Goal: Task Accomplishment & Management: Complete application form

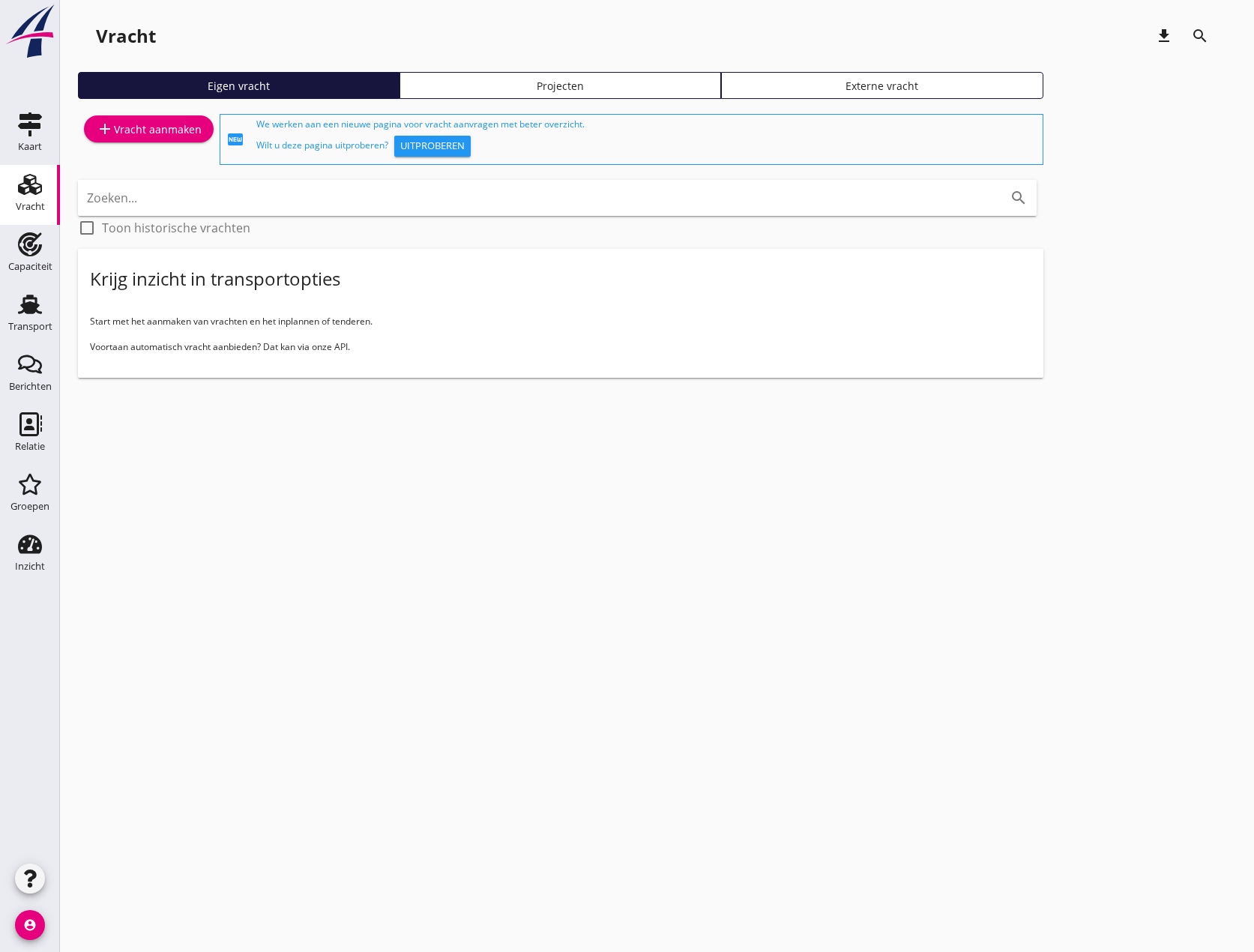
click at [152, 134] on div "add Vracht aanmaken" at bounding box center [149, 129] width 105 height 18
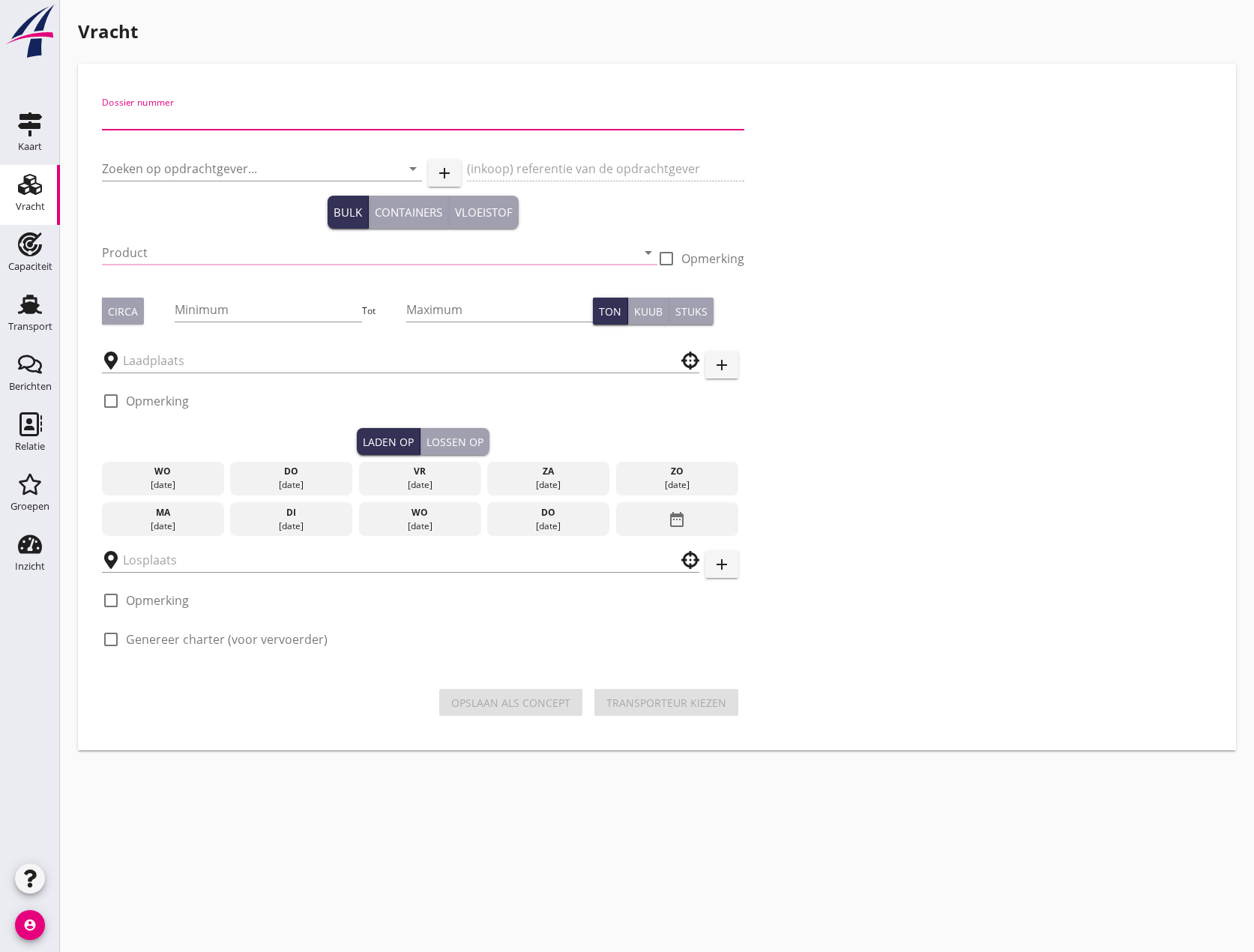
click at [204, 119] on input "Dossier nummer" at bounding box center [423, 117] width 642 height 24
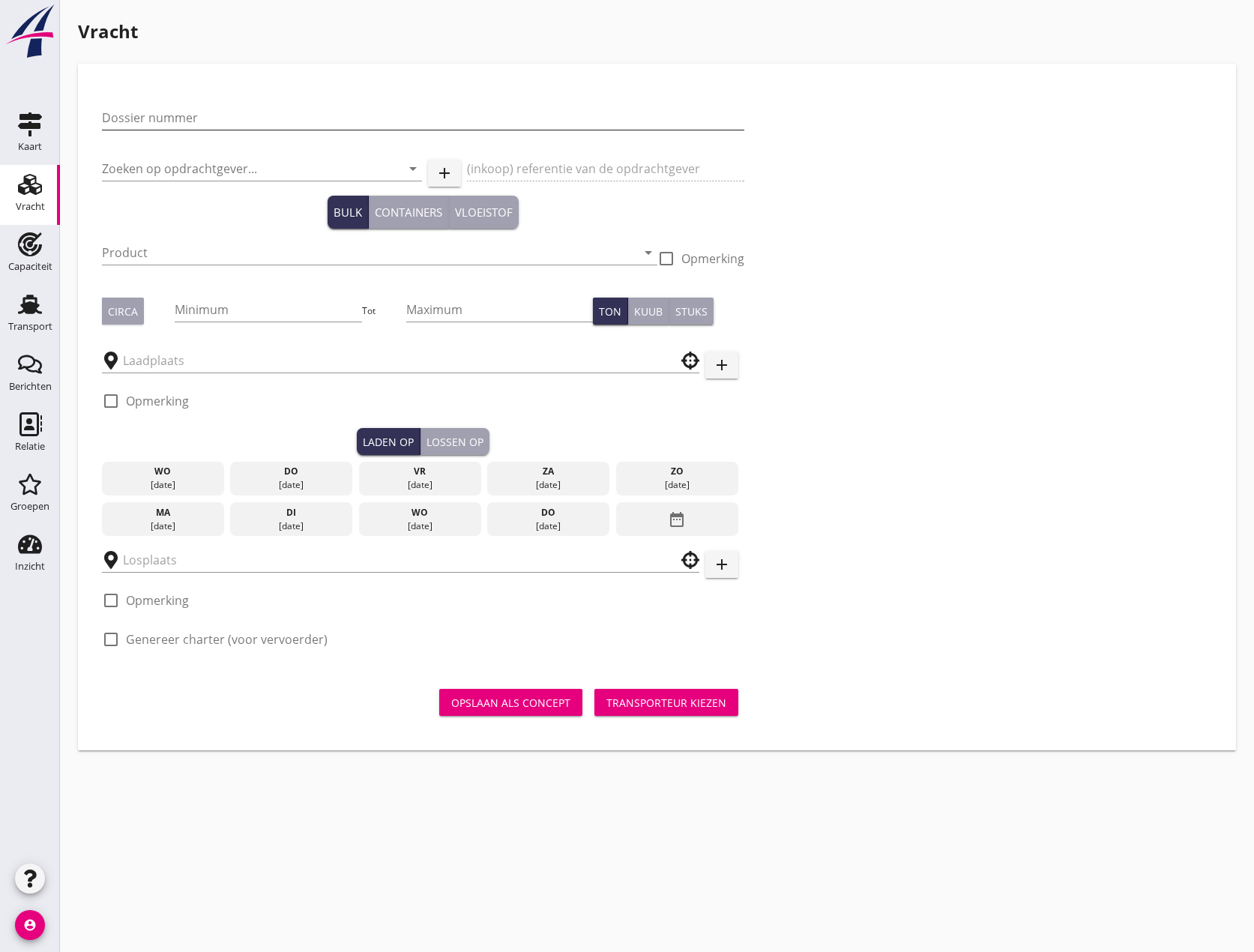
click at [194, 114] on input "Dossier nummer" at bounding box center [423, 117] width 642 height 24
type input "20250618"
click at [178, 162] on input "Zoeken op opdrachtgever..." at bounding box center [241, 168] width 278 height 24
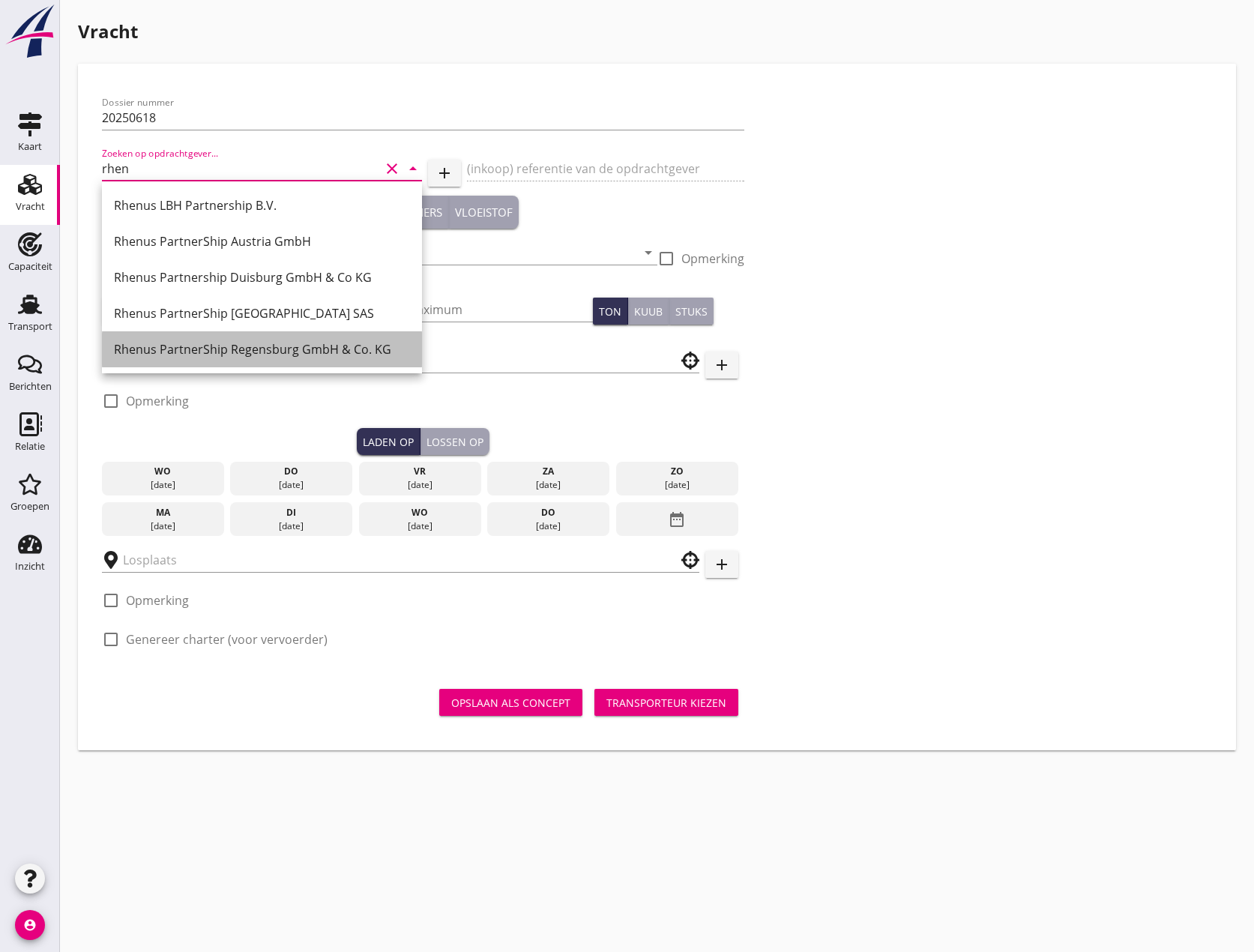
click at [221, 346] on div "Rhenus PartnerShip Regensburg GmbH & Co. KG" at bounding box center [262, 350] width 296 height 18
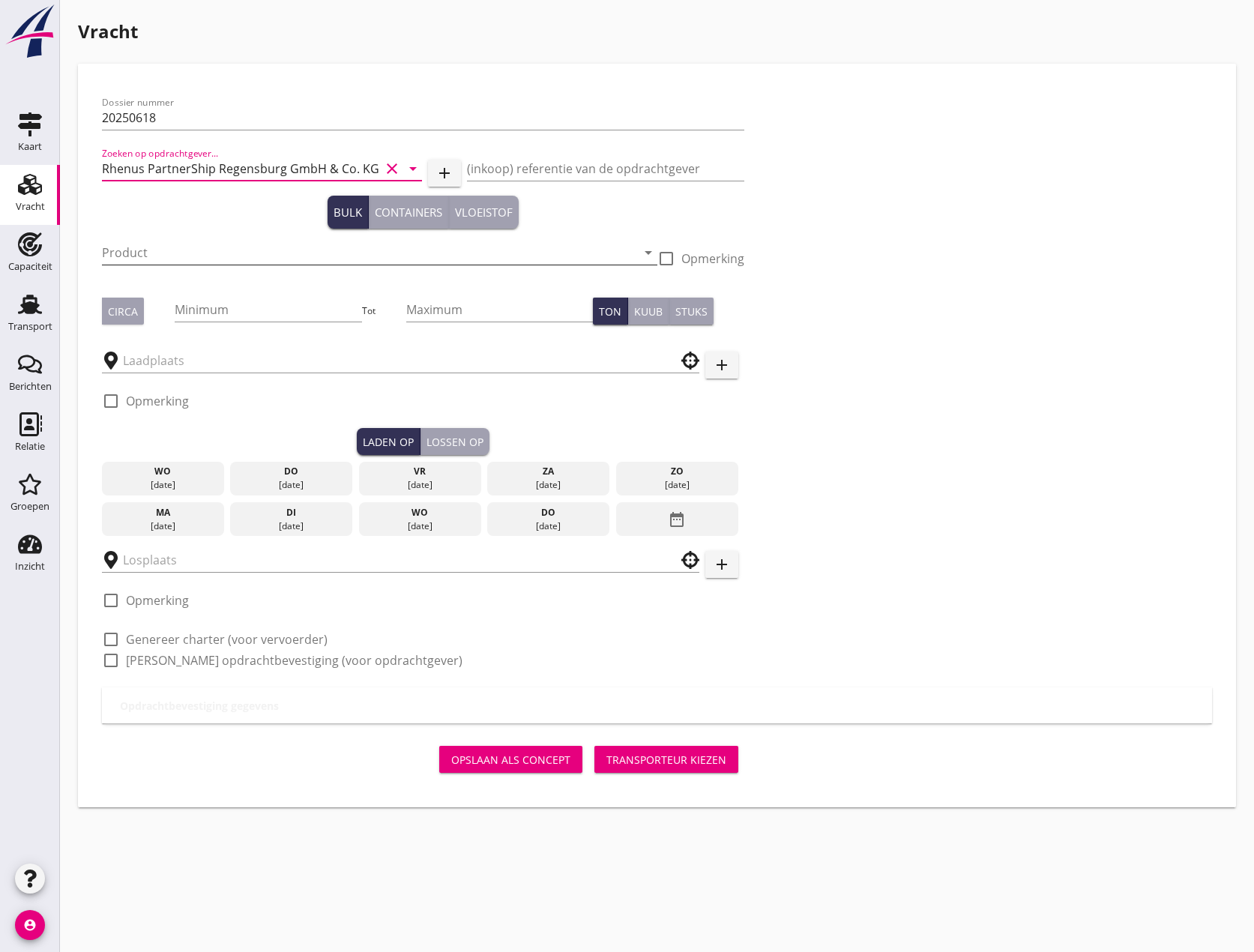
type input "Rhenus PartnerShip Regensburg GmbH & Co. KG"
click at [204, 264] on div "Product arrow_drop_down" at bounding box center [379, 253] width 555 height 24
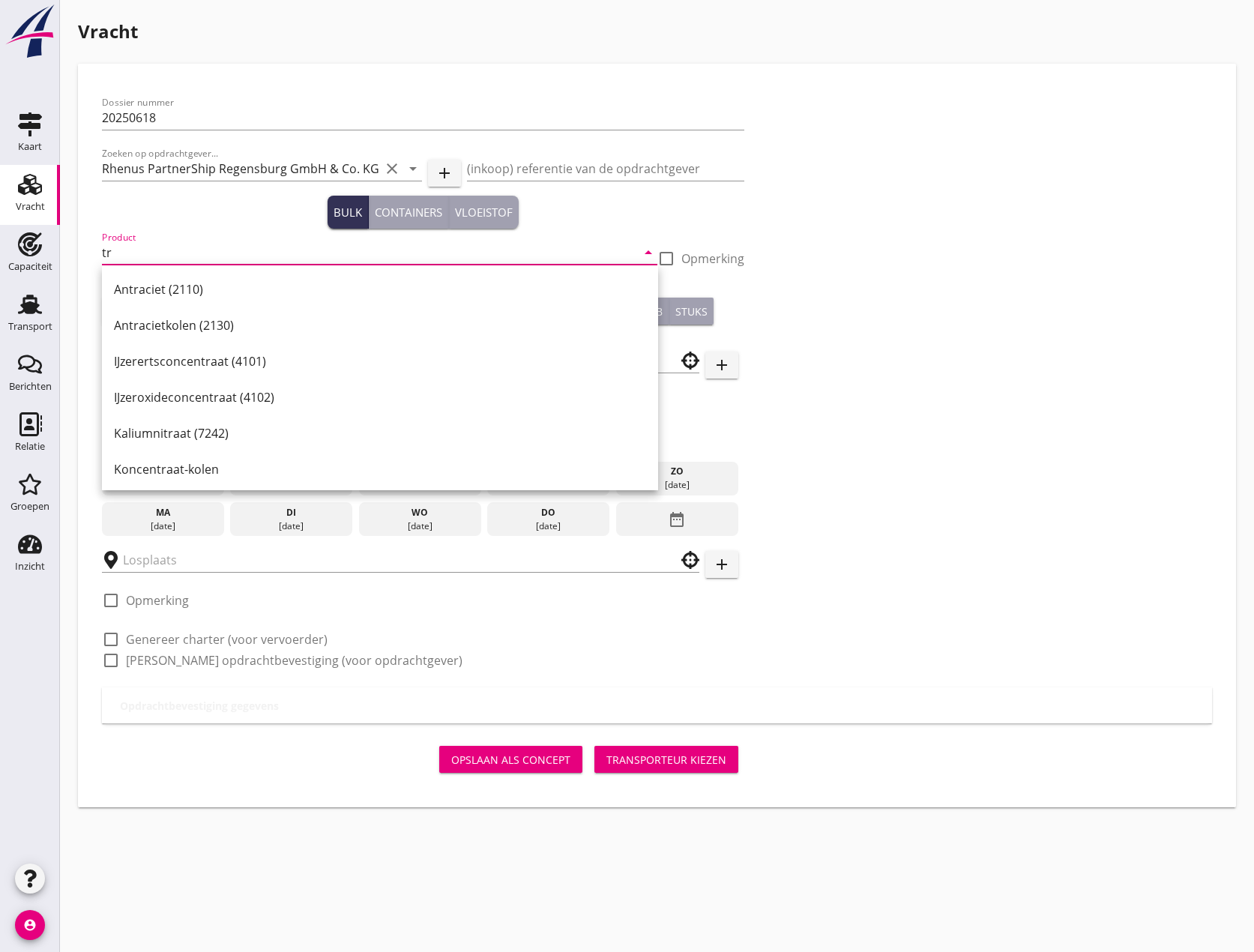
type input "t"
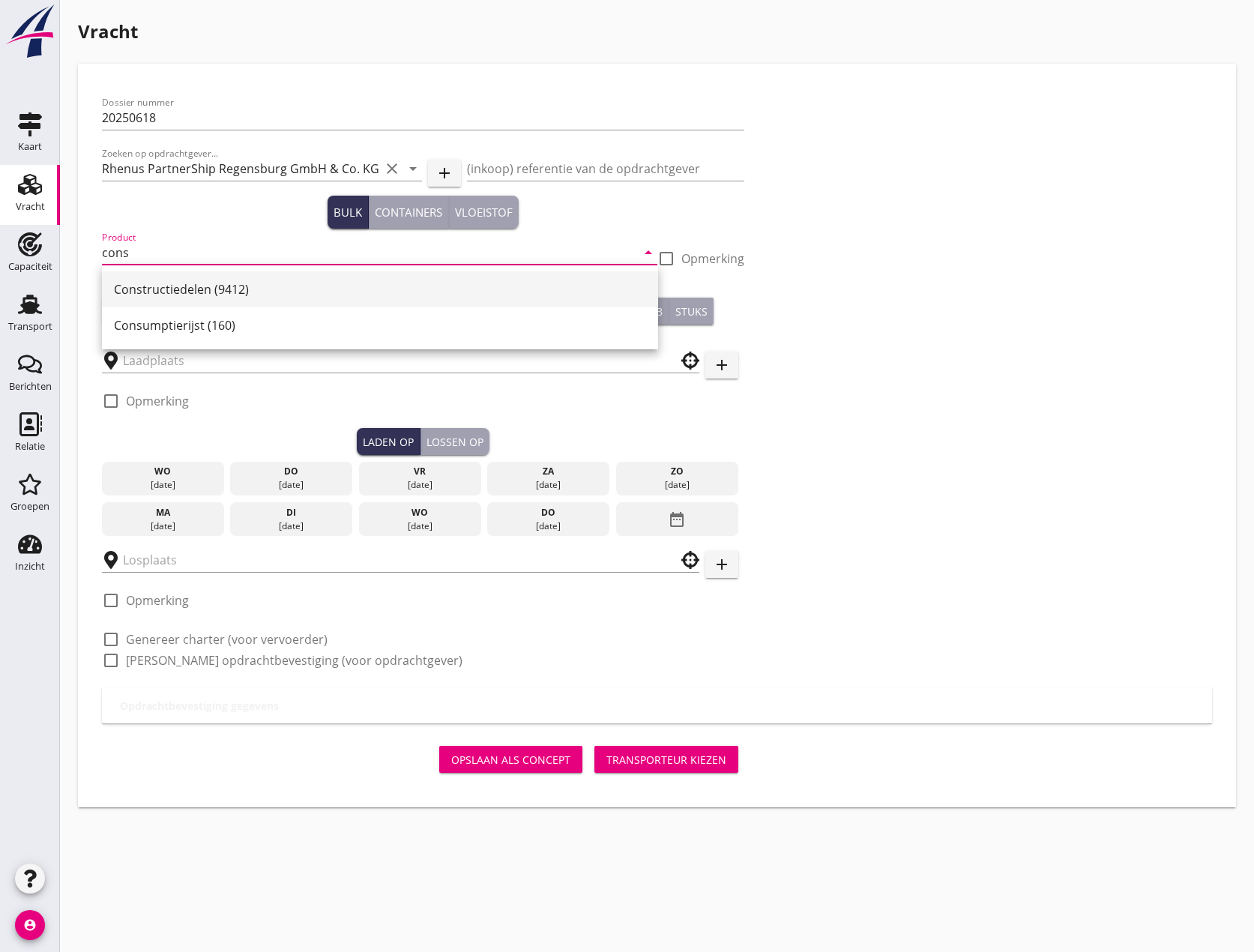
click at [199, 292] on div "Constructiedelen (9412)" at bounding box center [380, 290] width 532 height 18
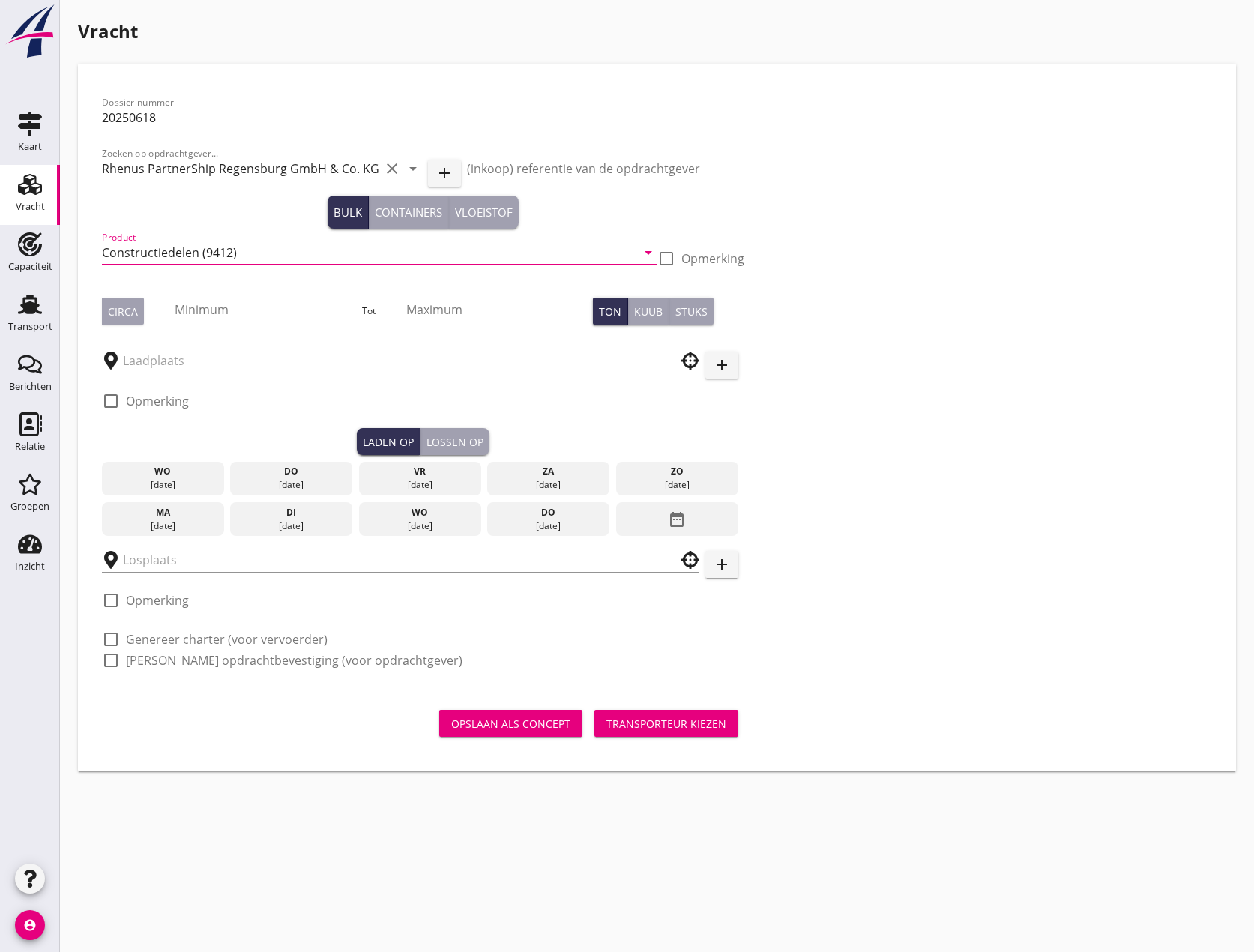
type input "Constructiedelen (9412)"
click at [284, 312] on input "Minimum" at bounding box center [267, 310] width 186 height 24
type input "500"
click at [485, 316] on input "Maximum" at bounding box center [499, 310] width 186 height 24
type input "950"
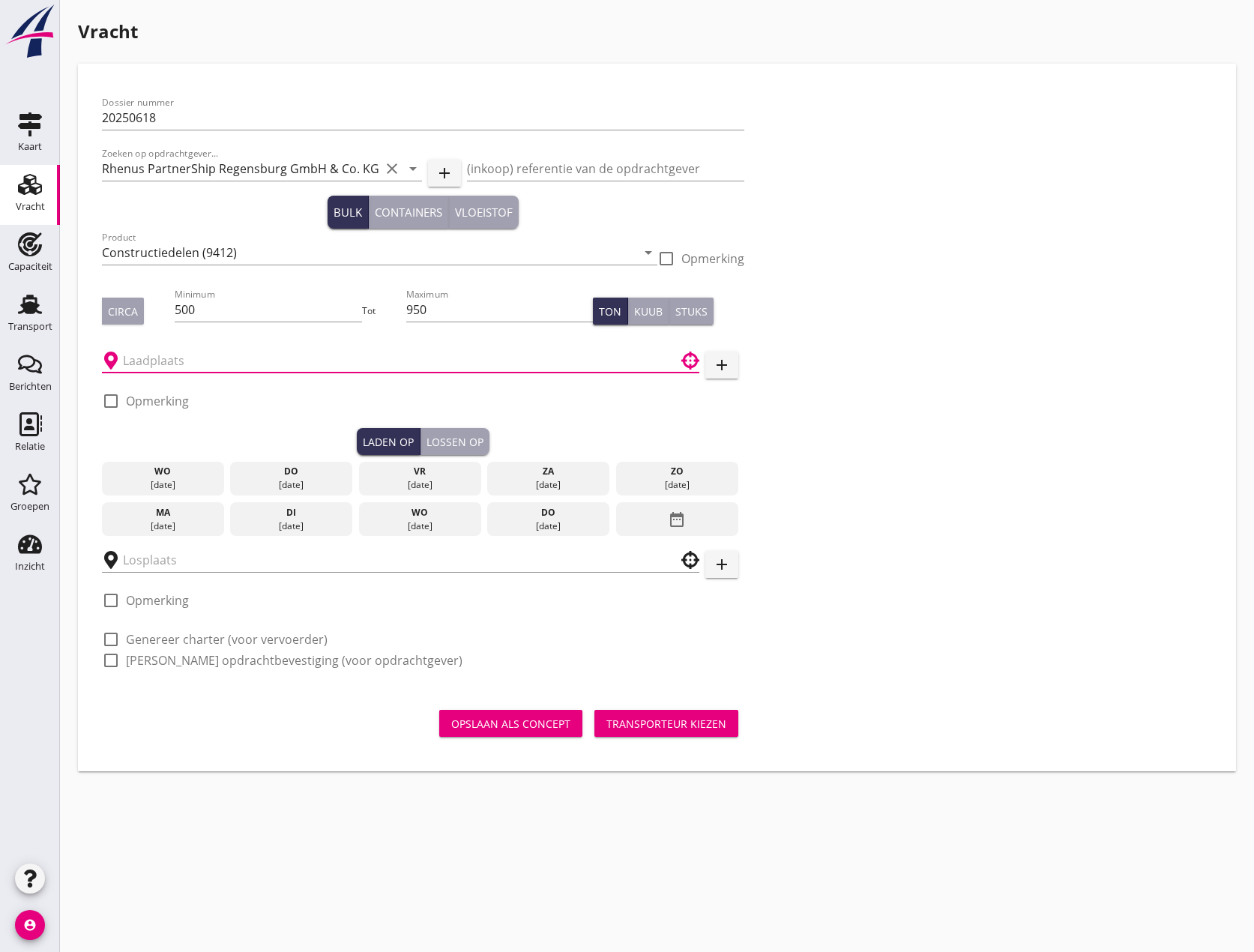
click at [304, 363] on input "text" at bounding box center [390, 361] width 534 height 24
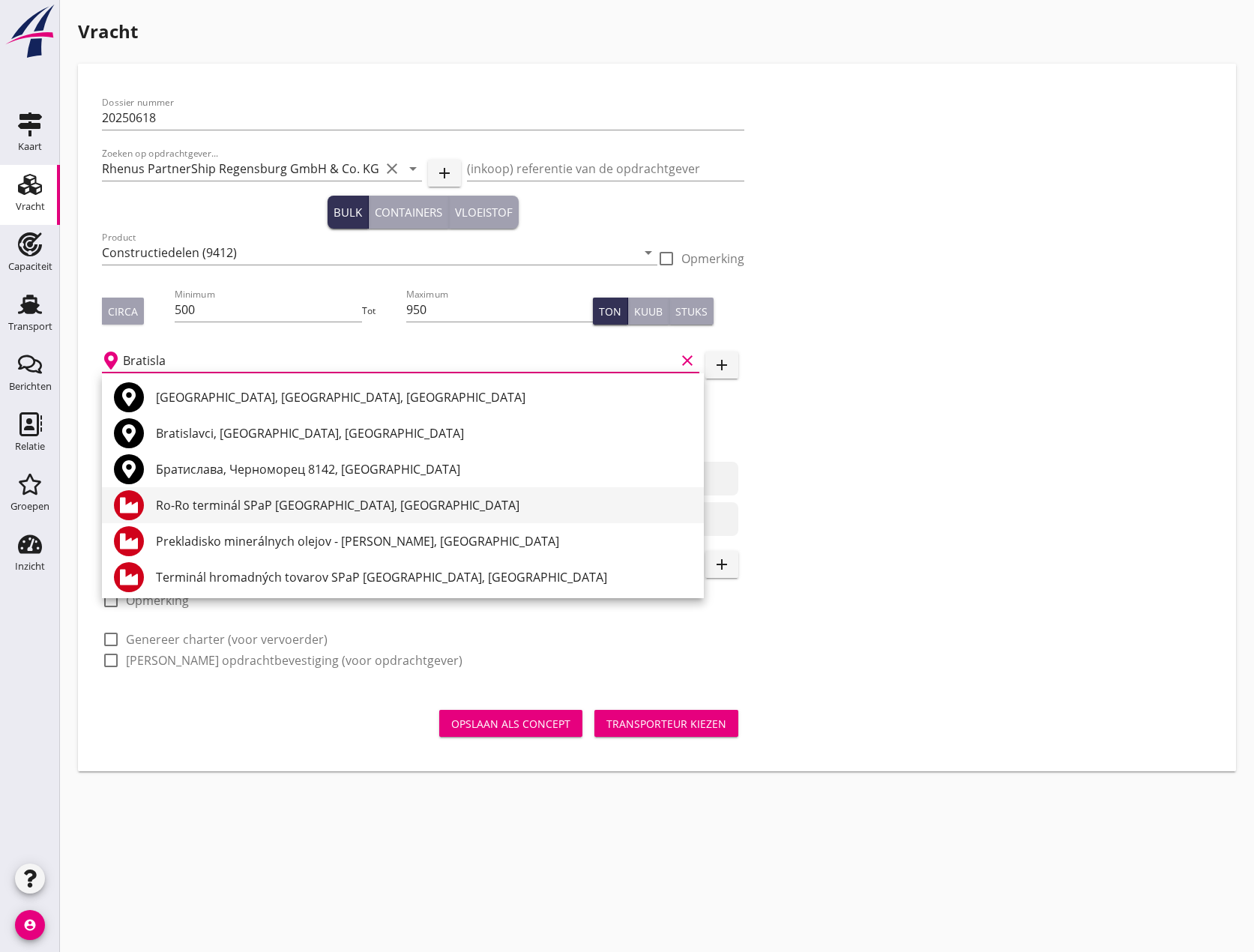
click at [268, 504] on div "Ro-Ro terminál SPaP [GEOGRAPHIC_DATA], [GEOGRAPHIC_DATA]" at bounding box center [424, 505] width 536 height 18
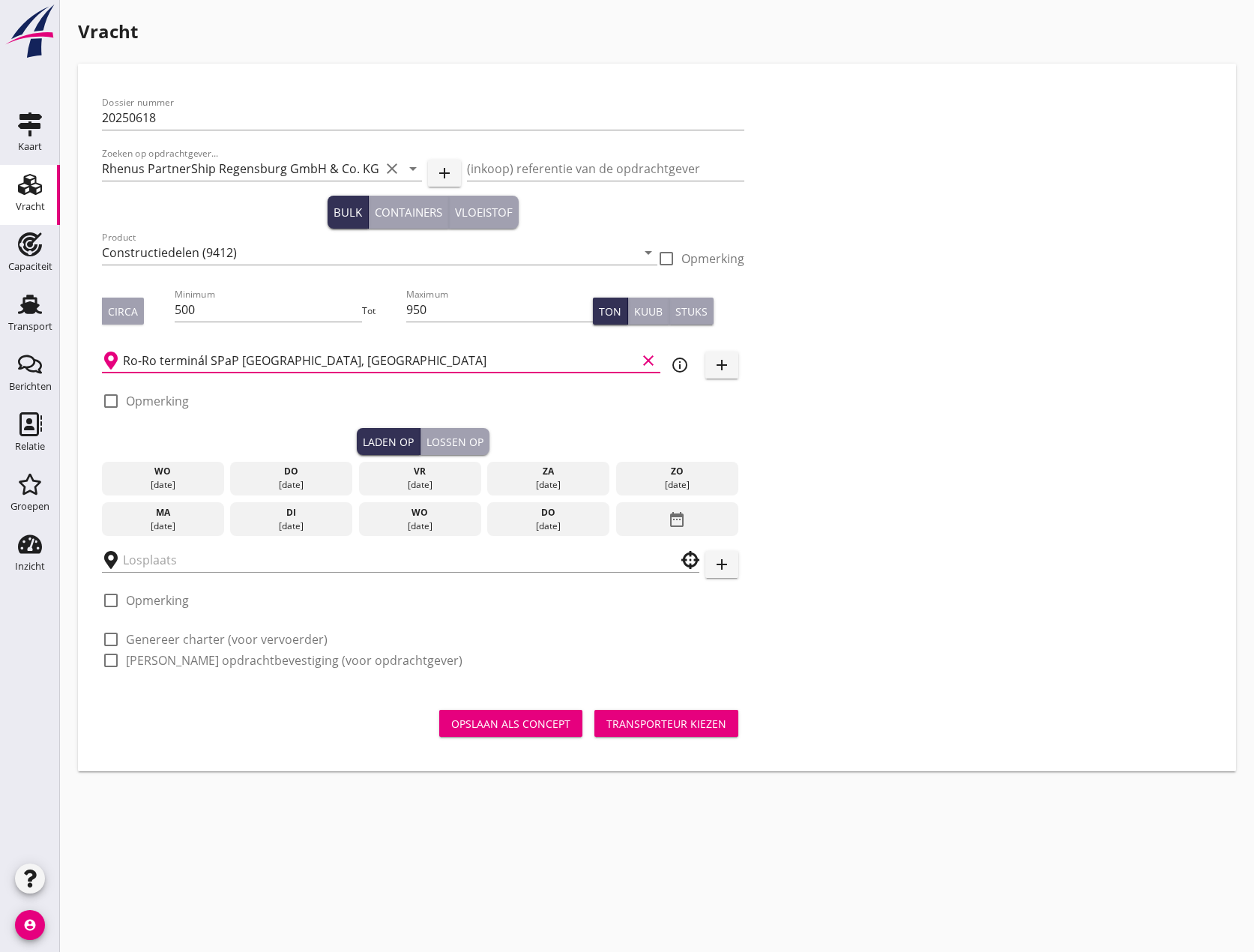
type input "Ro-Ro terminál SPaP [GEOGRAPHIC_DATA], [GEOGRAPHIC_DATA]"
click at [112, 401] on div at bounding box center [111, 401] width 25 height 25
checkbox input "true"
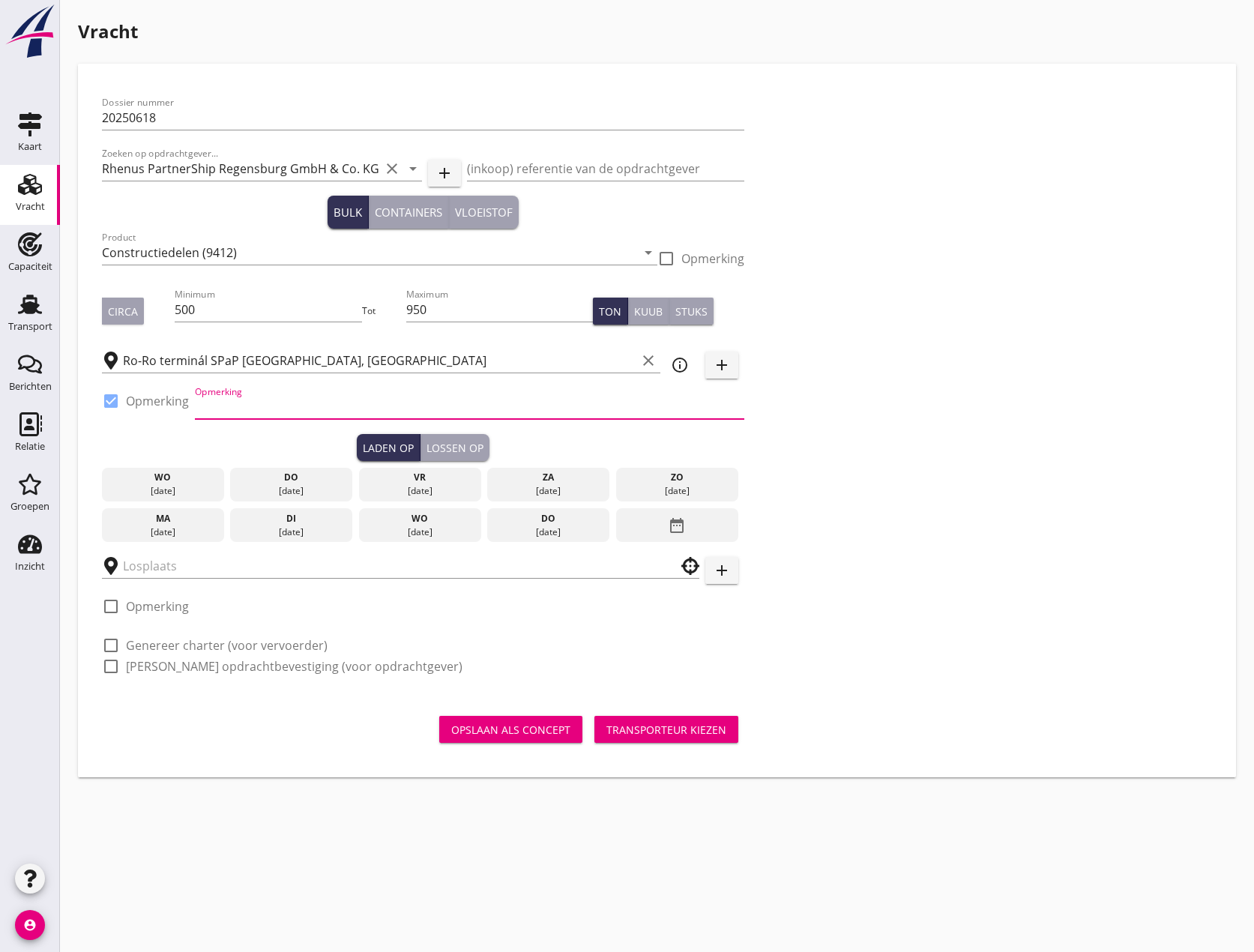
paste input "Bratislava Agent [PERSON_NAME]: 00421 905 789 869"
type input "Bratislava Agent [PERSON_NAME]: 00421 905 789 869"
click at [174, 532] on div "[DATE]" at bounding box center [163, 531] width 114 height 14
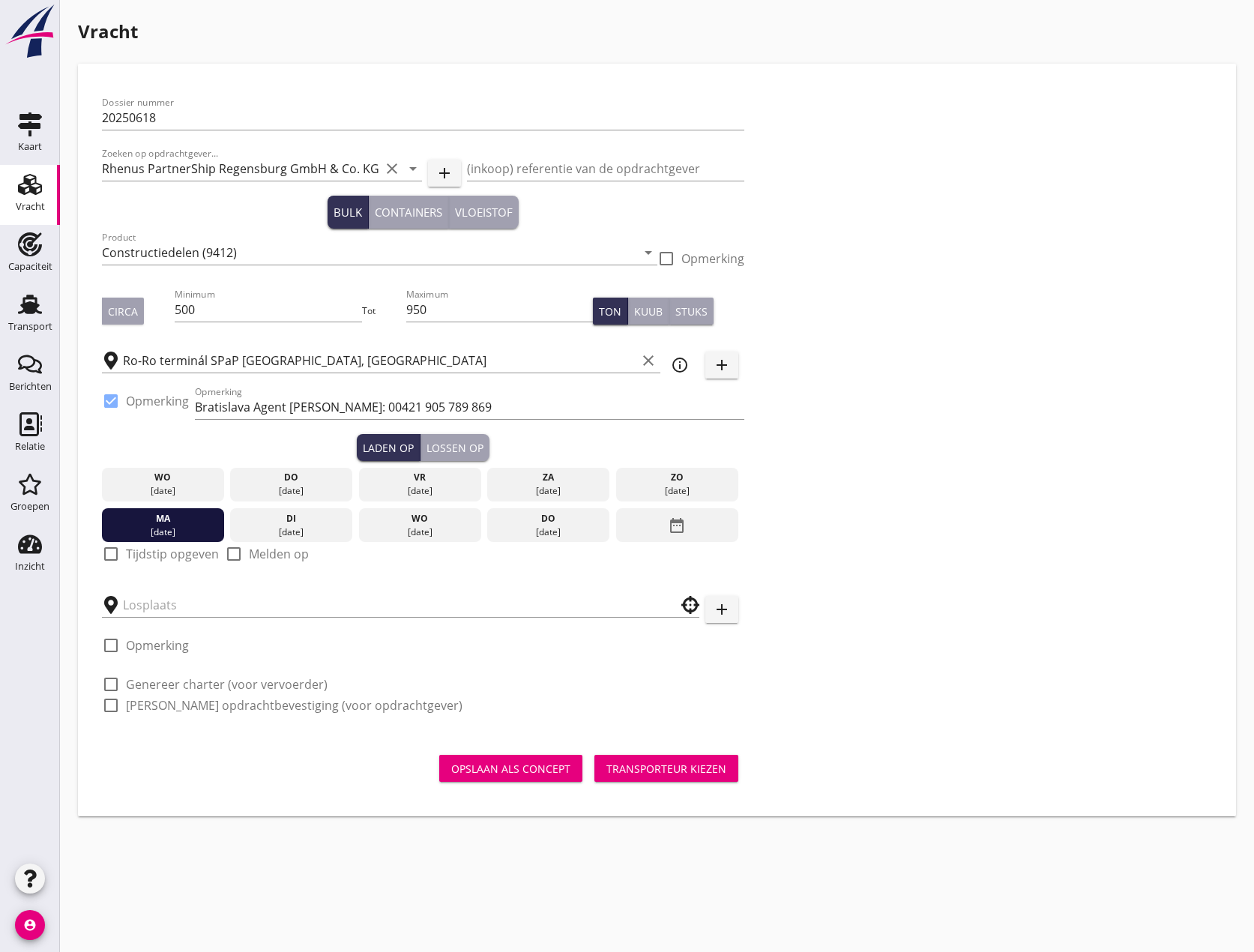
click at [109, 553] on div at bounding box center [111, 554] width 25 height 25
checkbox input "true"
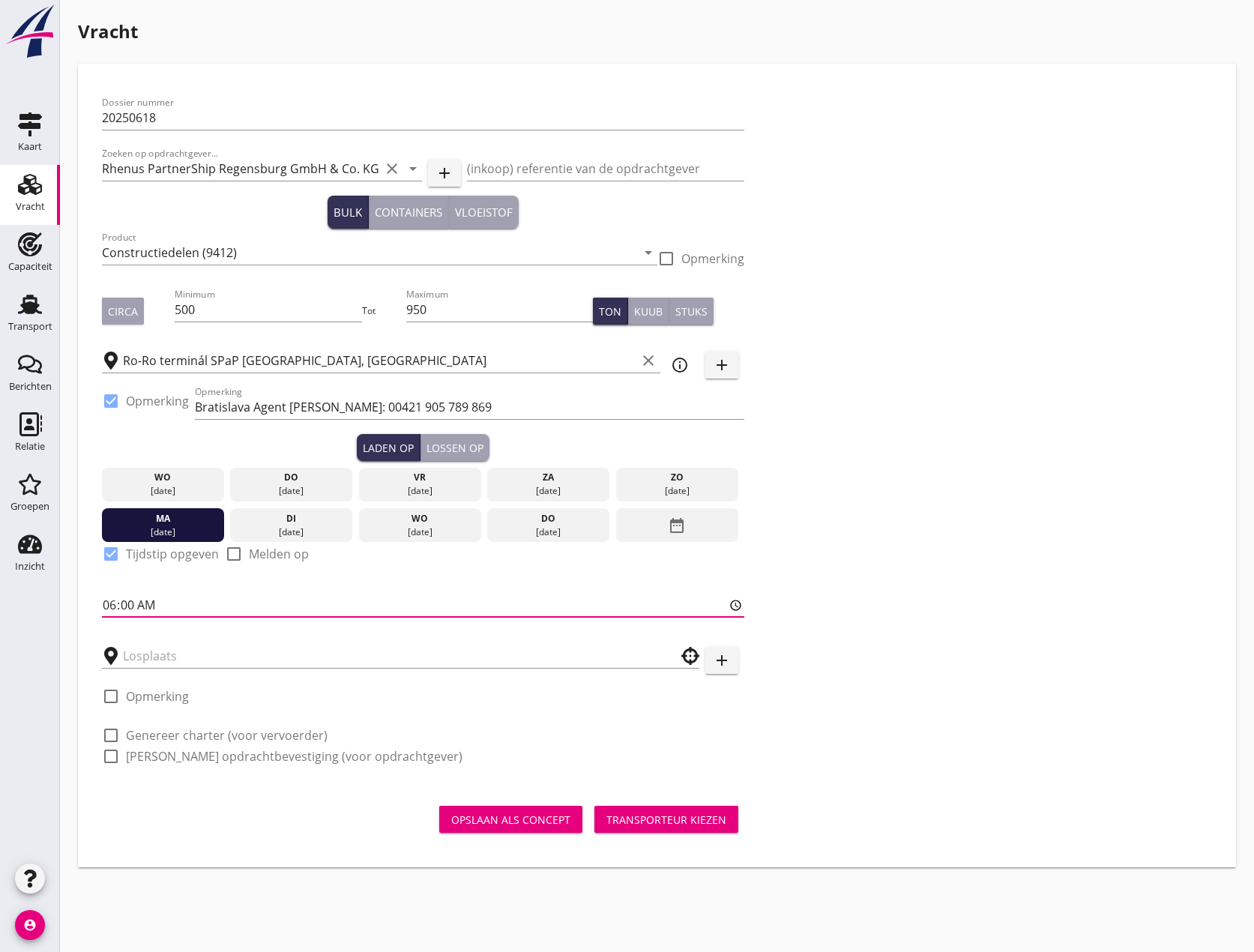
click at [117, 596] on input "06:00" at bounding box center [423, 605] width 642 height 24
type input "10:00"
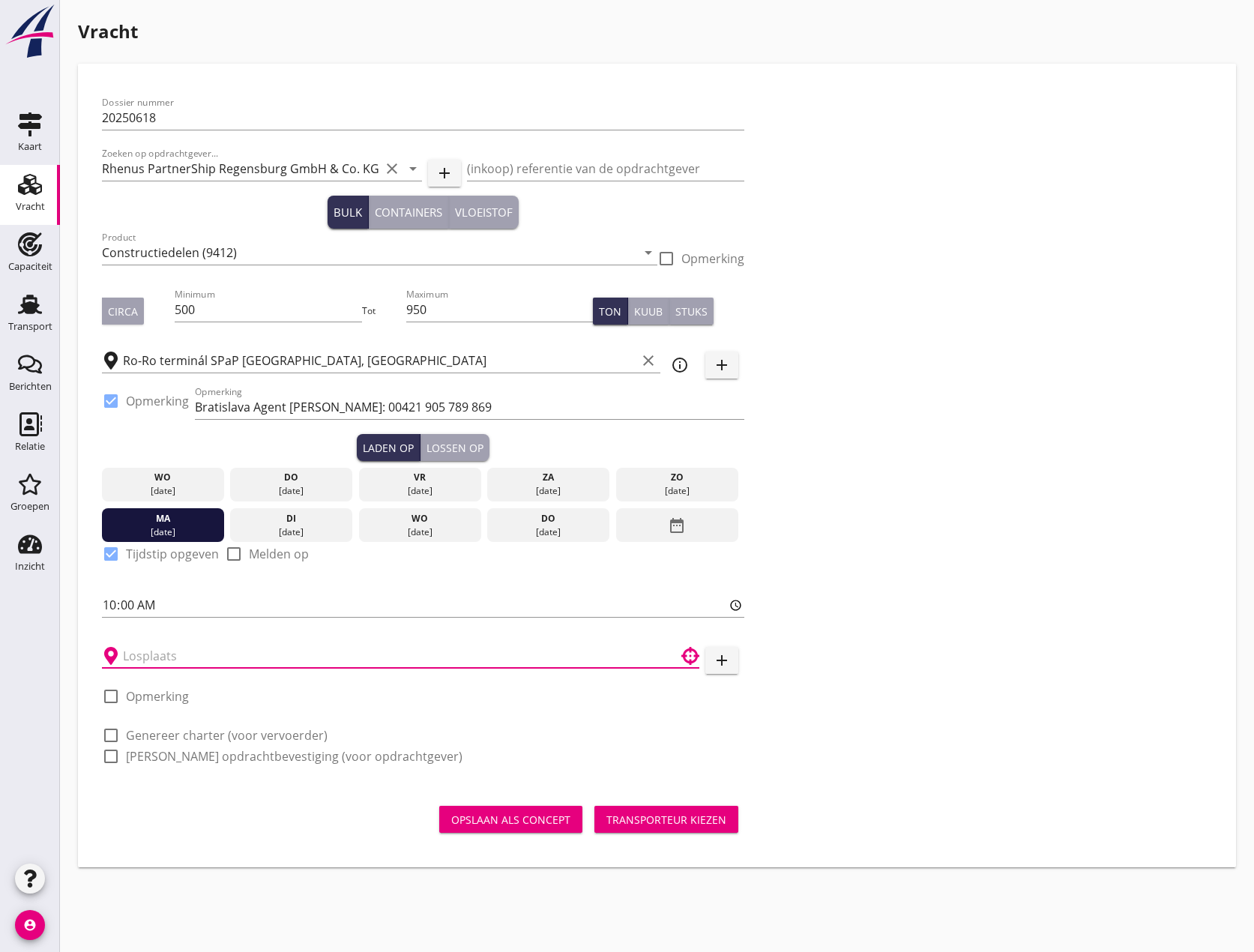
click at [168, 650] on input "text" at bounding box center [390, 656] width 534 height 24
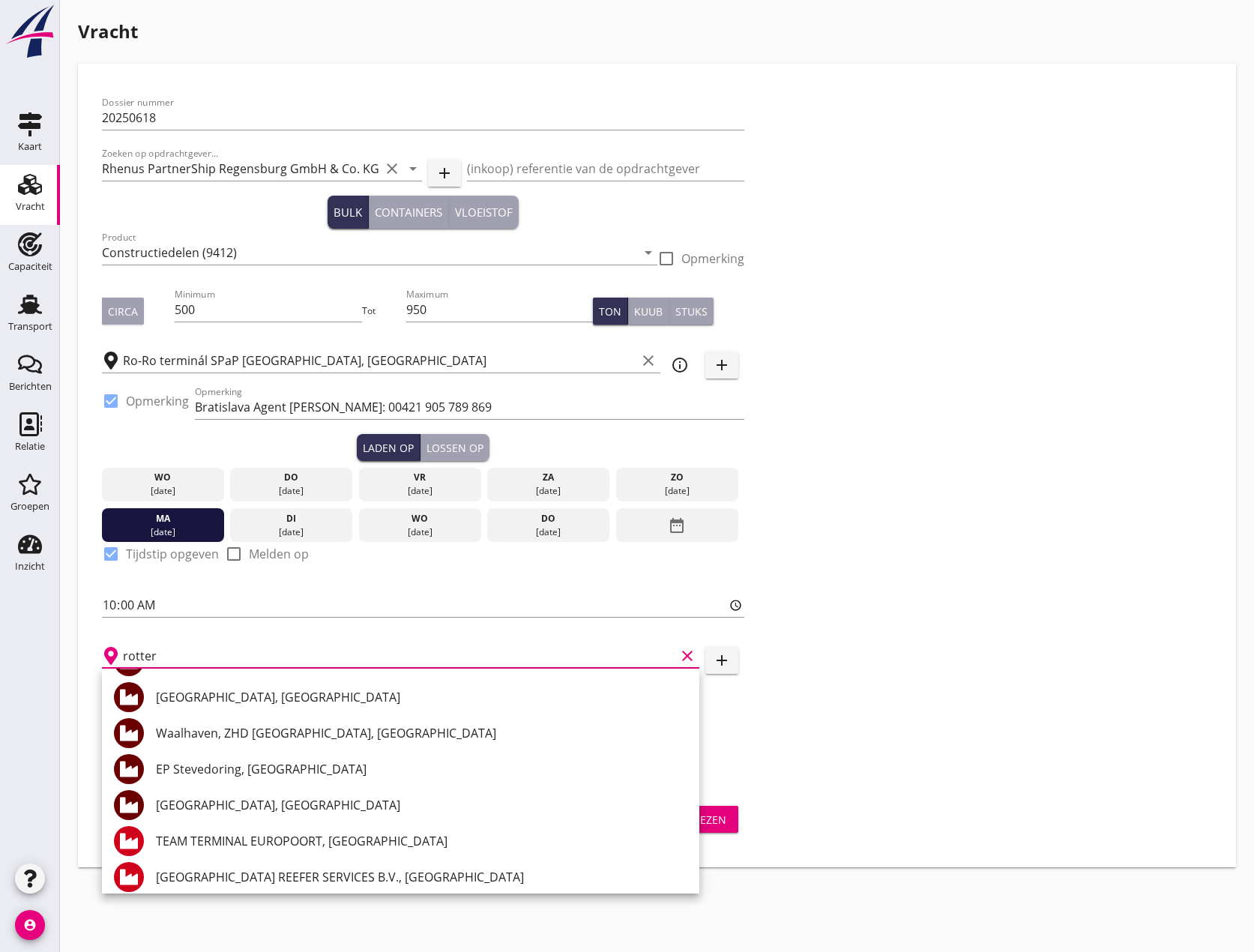
scroll to position [749, 0]
click at [257, 637] on div "rotter clear" at bounding box center [401, 651] width 598 height 33
click at [254, 648] on input "rotter" at bounding box center [399, 656] width 552 height 24
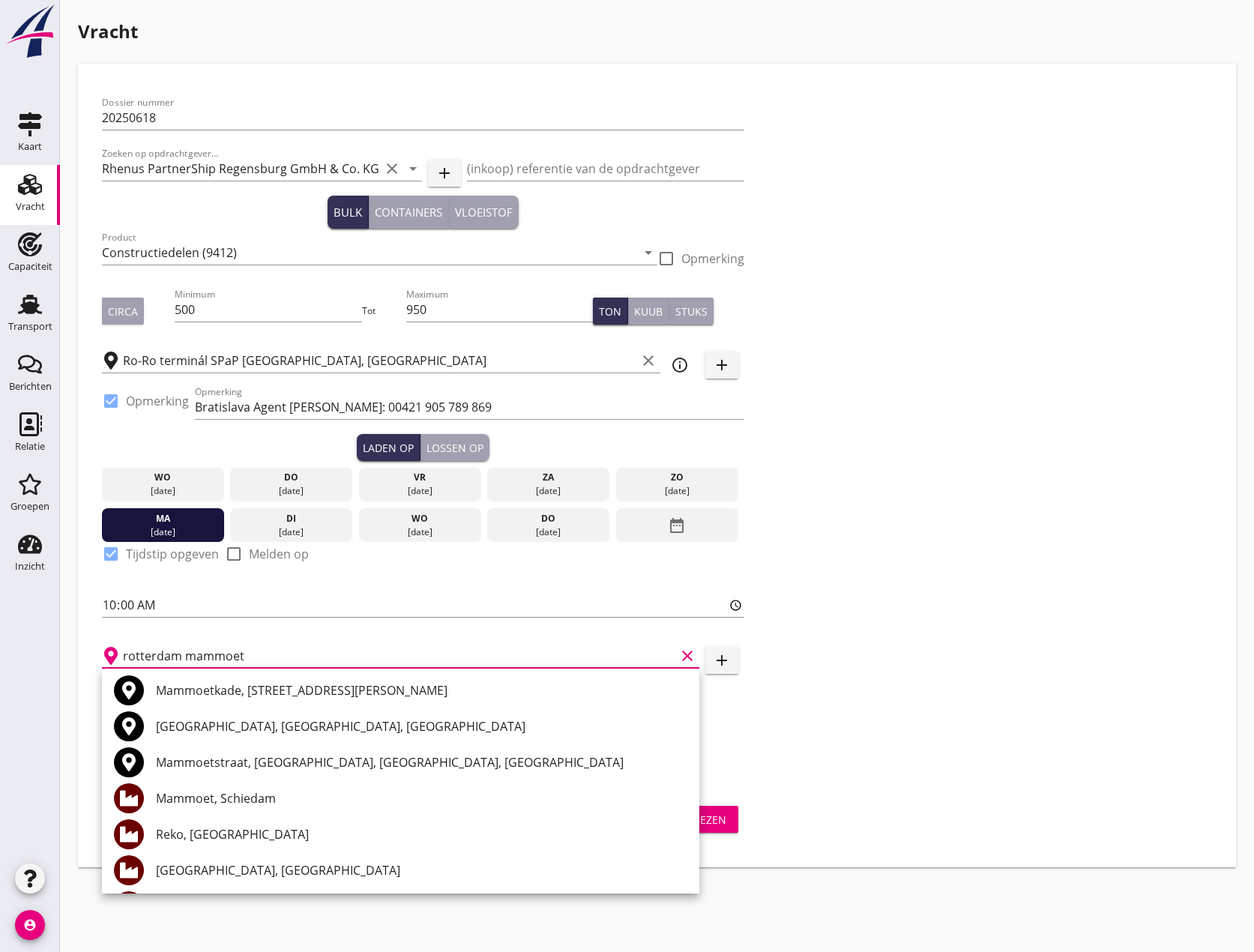
scroll to position [0, 0]
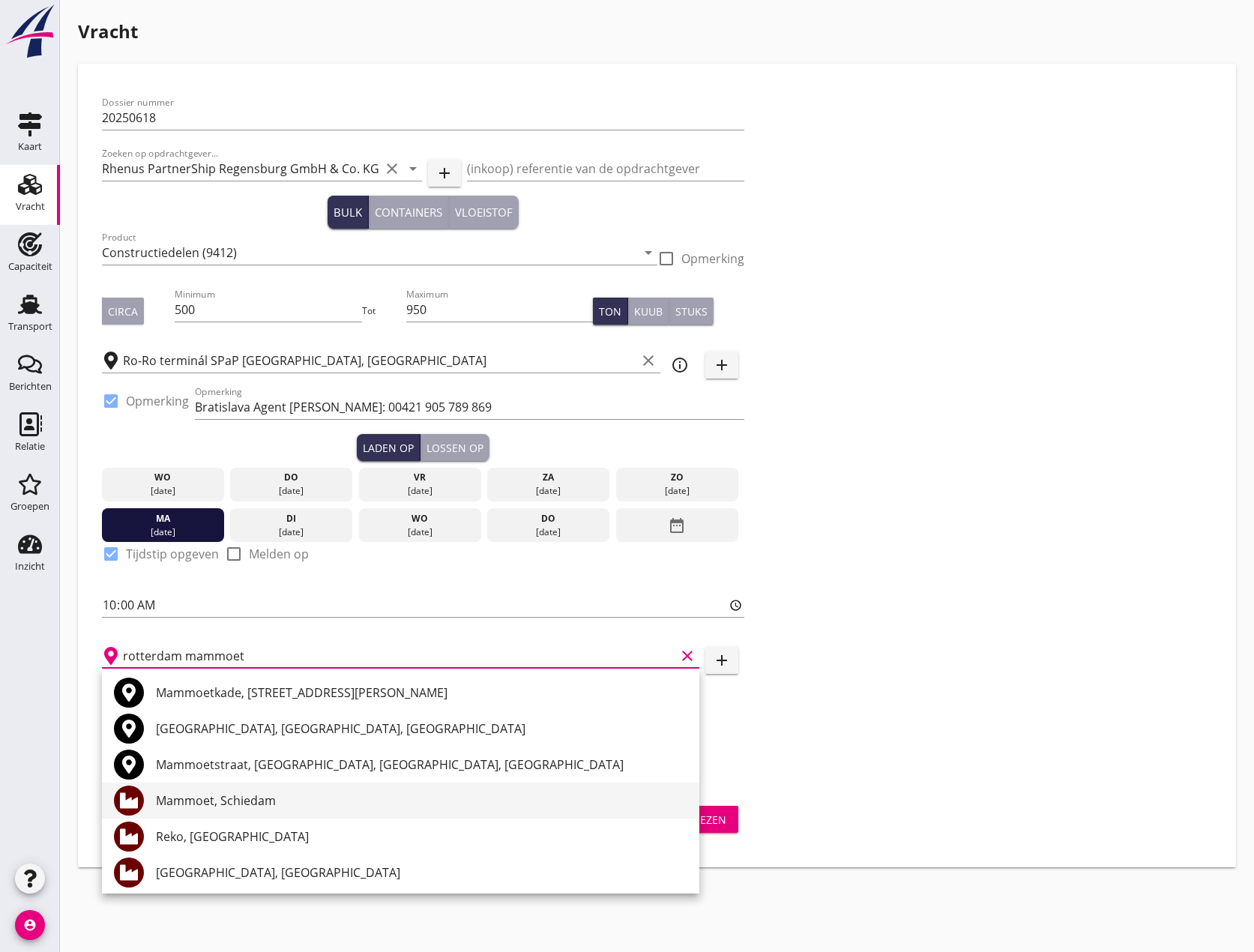
click at [192, 796] on div "Mammoet, Schiedam" at bounding box center [422, 800] width 532 height 18
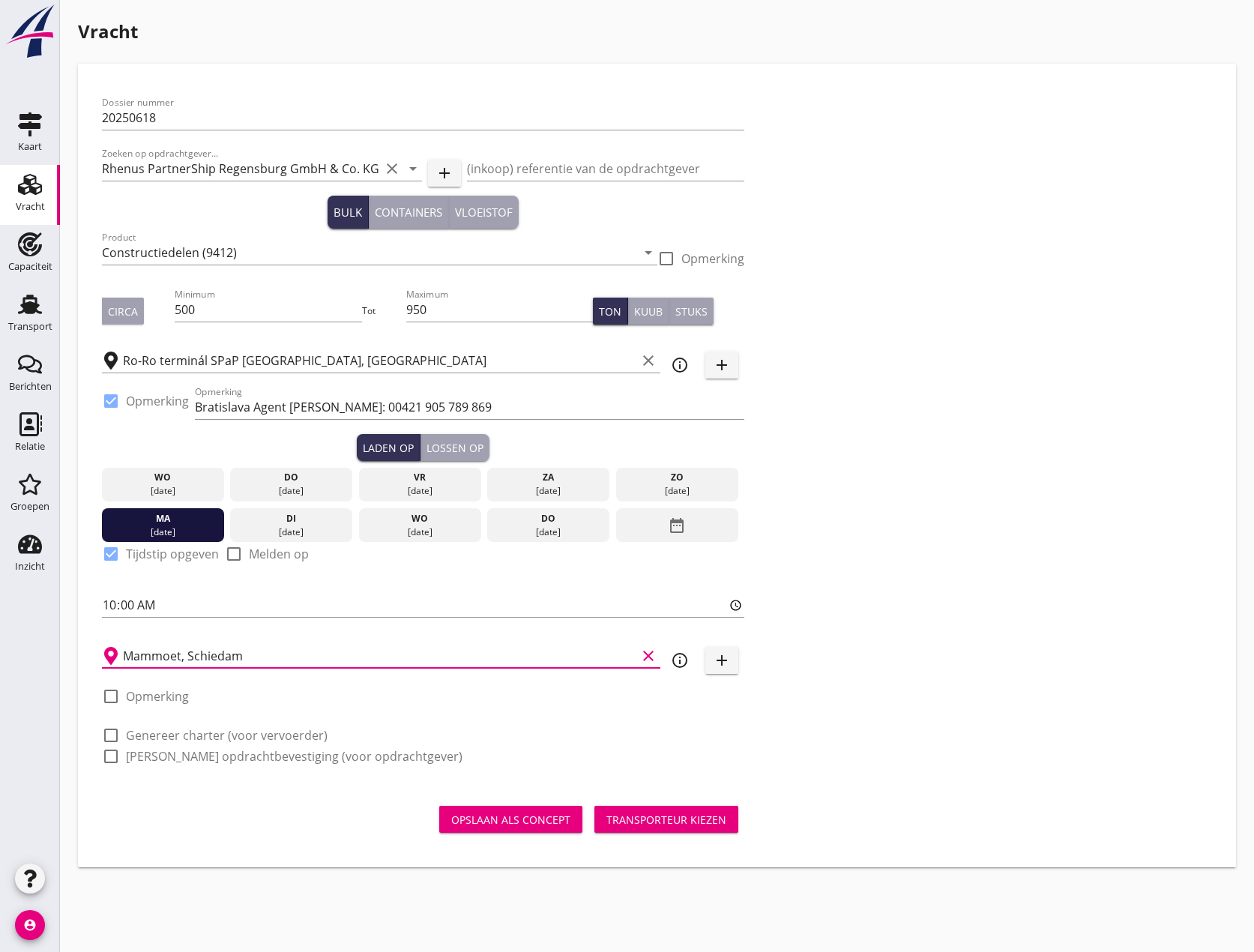
type input "Mammoet, Schiedam"
click at [115, 734] on div at bounding box center [111, 735] width 25 height 25
checkbox input "true"
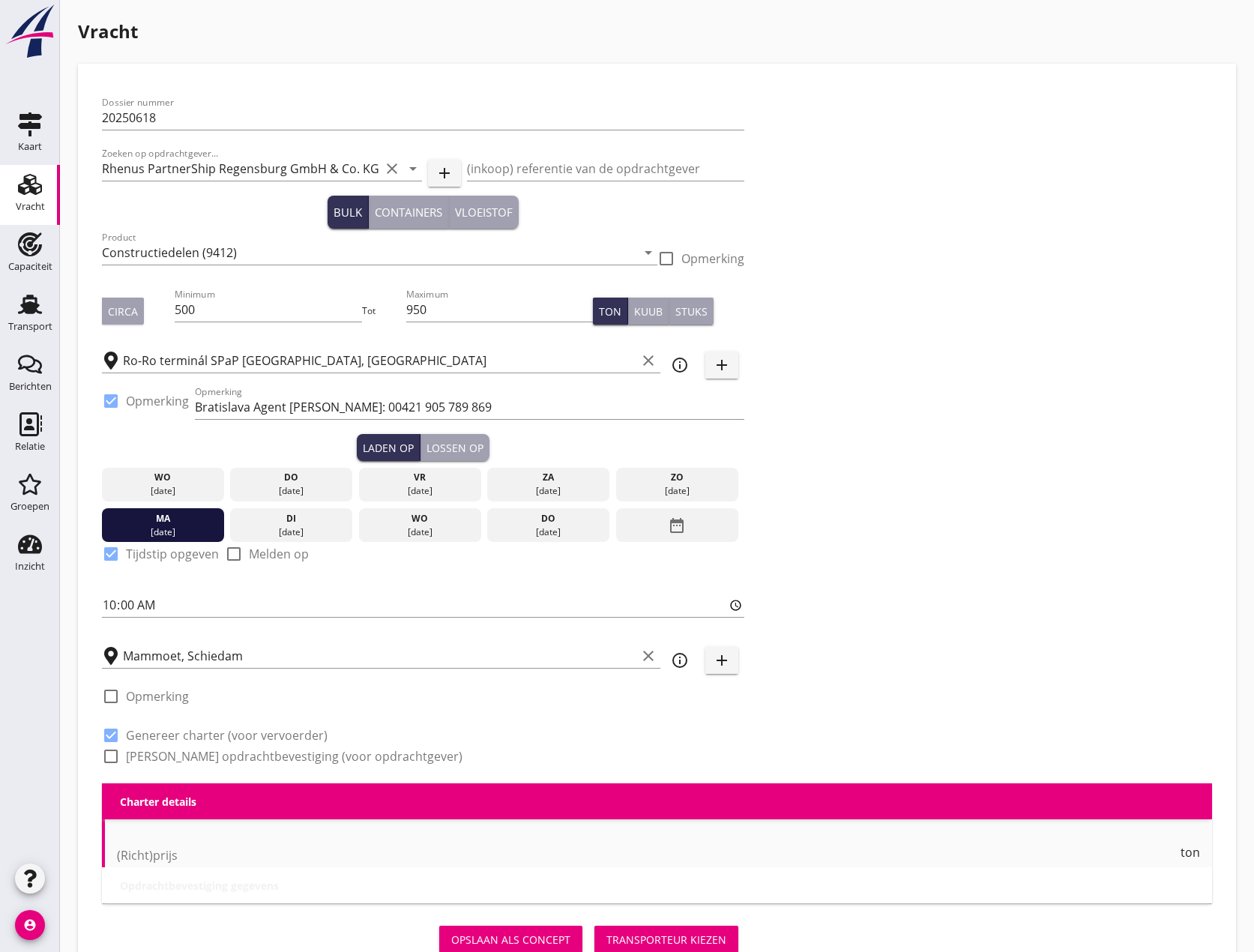
click at [110, 755] on div at bounding box center [111, 756] width 25 height 25
checkbox input "true"
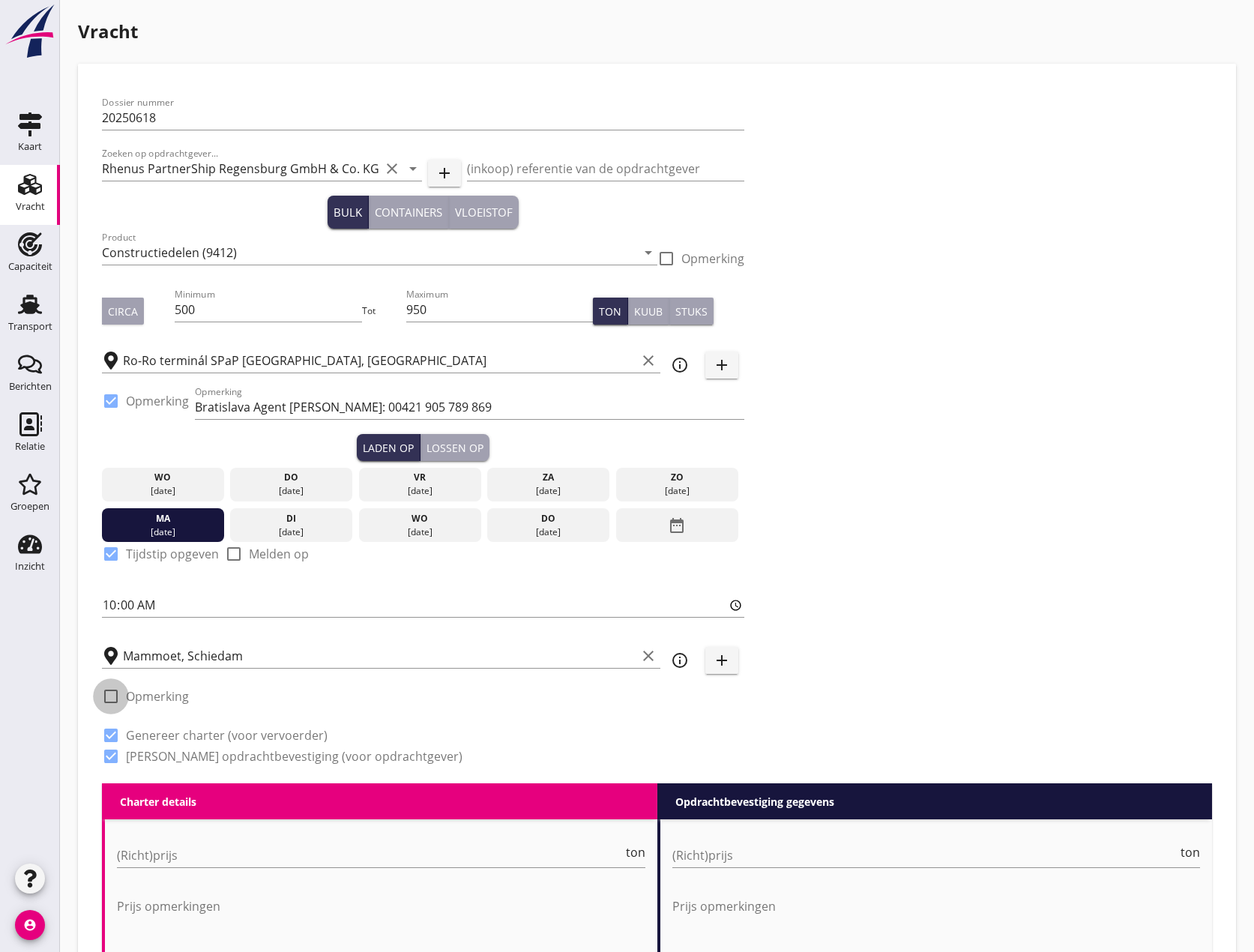
click at [114, 694] on div at bounding box center [111, 696] width 25 height 25
checkbox input "true"
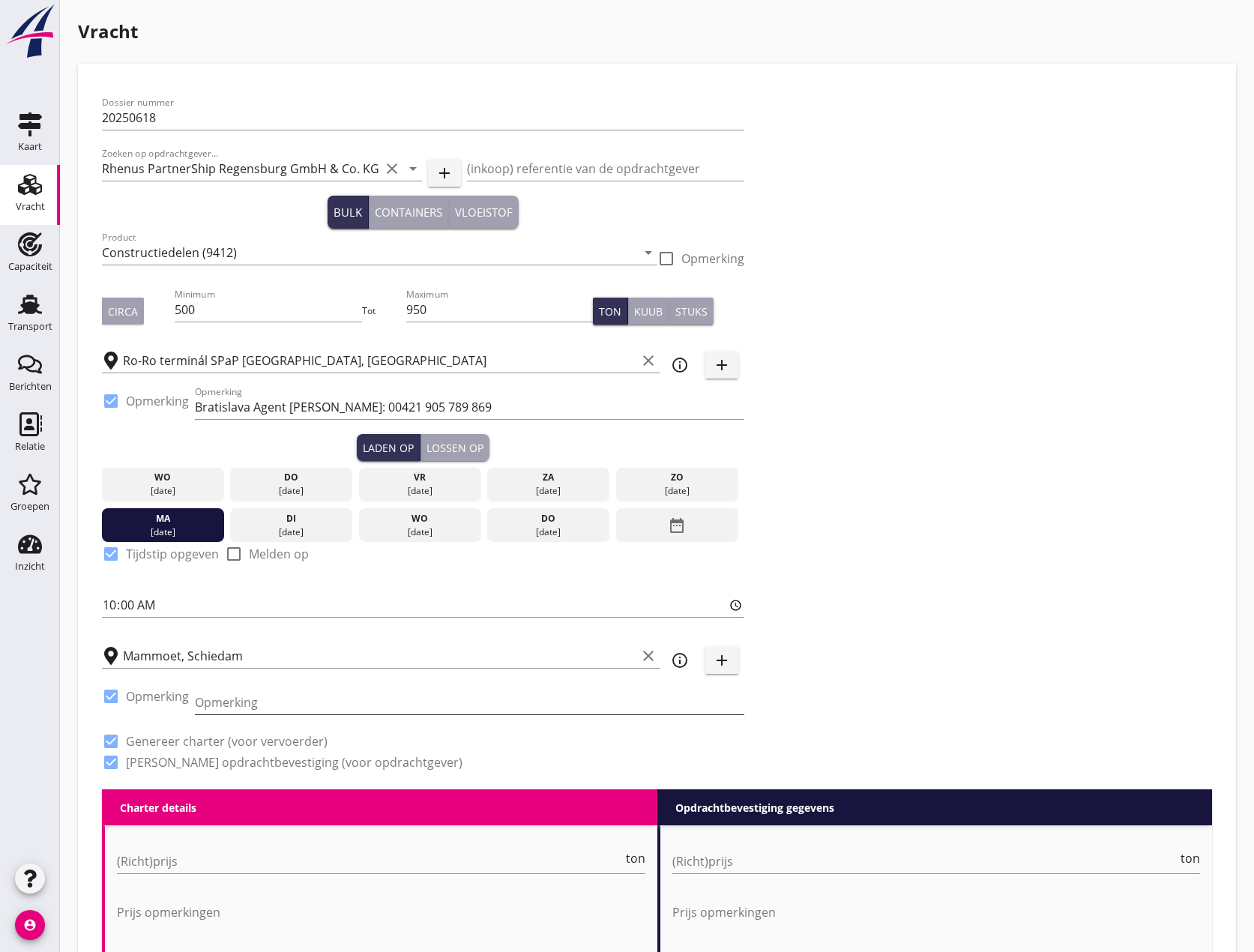
click at [213, 703] on input "Opmerking" at bounding box center [469, 702] width 550 height 24
type input "+ [GEOGRAPHIC_DATA] n.a.t.w."
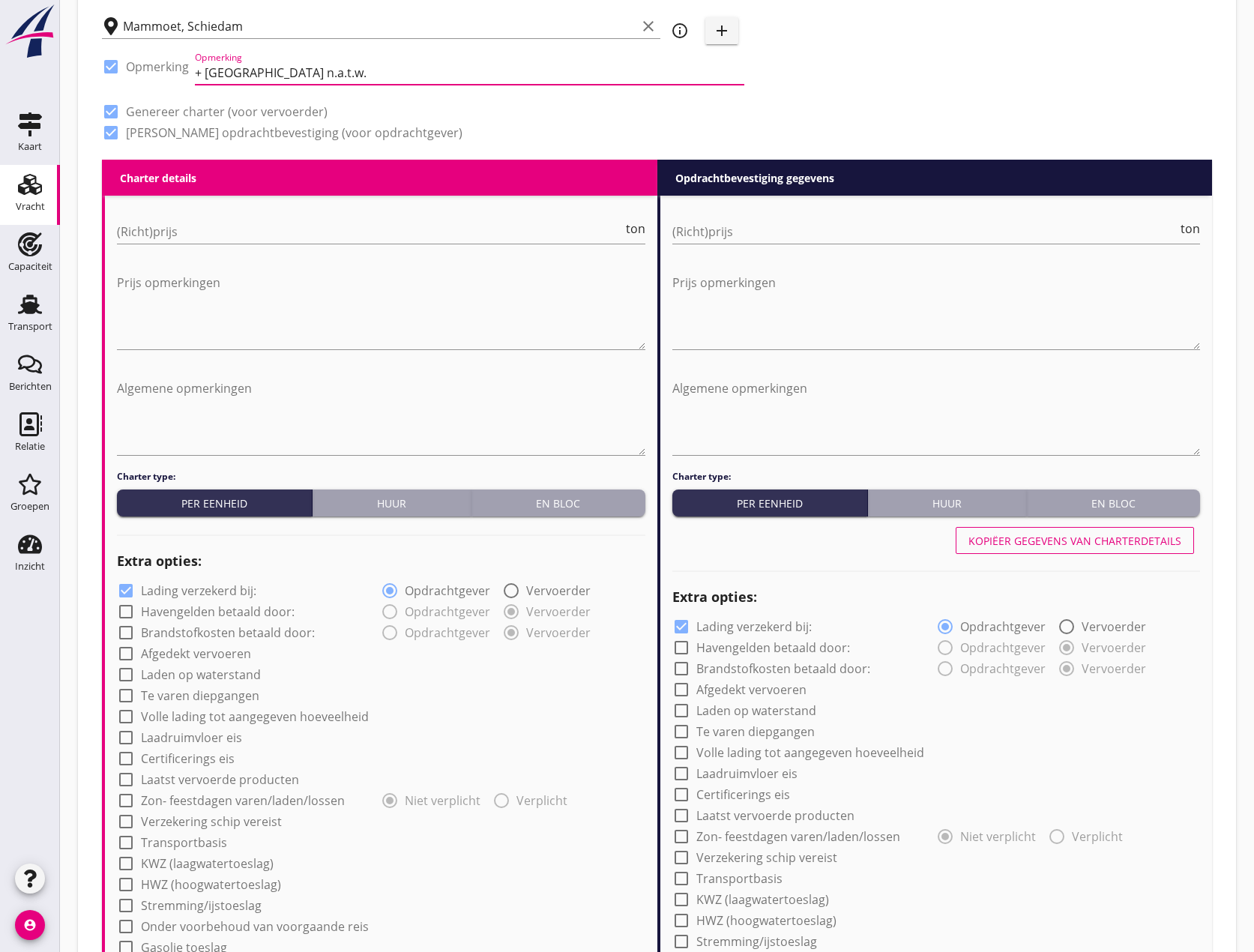
scroll to position [674, 0]
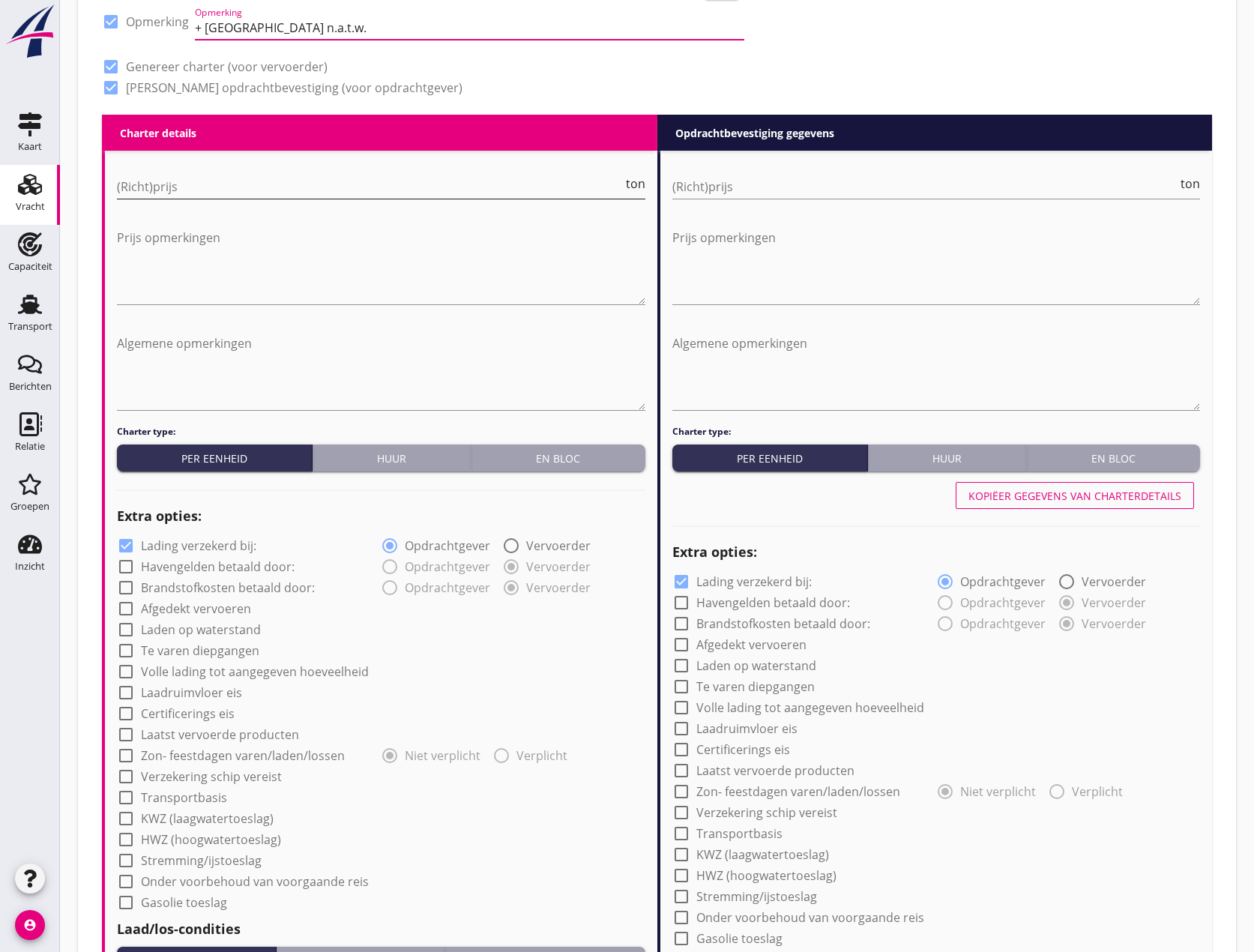
click at [506, 194] on input "(Richt)prijs" at bounding box center [370, 186] width 506 height 24
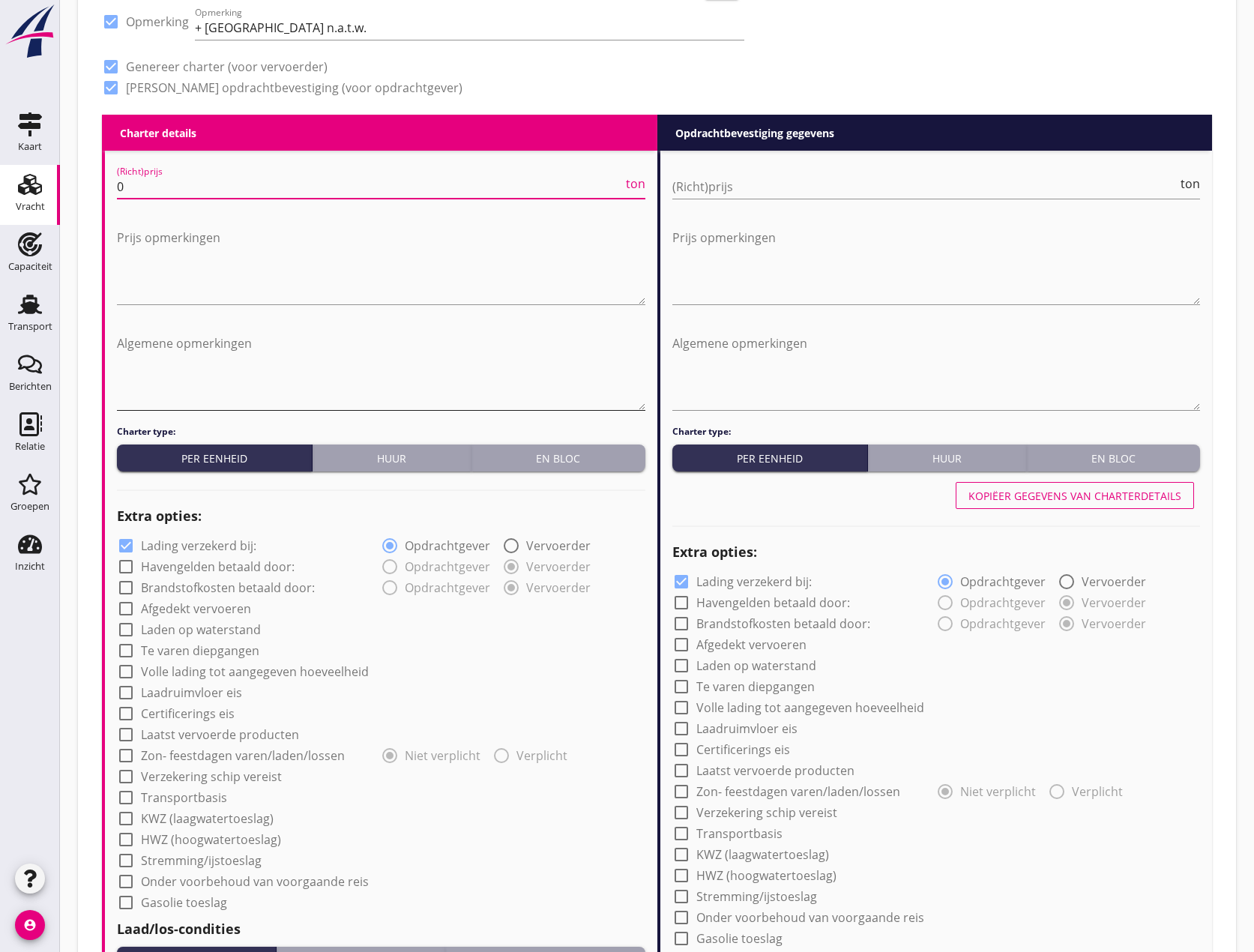
type input "0"
click at [162, 332] on textarea "Algemene opmerkingen" at bounding box center [382, 371] width 529 height 79
click at [251, 364] on textarea "[GEOGRAPHIC_DATA] --> [GEOGRAPHIC_DATA] [GEOGRAPHIC_DATA] --> [GEOGRAPHIC_DATA]" at bounding box center [382, 371] width 529 height 79
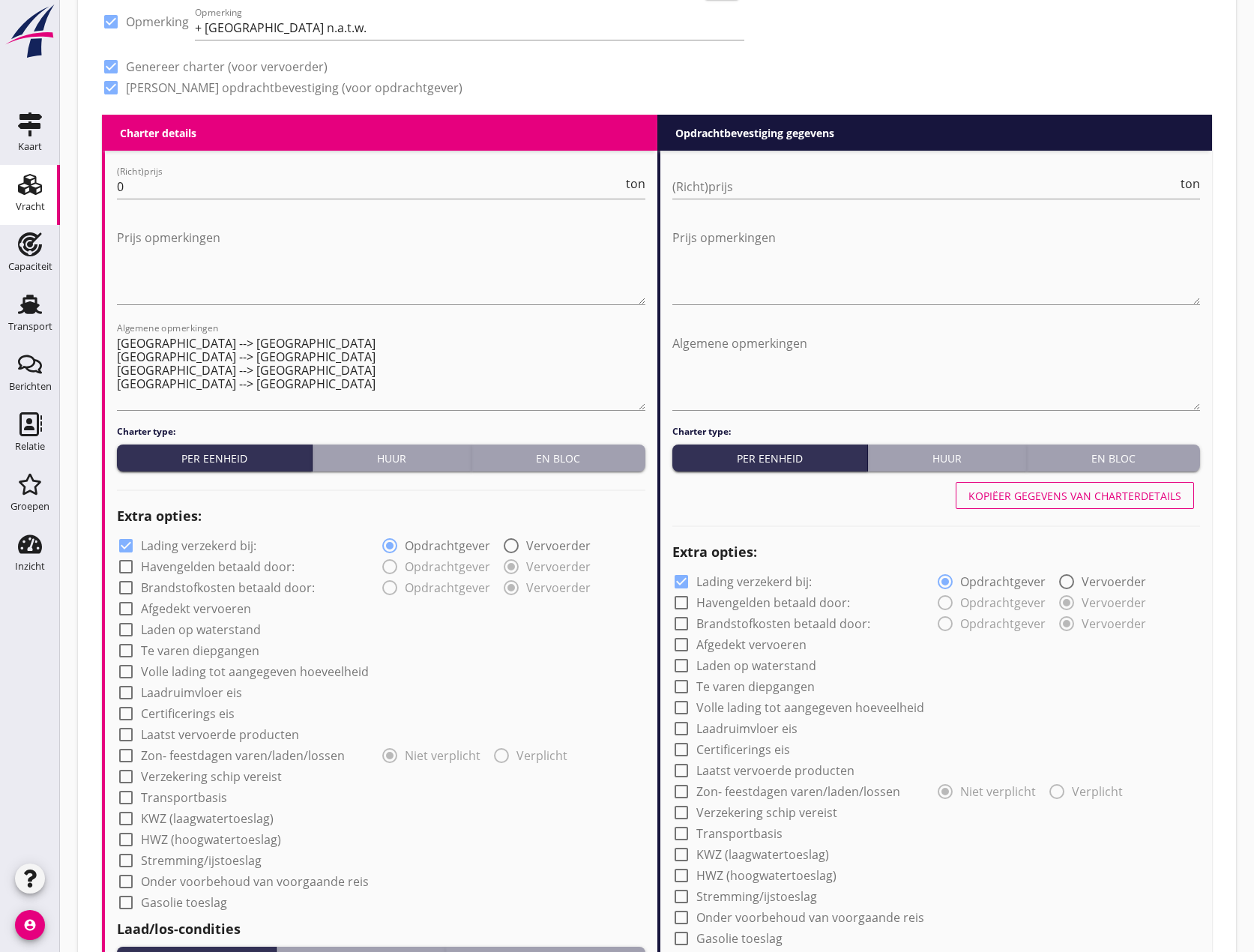
click at [1168, 466] on button "En bloc" at bounding box center [1113, 458] width 174 height 27
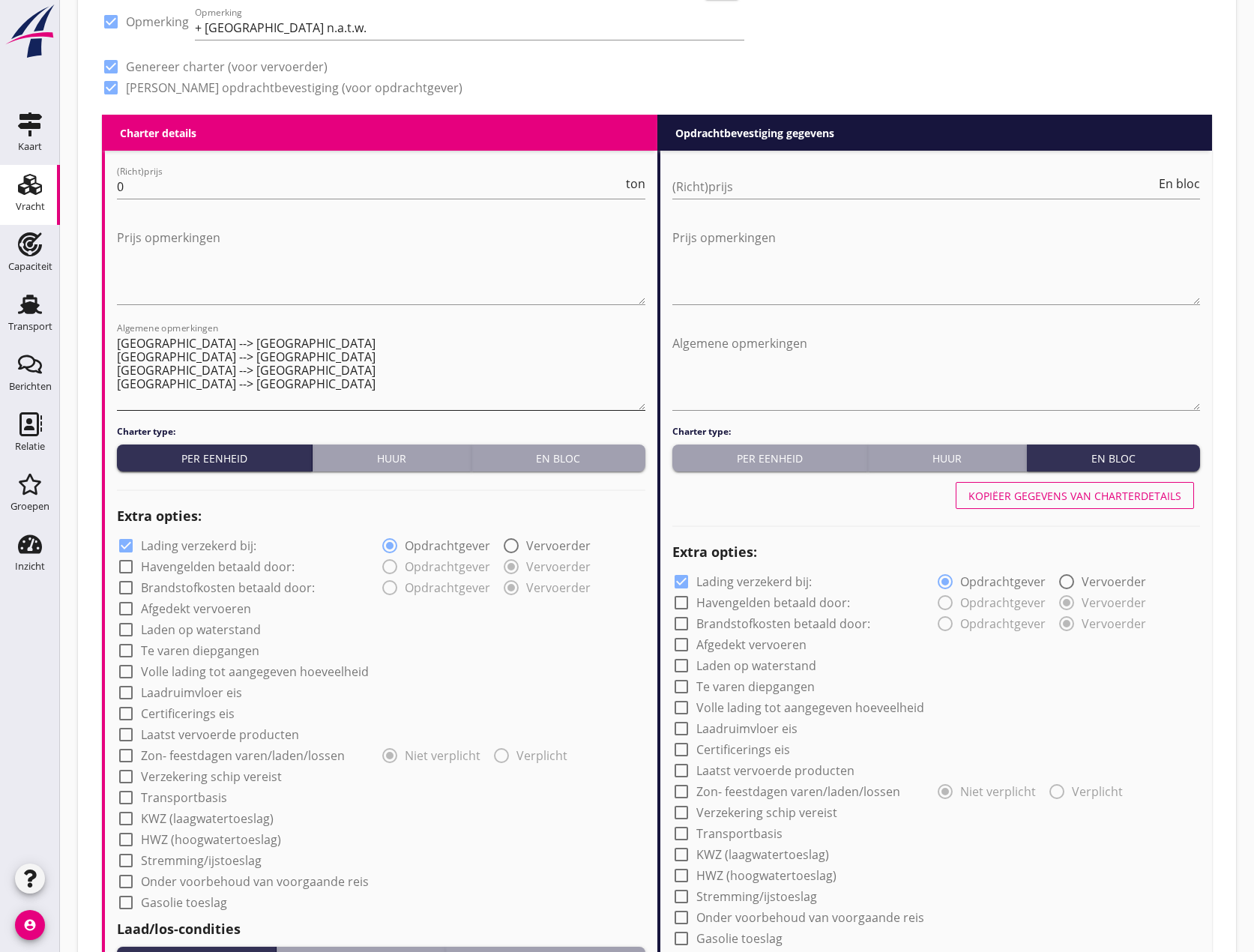
click at [294, 348] on textarea "[GEOGRAPHIC_DATA] --> [GEOGRAPHIC_DATA] [GEOGRAPHIC_DATA] --> [GEOGRAPHIC_DATA]…" at bounding box center [382, 371] width 529 height 79
paste textarea "13,28 x 3,36 x 4,36m"
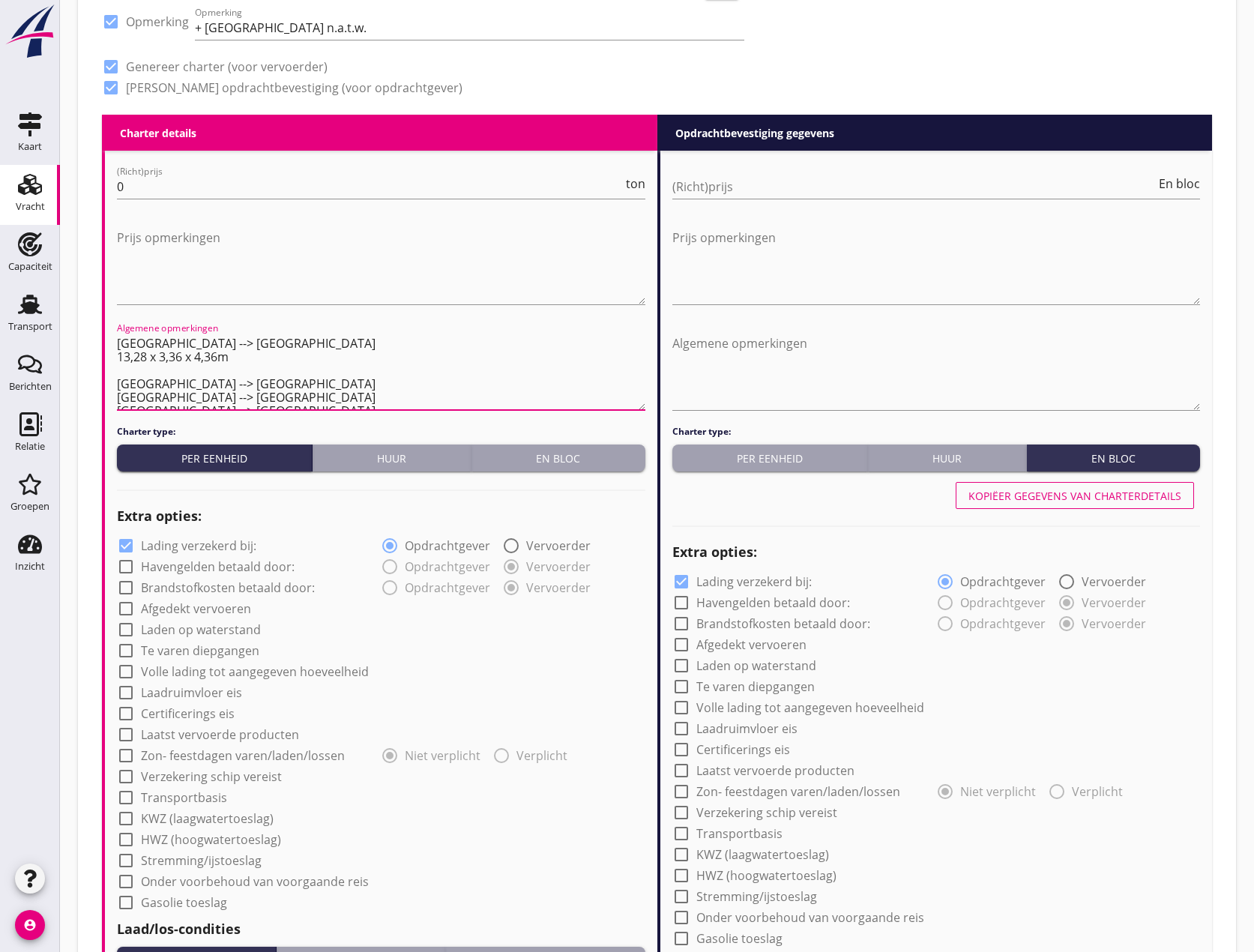
paste textarea "13,28 x 3,36 x 4,36m"
click at [241, 374] on textarea "[GEOGRAPHIC_DATA] --> [GEOGRAPHIC_DATA] 13,28 x 3,36 x 4,36m 13,28 x 3,36 x 4,3…" at bounding box center [382, 371] width 529 height 79
click at [122, 385] on textarea "[GEOGRAPHIC_DATA] --> [GEOGRAPHIC_DATA] 13,28 x 3,36 x 4,36m 13,28 x 3,36 x 4,3…" at bounding box center [382, 371] width 529 height 79
paste textarea "18,21 x 6,48 x 2,05 m 73,3 to 11,10 x 5,56 x 3,54m - 149t"
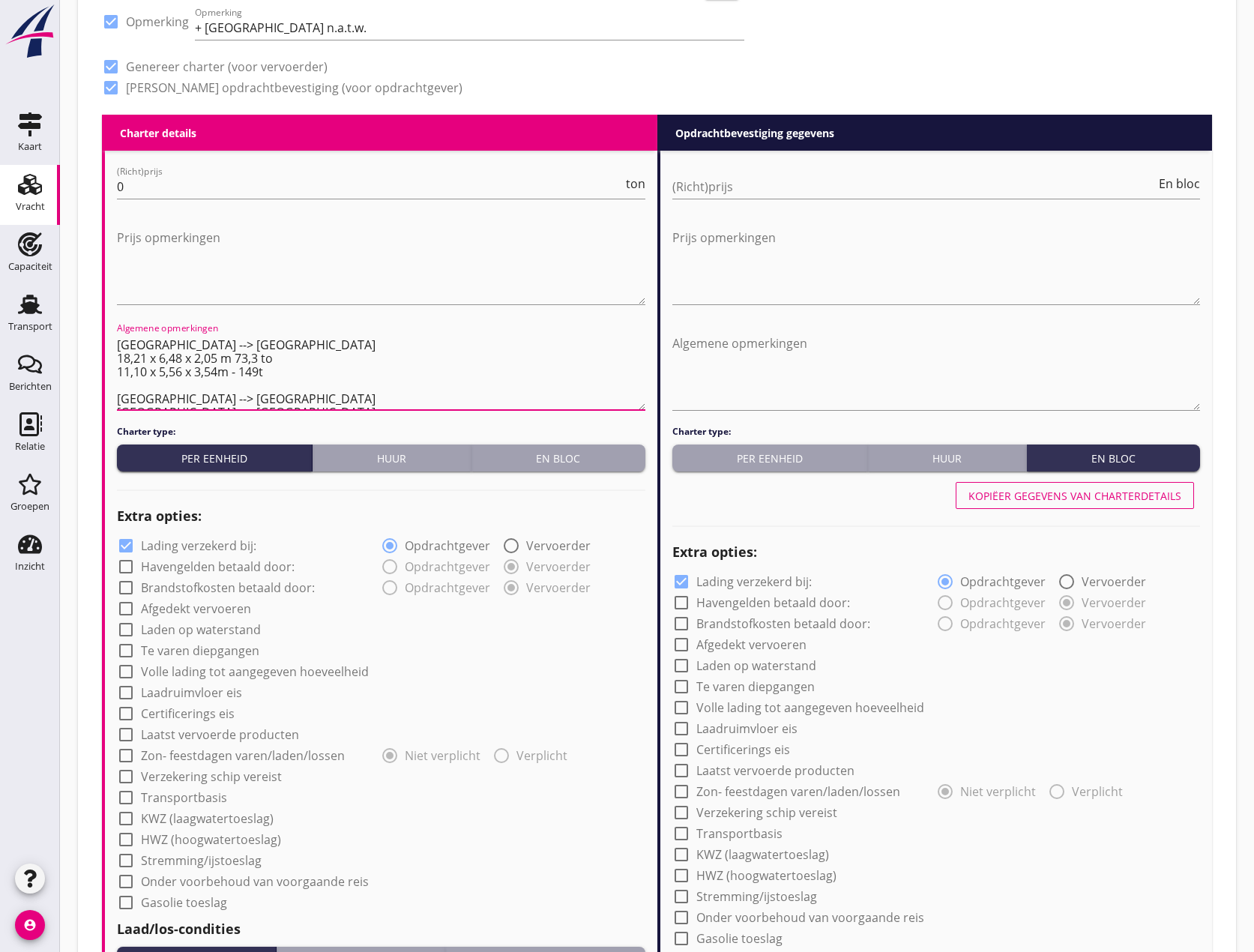
scroll to position [67, 0]
click at [259, 386] on textarea "[GEOGRAPHIC_DATA] --> [GEOGRAPHIC_DATA] 13,28 x 3,36 x 4,36m 13,28 x 3,36 x 4,3…" at bounding box center [382, 371] width 529 height 79
click at [126, 399] on textarea "[GEOGRAPHIC_DATA] --> [GEOGRAPHIC_DATA] 13,28 x 3,36 x 4,36m 13,28 x 3,36 x 4,3…" at bounding box center [382, 371] width 529 height 79
paste textarea "7585 x 3126 x 4122 mm - 92 000 kg 800 x 500 x 50 mm – 200 kg"
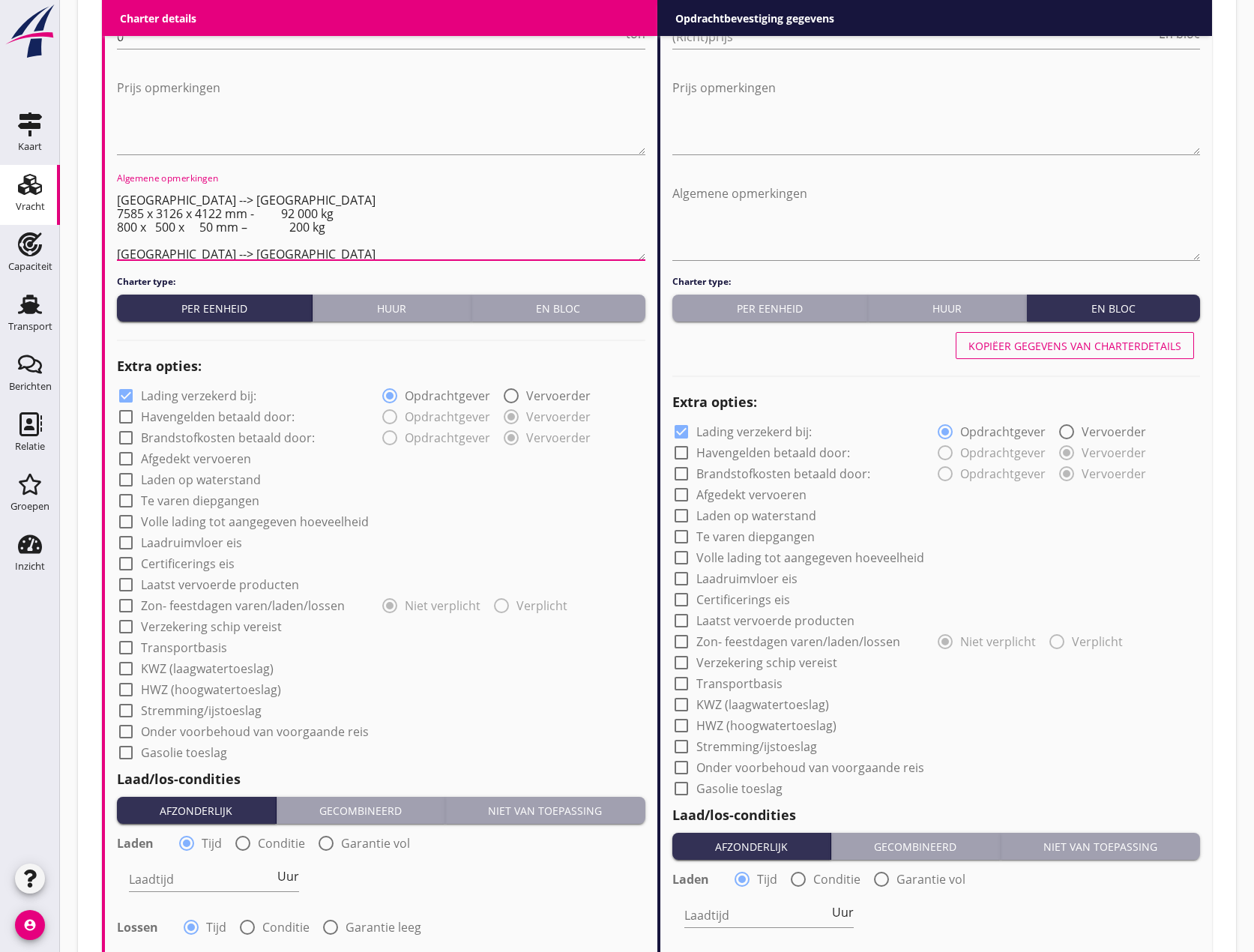
scroll to position [108, 0]
click at [313, 246] on textarea "[GEOGRAPHIC_DATA] --> [GEOGRAPHIC_DATA] 13,28 x 3,36 x 4,36m 13,28 x 3,36 x 4,3…" at bounding box center [382, 221] width 529 height 79
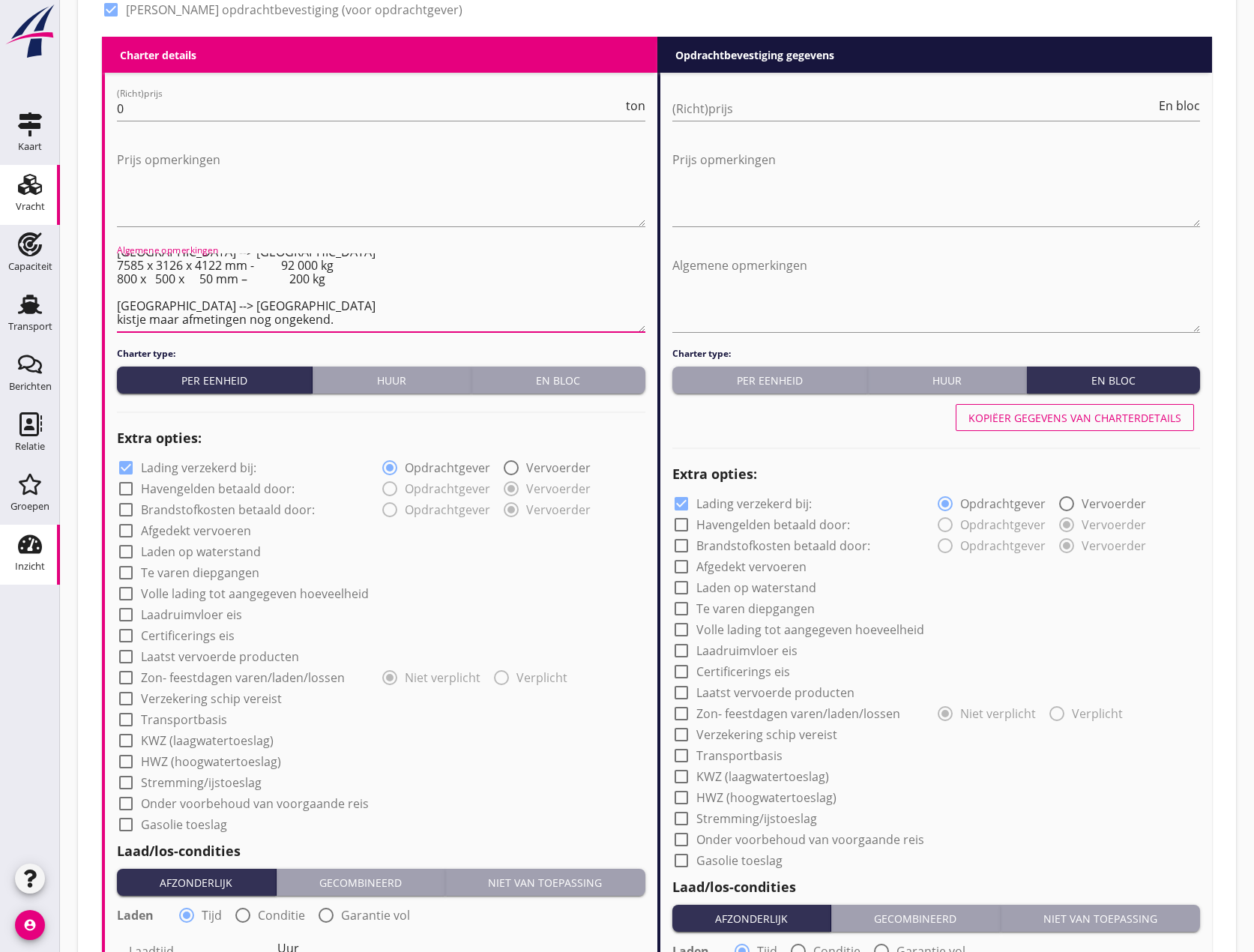
scroll to position [749, 0]
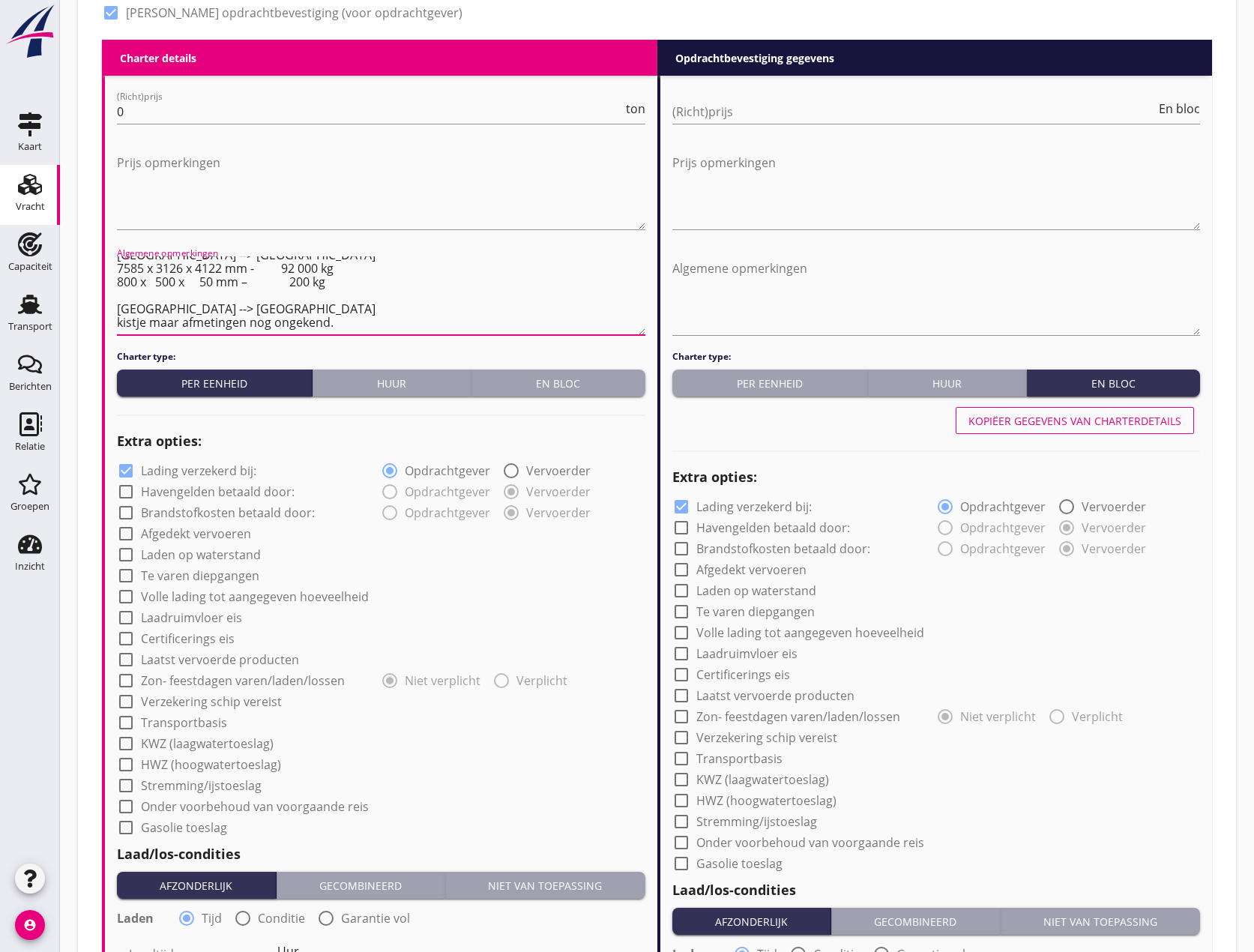
click at [122, 322] on textarea "[GEOGRAPHIC_DATA] --> [GEOGRAPHIC_DATA] 13,28 x 3,36 x 4,36m 13,28 x 3,36 x 4,3…" at bounding box center [382, 295] width 529 height 79
click at [144, 322] on textarea "[GEOGRAPHIC_DATA] --> [GEOGRAPHIC_DATA] 13,28 x 3,36 x 4,36m 13,28 x 3,36 x 4,3…" at bounding box center [382, 295] width 529 height 79
click at [344, 322] on textarea "[GEOGRAPHIC_DATA] --> [GEOGRAPHIC_DATA] 13,28 x 3,36 x 4,36m 13,28 x 3,36 x 4,3…" at bounding box center [382, 295] width 529 height 79
click at [294, 321] on textarea "[GEOGRAPHIC_DATA] --> [GEOGRAPHIC_DATA] 13,28 x 3,36 x 4,36m 13,28 x 3,36 x 4,3…" at bounding box center [382, 295] width 529 height 79
type textarea "[GEOGRAPHIC_DATA] --> [GEOGRAPHIC_DATA] 13,28 x 3,36 x 4,36m 13,28 x 3,36 x 4,3…"
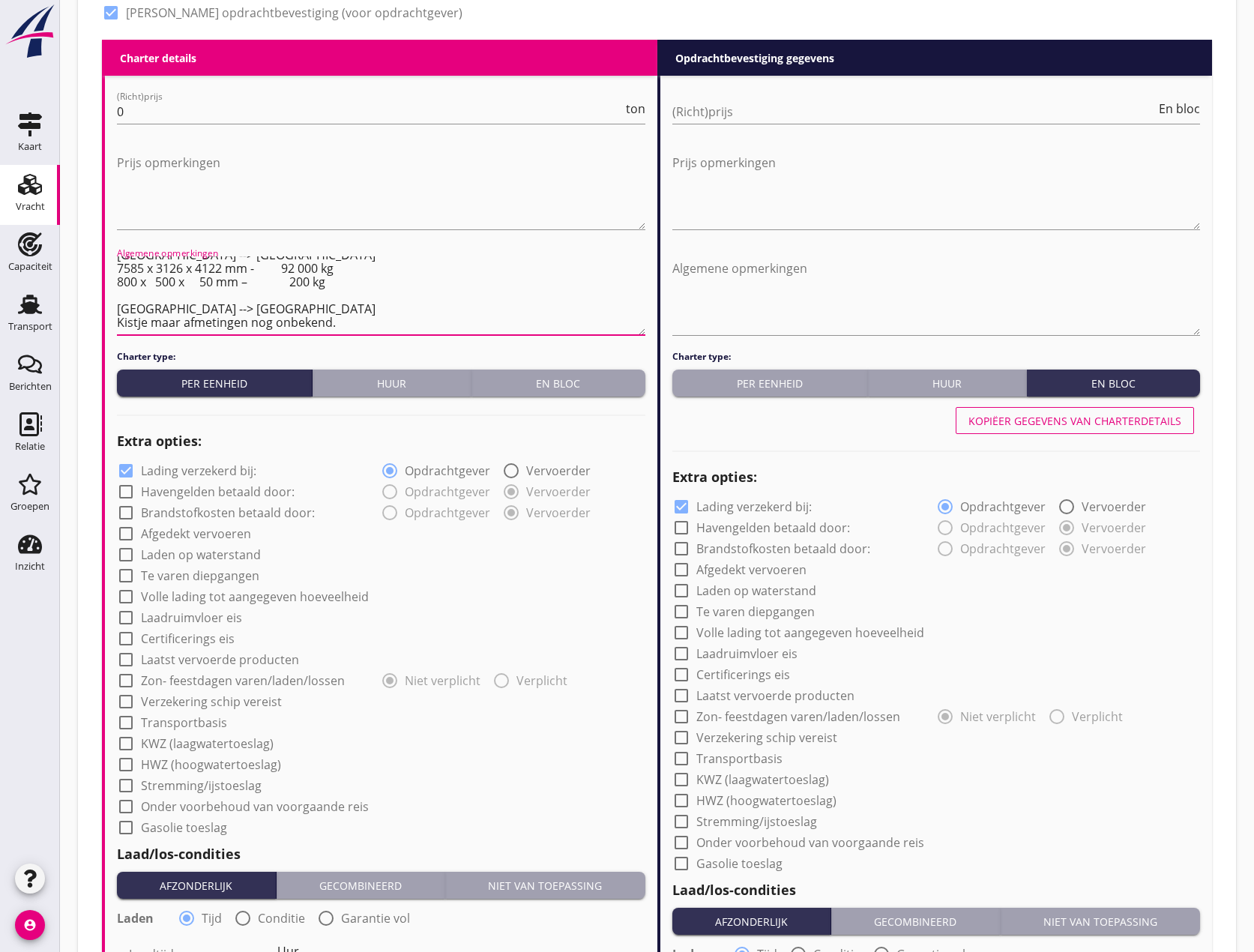
click at [124, 494] on div at bounding box center [126, 491] width 25 height 25
checkbox input "true"
click at [132, 511] on div at bounding box center [126, 512] width 25 height 25
checkbox input "true"
click at [390, 392] on button "Huur" at bounding box center [392, 383] width 159 height 27
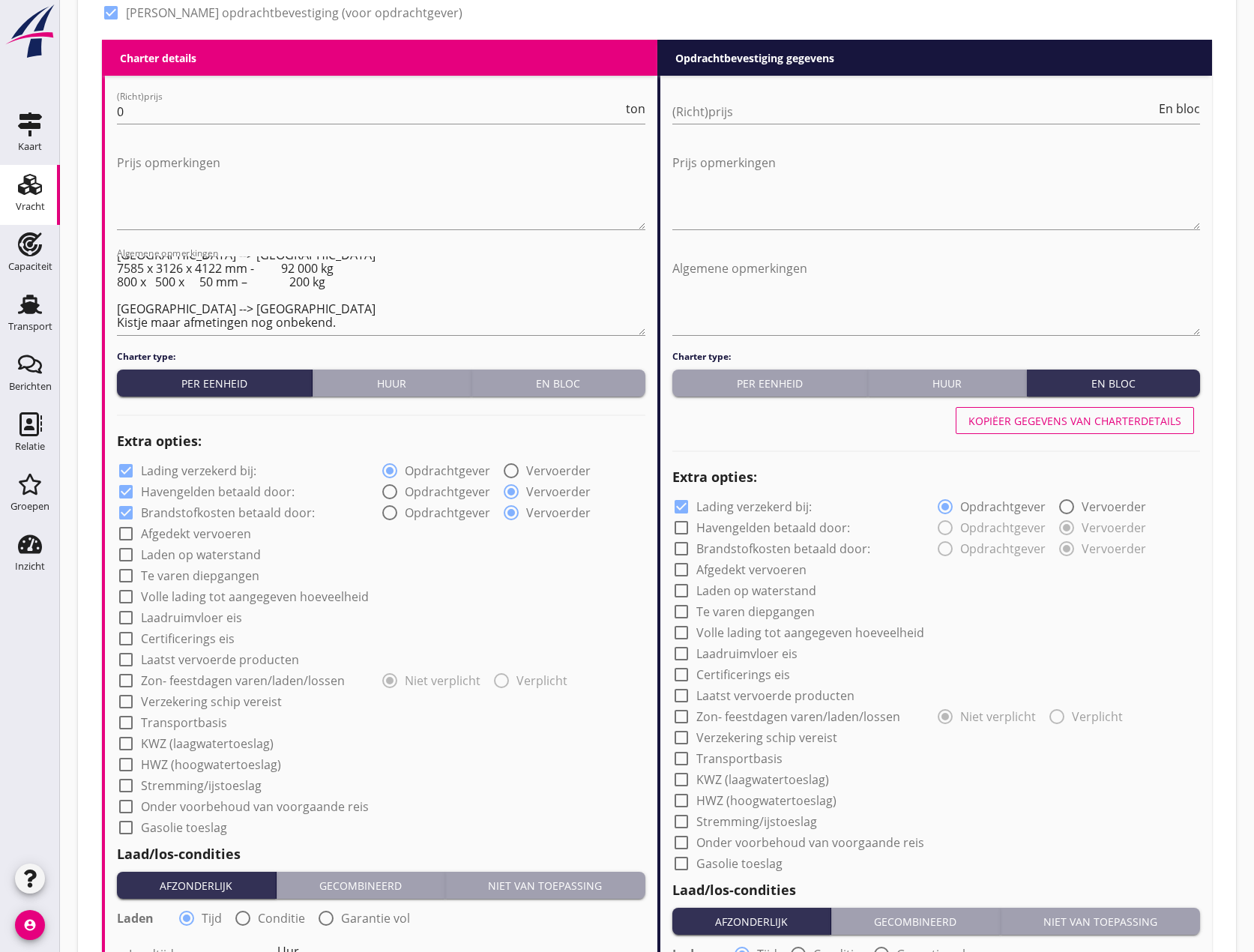
radio input "true"
radio input "false"
radio input "true"
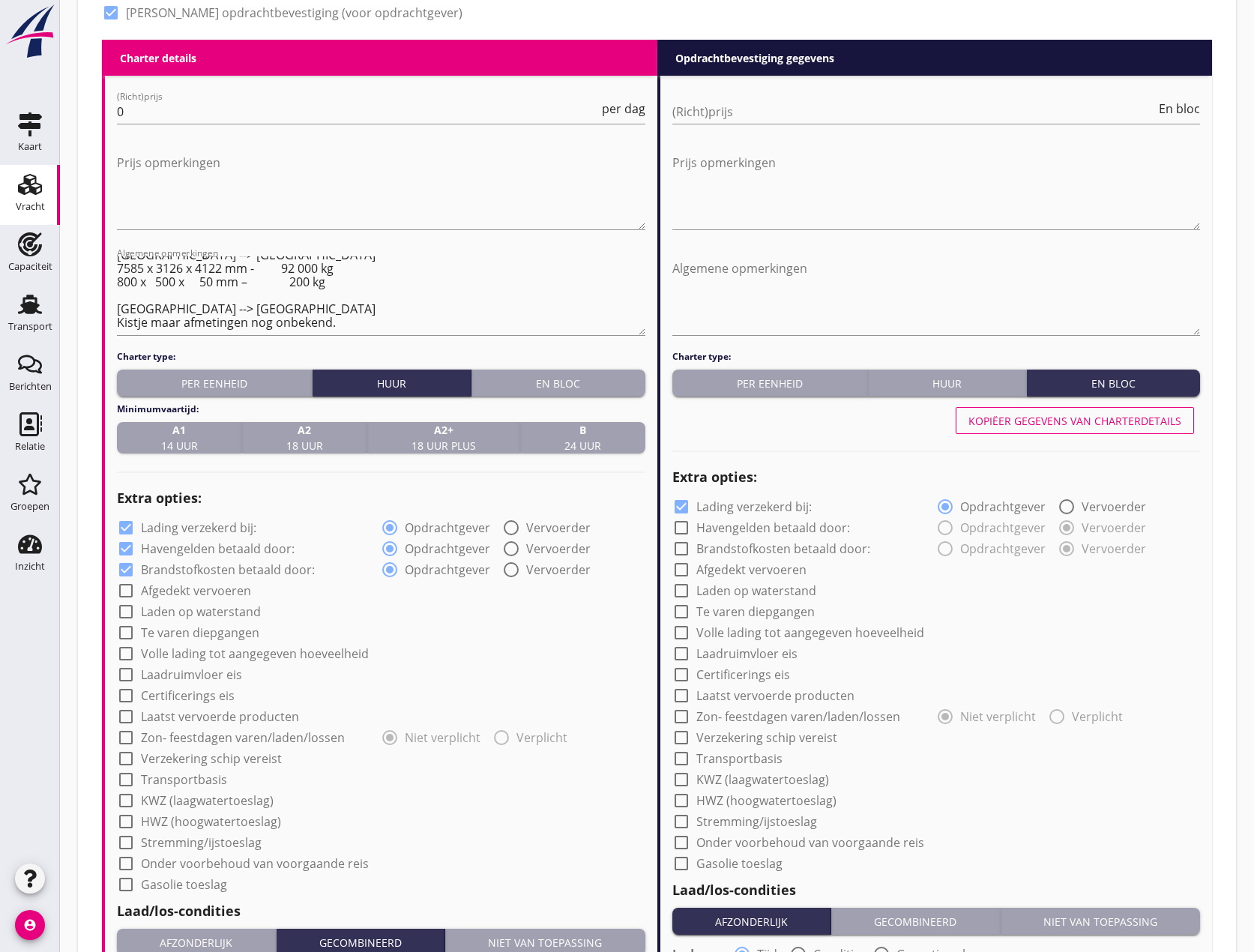
click at [189, 439] on span "A1 14 uur" at bounding box center [179, 437] width 36 height 32
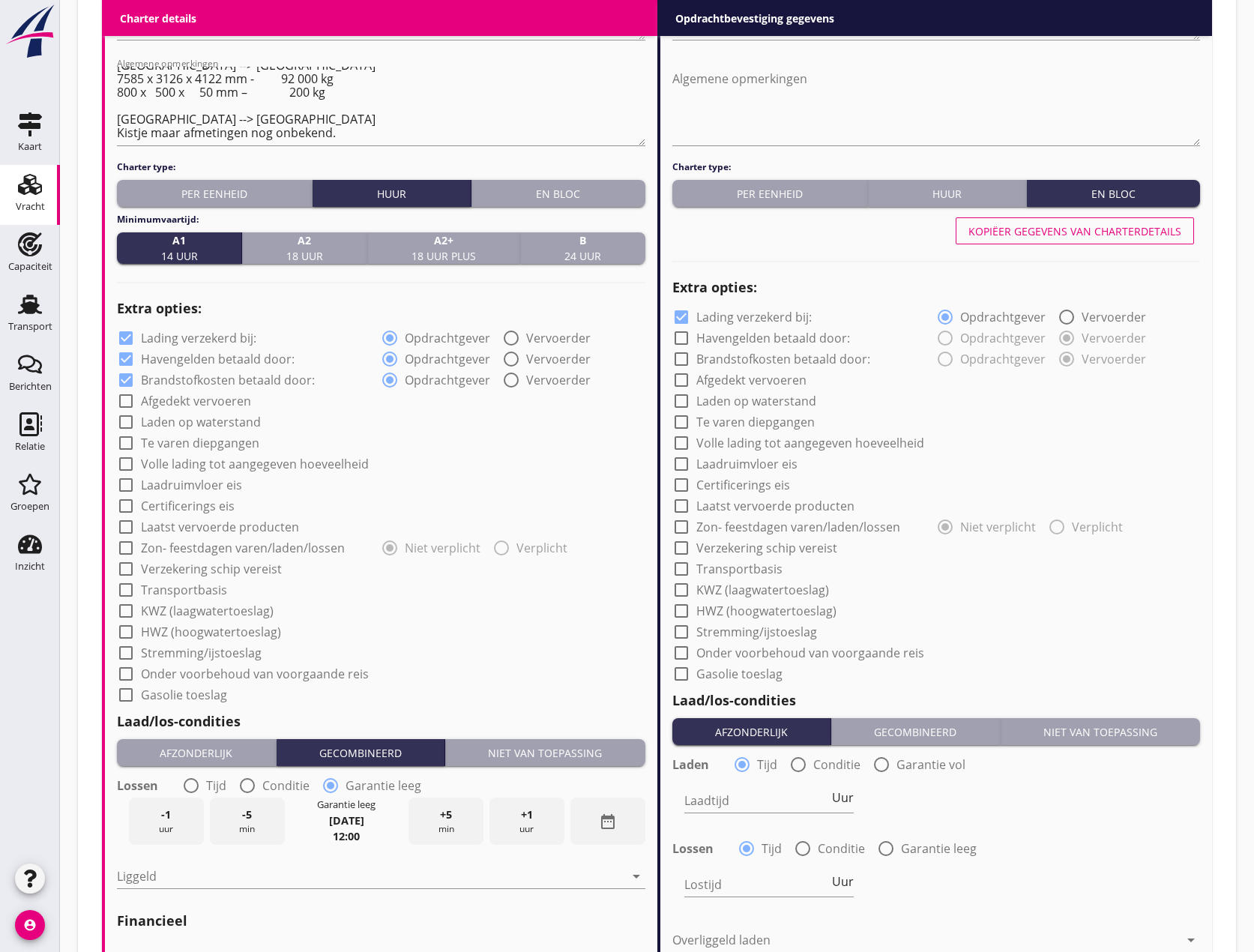
scroll to position [974, 0]
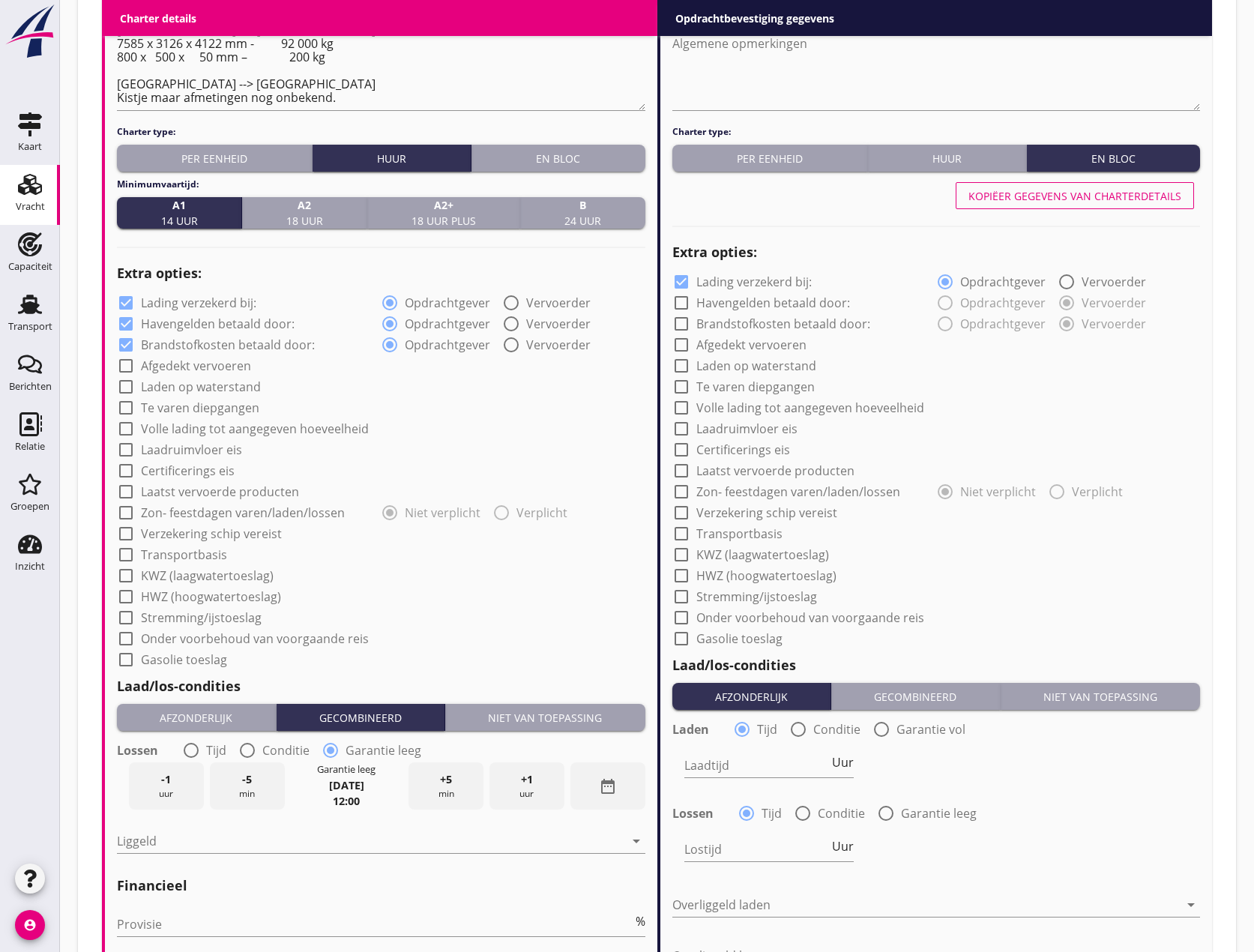
click at [127, 365] on div at bounding box center [126, 366] width 25 height 25
checkbox input "true"
click at [126, 383] on div at bounding box center [126, 387] width 25 height 25
checkbox input "true"
click at [130, 406] on div at bounding box center [126, 408] width 25 height 25
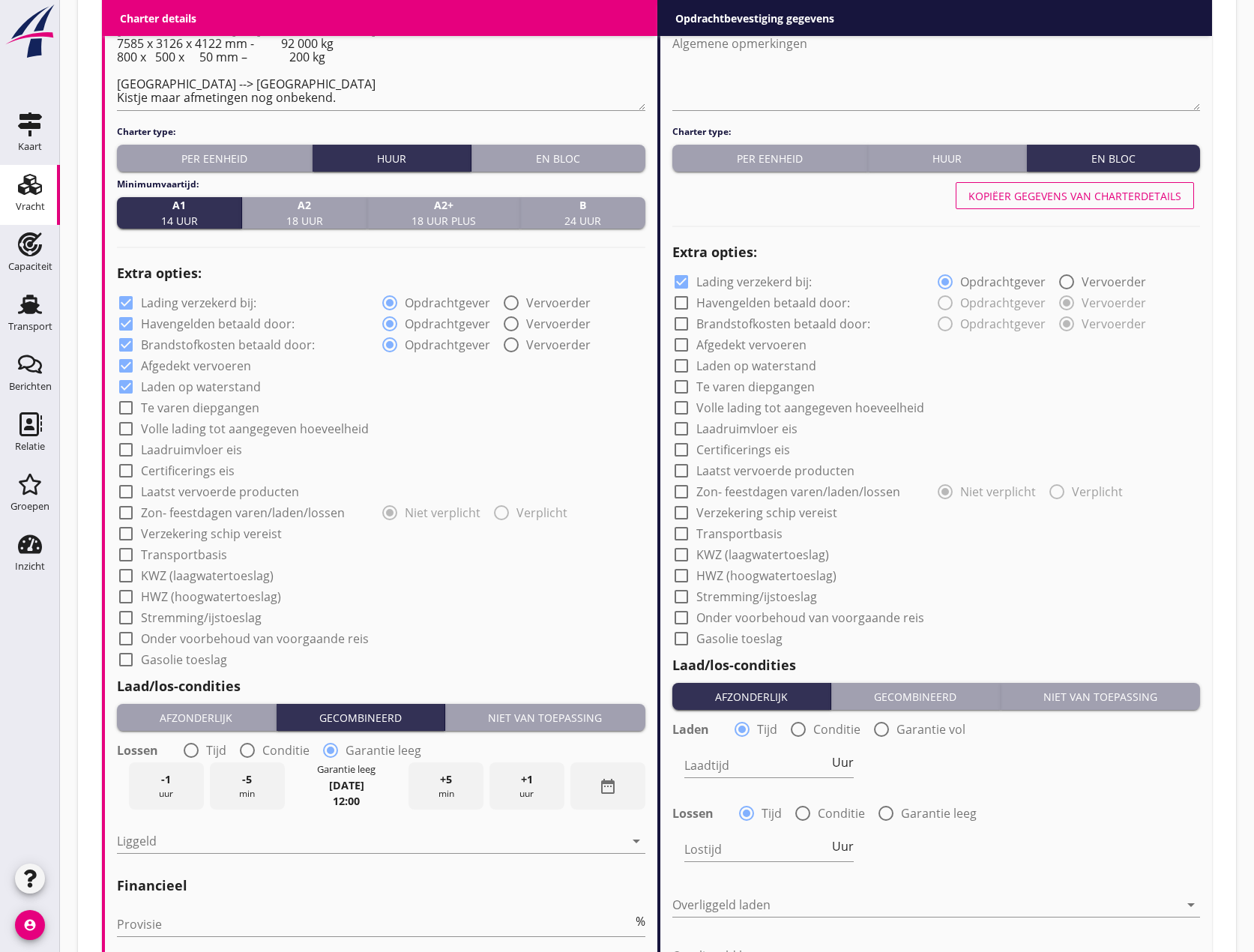
checkbox input "true"
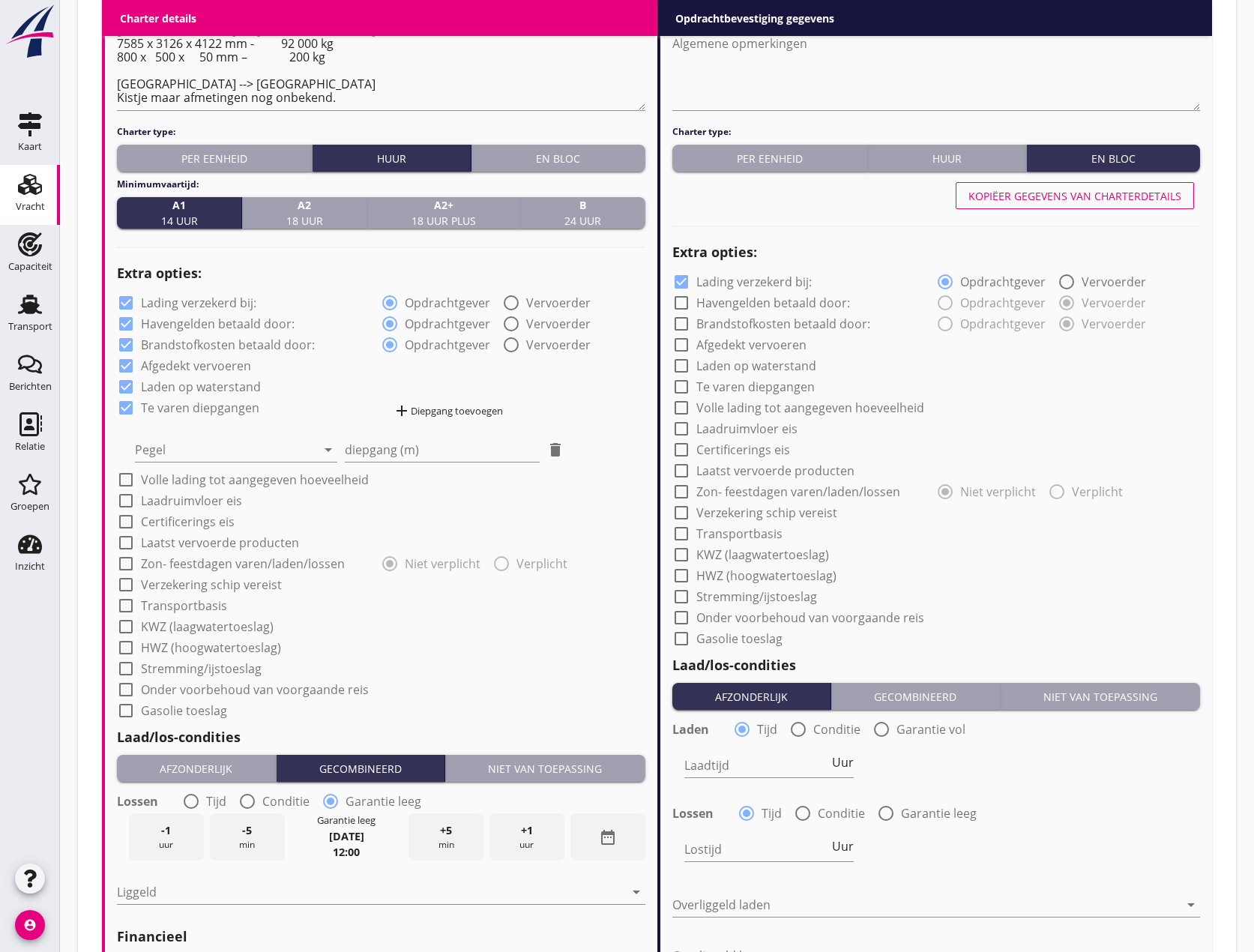
click at [459, 409] on div "add Diepgang toevoegen" at bounding box center [447, 411] width 110 height 18
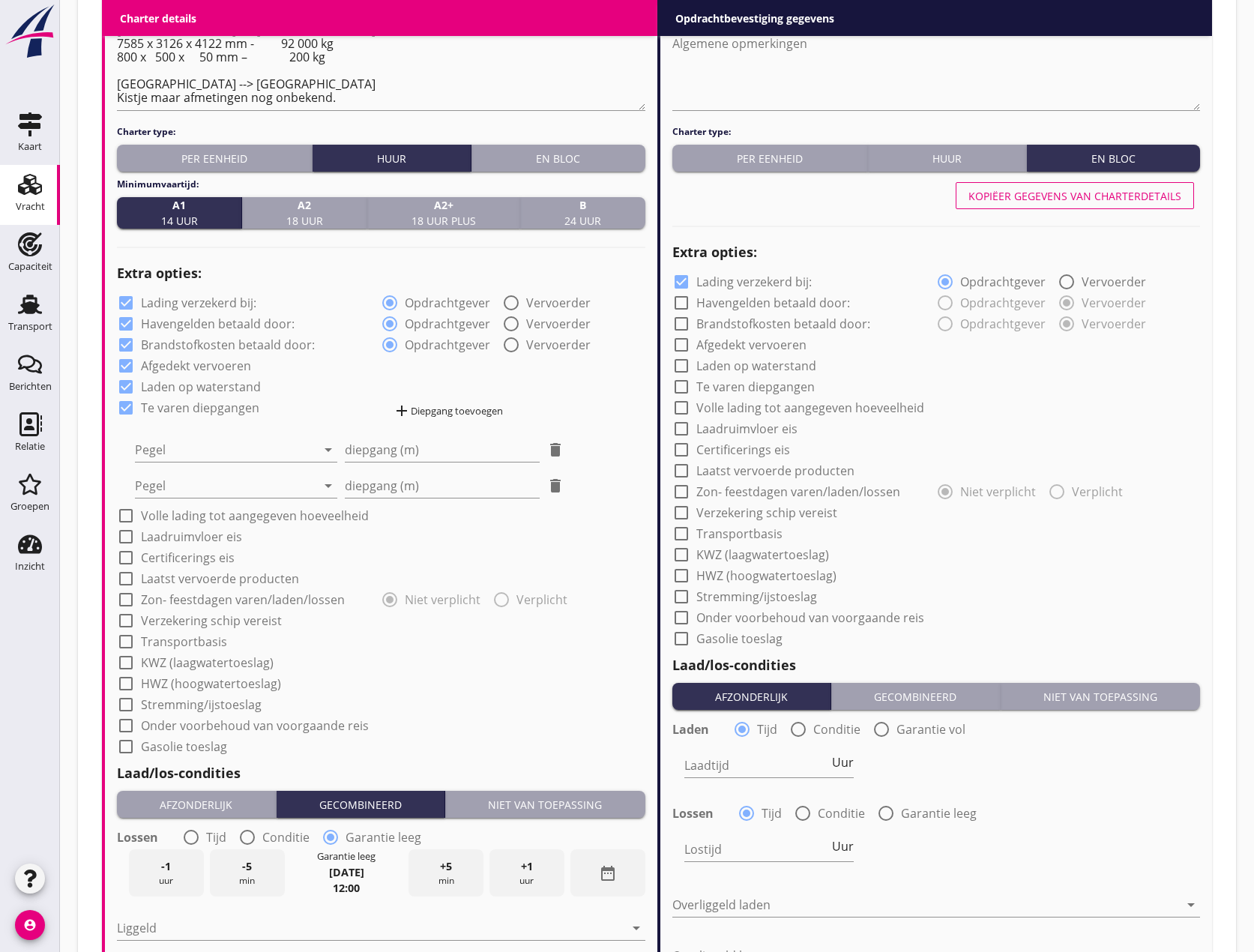
click at [459, 409] on div "add Diepgang toevoegen" at bounding box center [447, 411] width 110 height 18
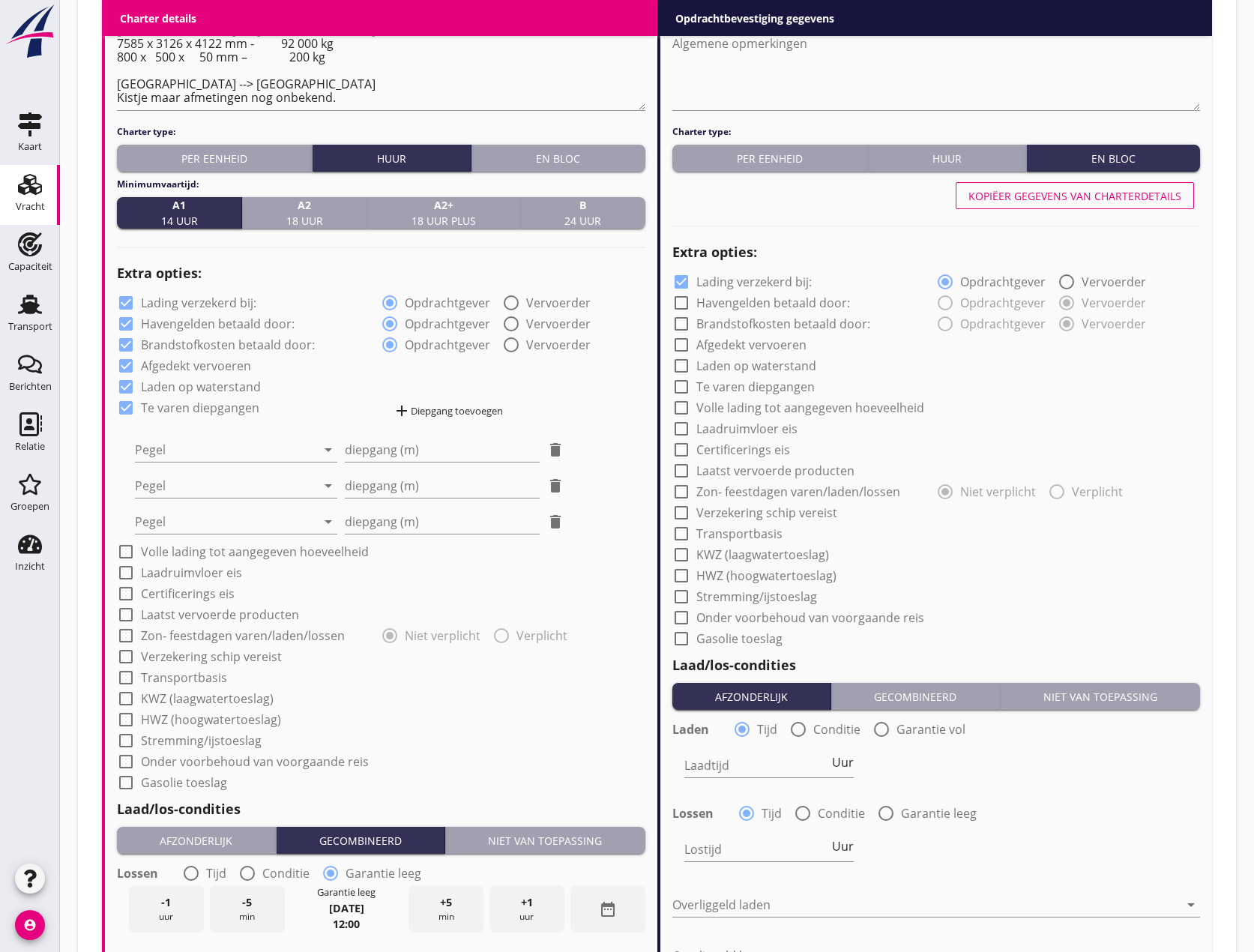
click at [459, 409] on div "add Diepgang toevoegen" at bounding box center [447, 411] width 110 height 18
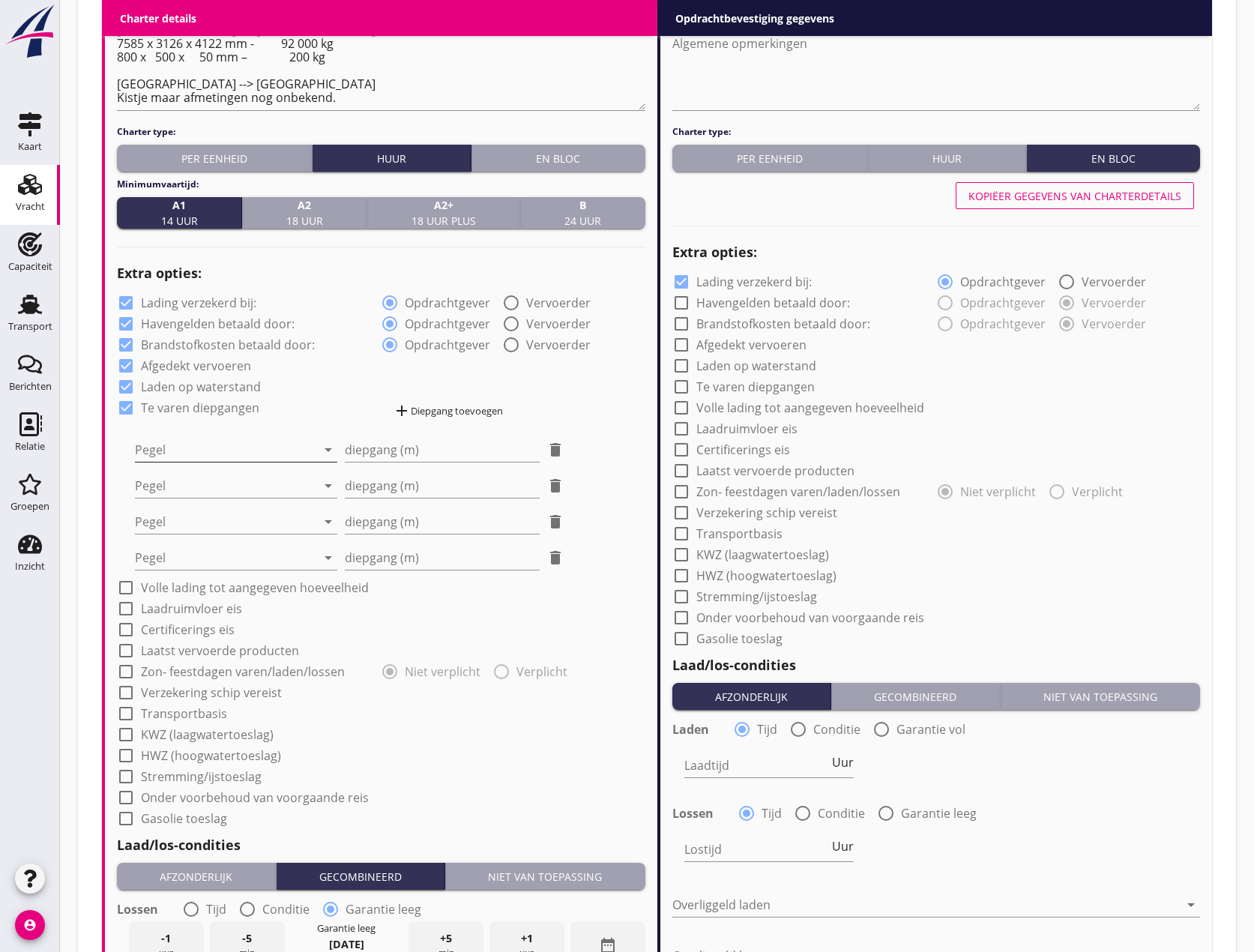
click at [251, 448] on div at bounding box center [225, 450] width 182 height 24
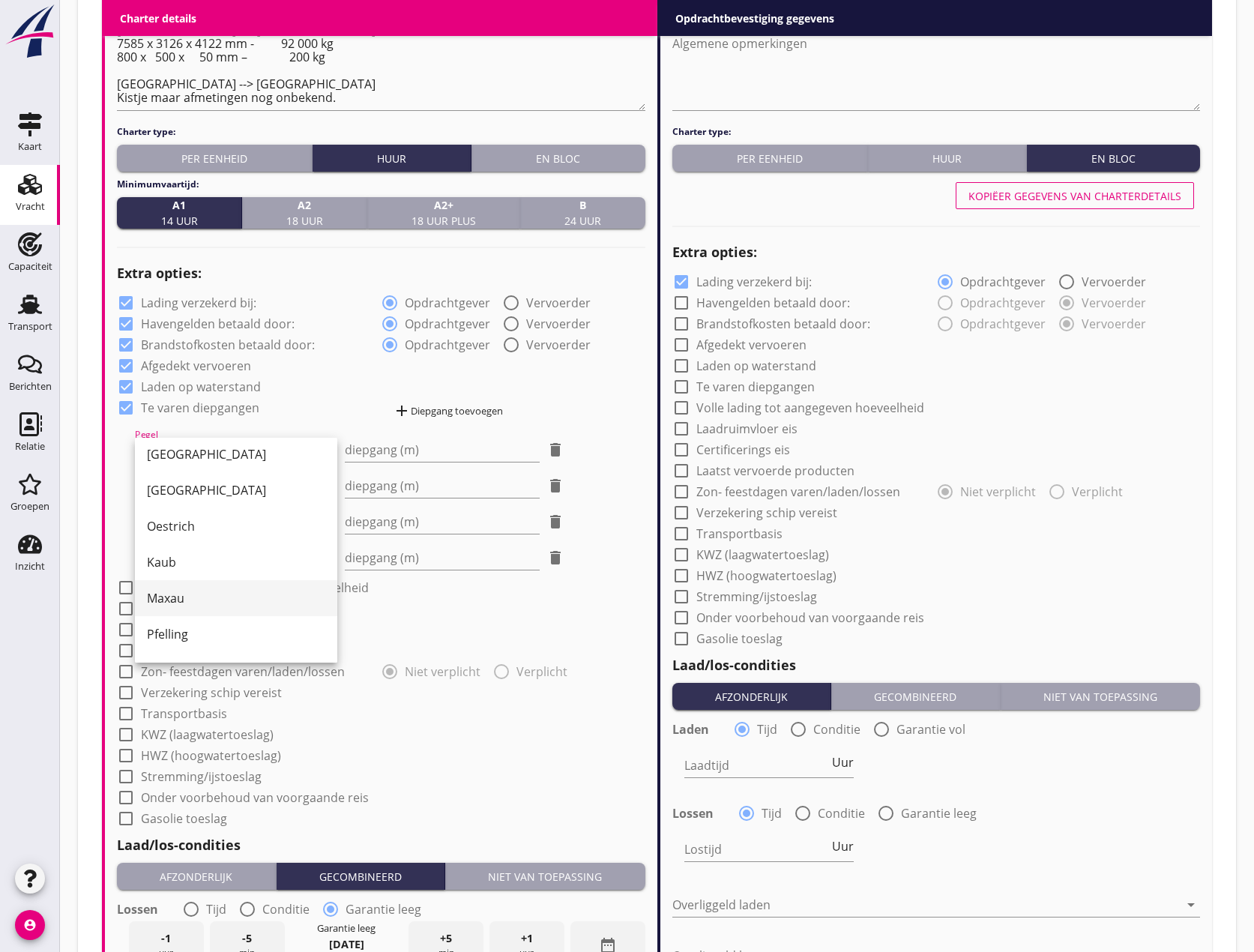
scroll to position [300, 0]
click at [212, 623] on div "Wildungsmauer" at bounding box center [236, 630] width 178 height 18
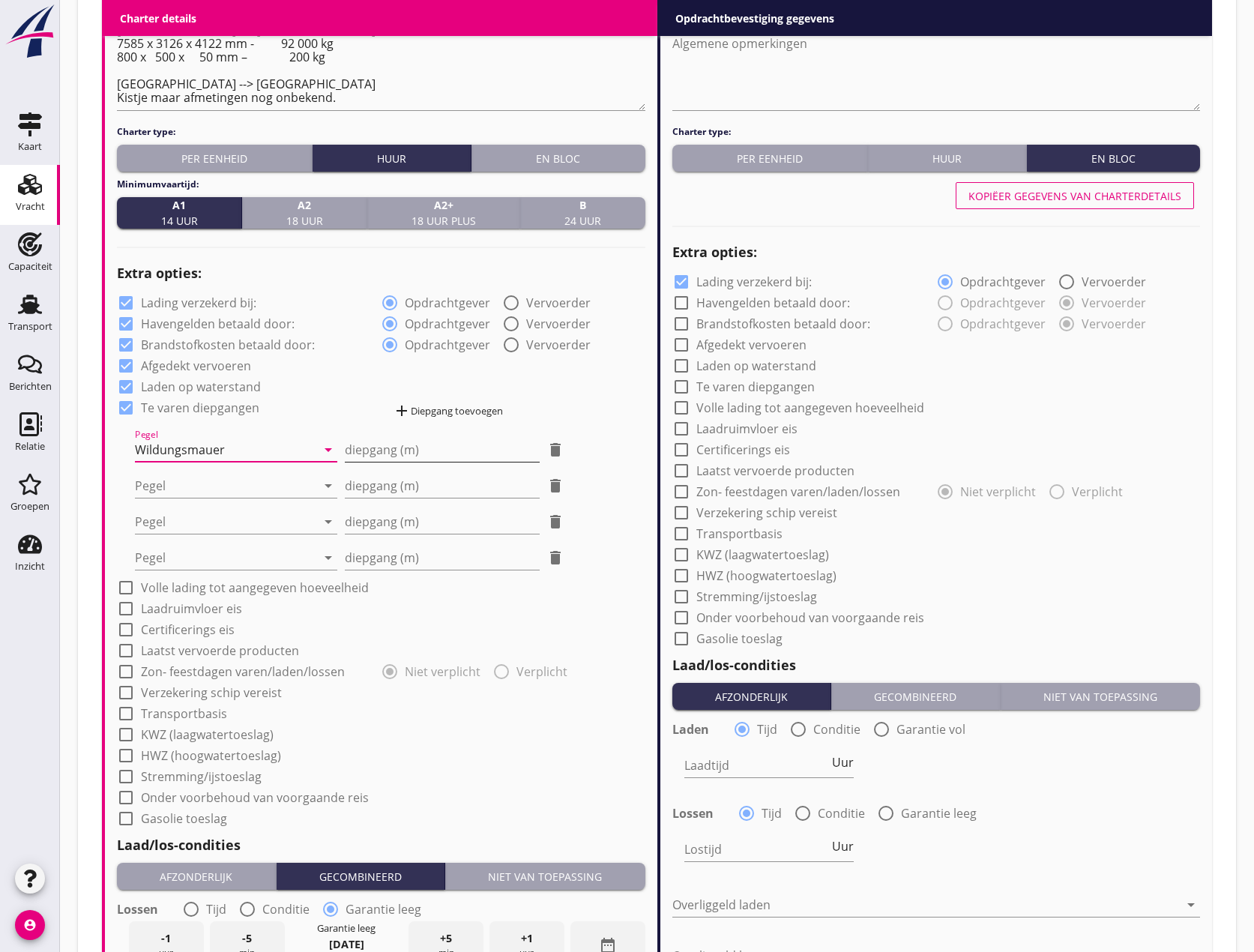
click at [377, 450] on input "diepgang (m)" at bounding box center [442, 450] width 195 height 24
type input "-0"
type input "-0.40"
click at [244, 492] on div at bounding box center [225, 485] width 182 height 24
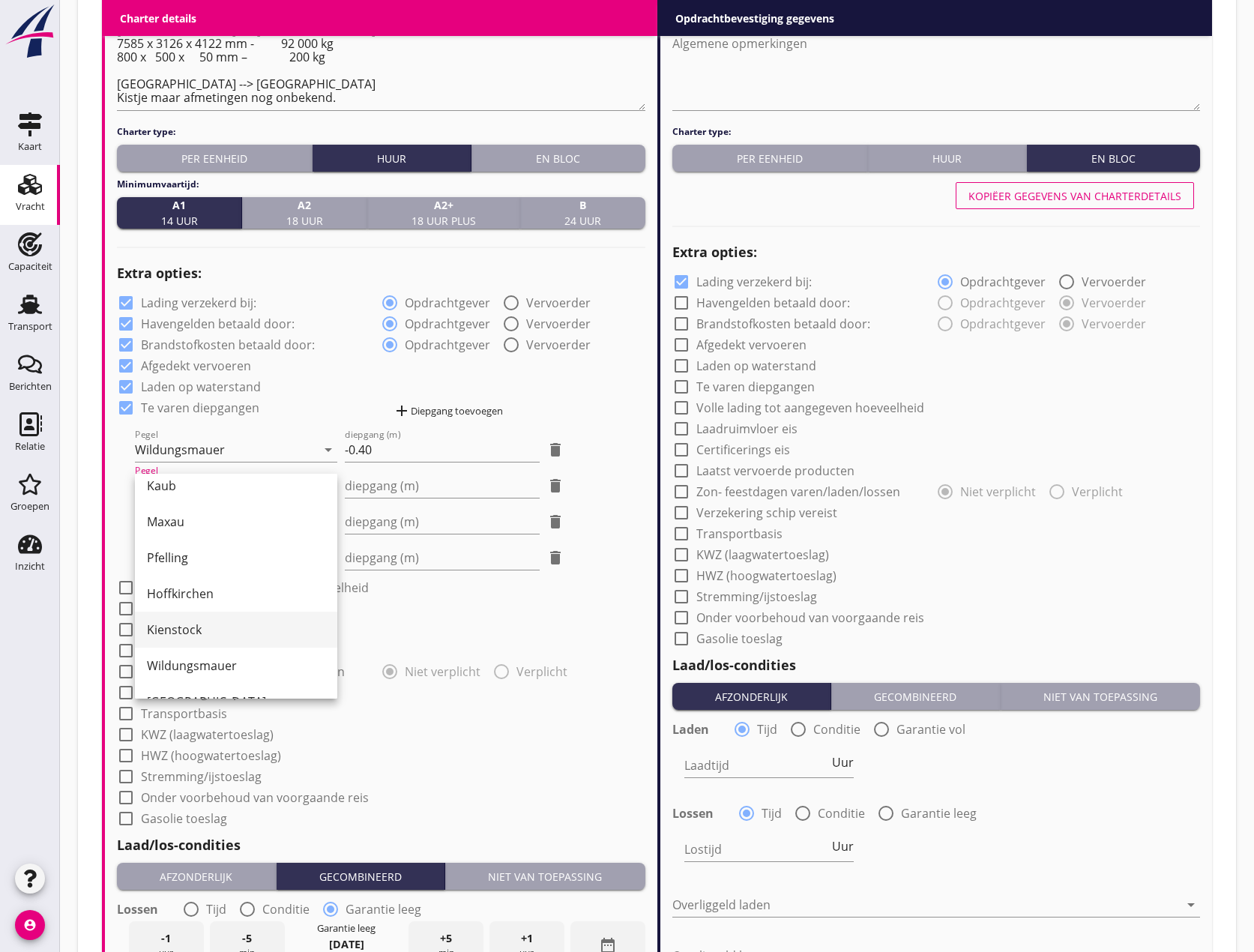
click at [212, 627] on div "Kienstock" at bounding box center [236, 630] width 178 height 18
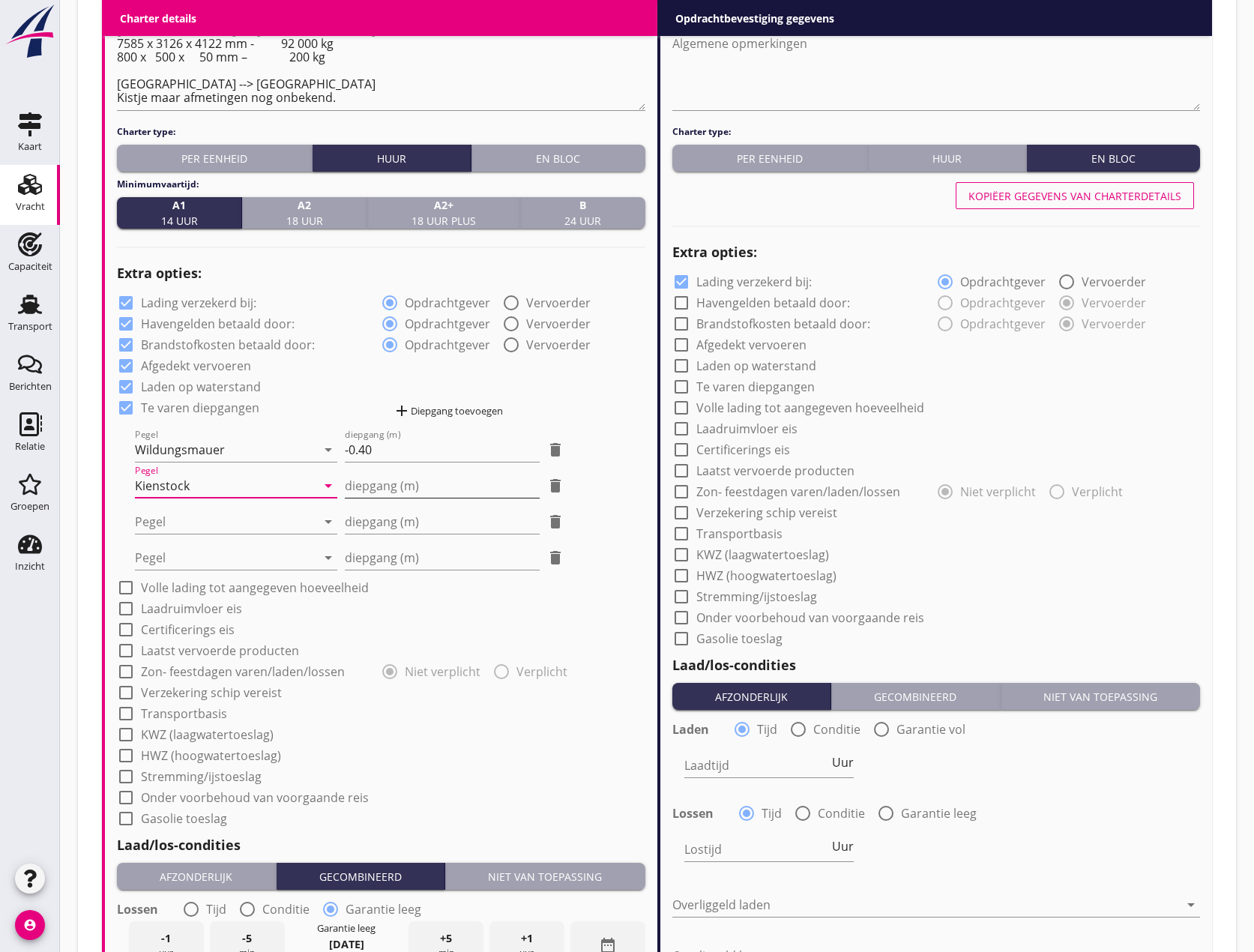
click at [371, 491] on input "diepgang (m)" at bounding box center [442, 485] width 195 height 24
type input "0"
type input "0.30"
click at [373, 448] on input "-0.40" at bounding box center [442, 450] width 195 height 24
type input "-0.4"
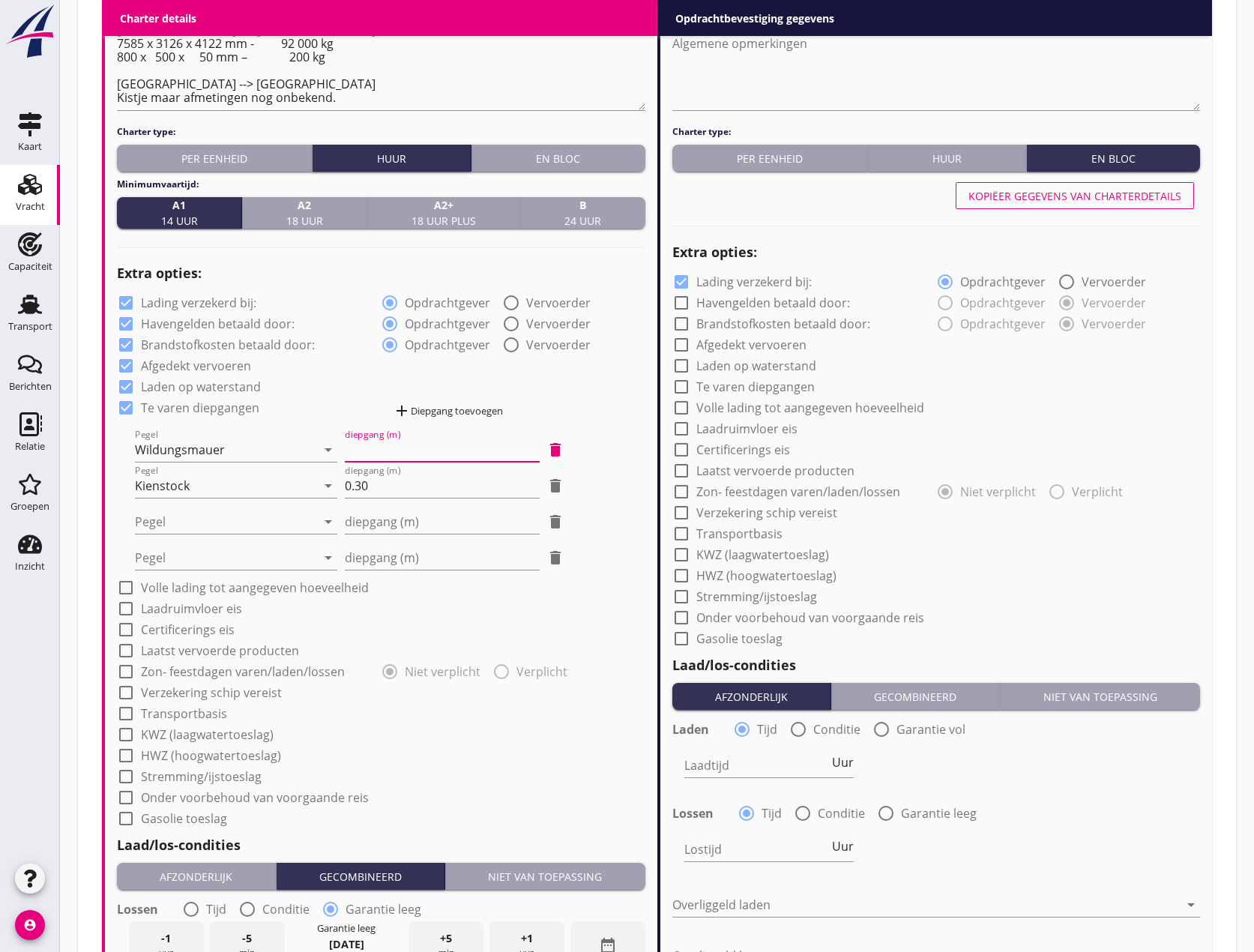
type input "-0"
type input ".3"
type input "0"
type input "0.30"
click at [258, 515] on div at bounding box center [225, 521] width 182 height 24
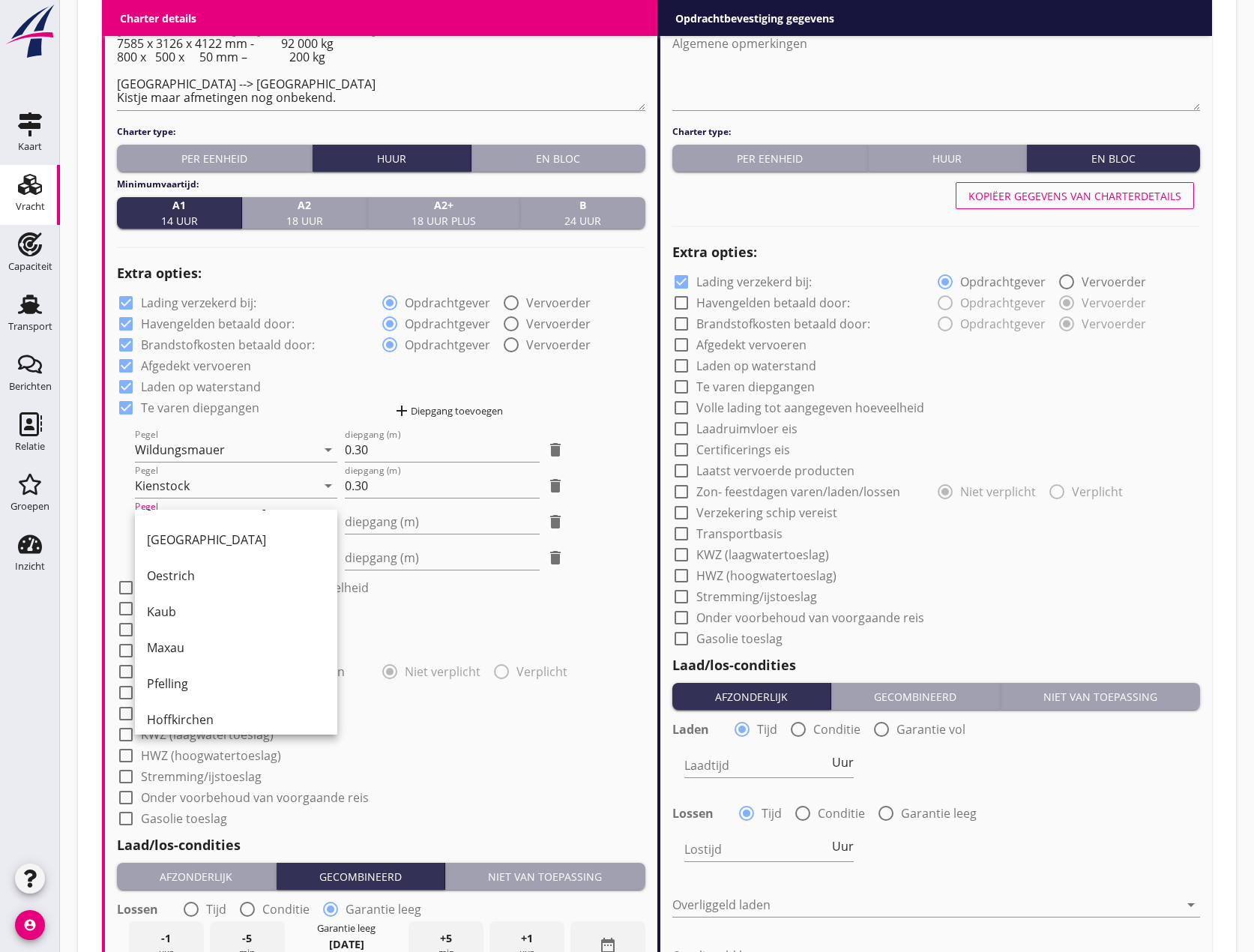
scroll to position [224, 0]
click at [198, 707] on div "Hoffkirchen" at bounding box center [236, 705] width 178 height 18
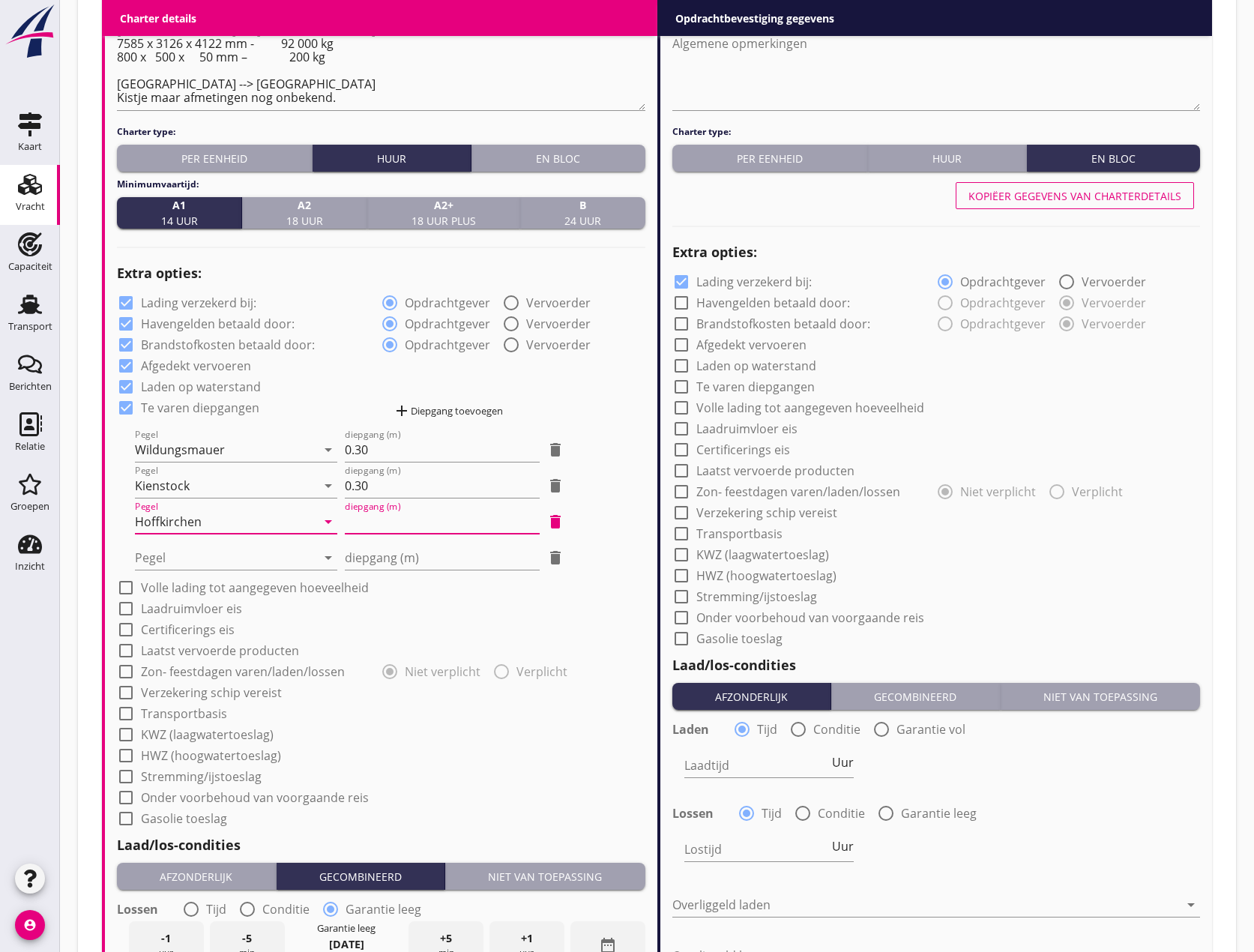
click at [362, 524] on input "diepgang (m)" at bounding box center [442, 521] width 195 height 24
type input "-0"
type input "-0.40"
click at [237, 559] on div at bounding box center [225, 558] width 182 height 24
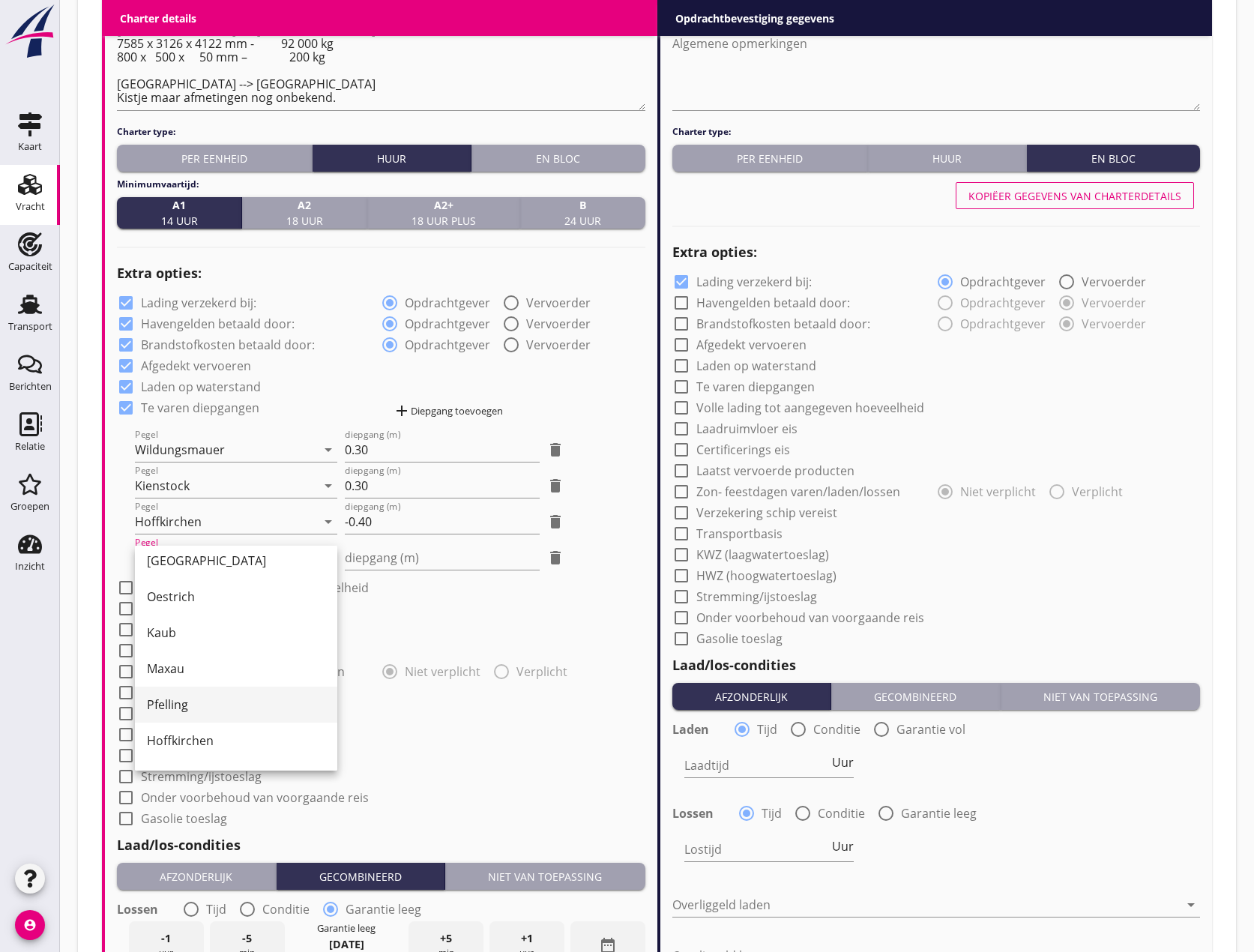
click at [194, 699] on div "Pfelling" at bounding box center [236, 705] width 178 height 18
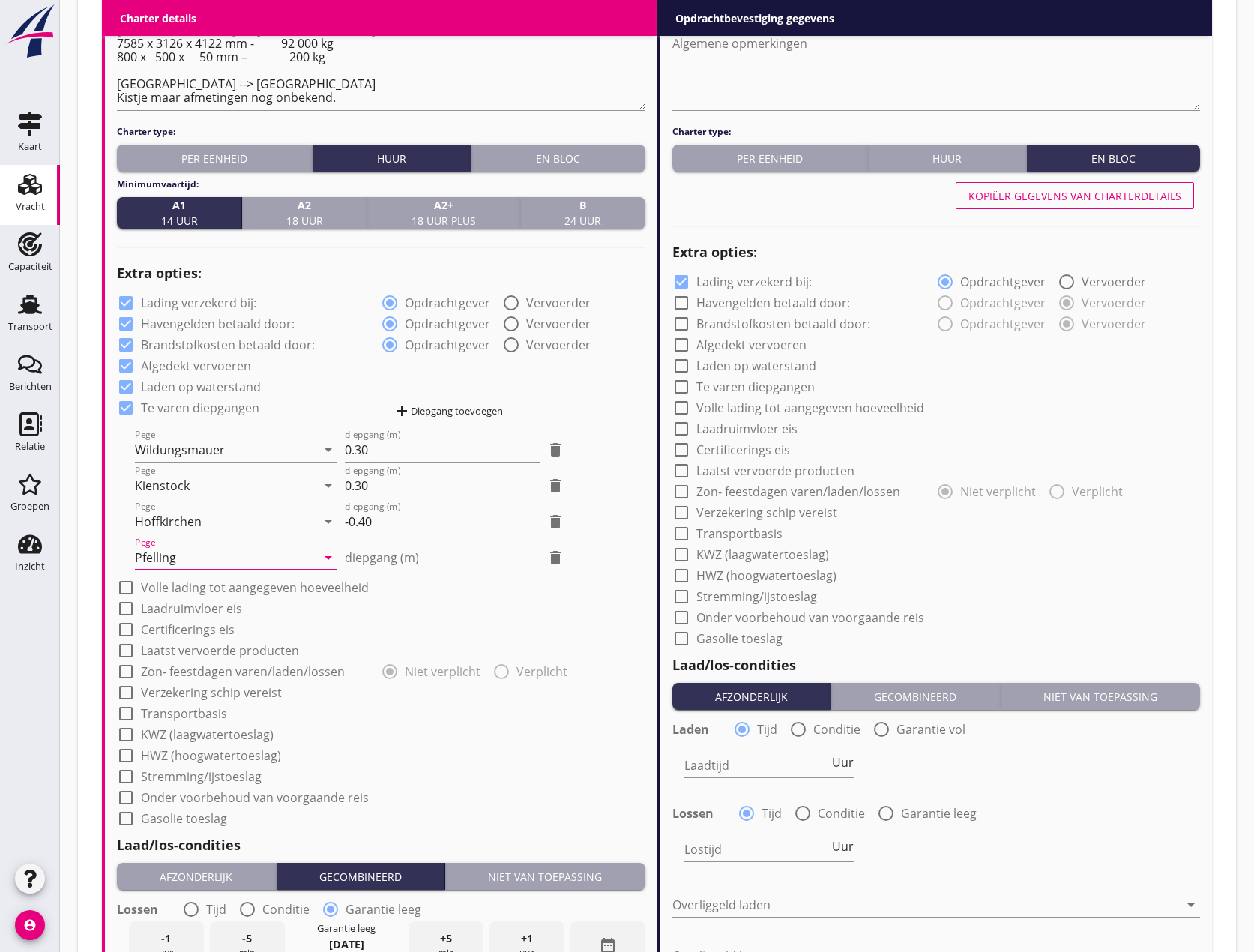
click at [357, 550] on input "diepgang (m)" at bounding box center [442, 558] width 195 height 24
type input "-1"
type input "-1.20"
click at [467, 415] on div "add Diepgang toevoegen" at bounding box center [447, 411] width 110 height 18
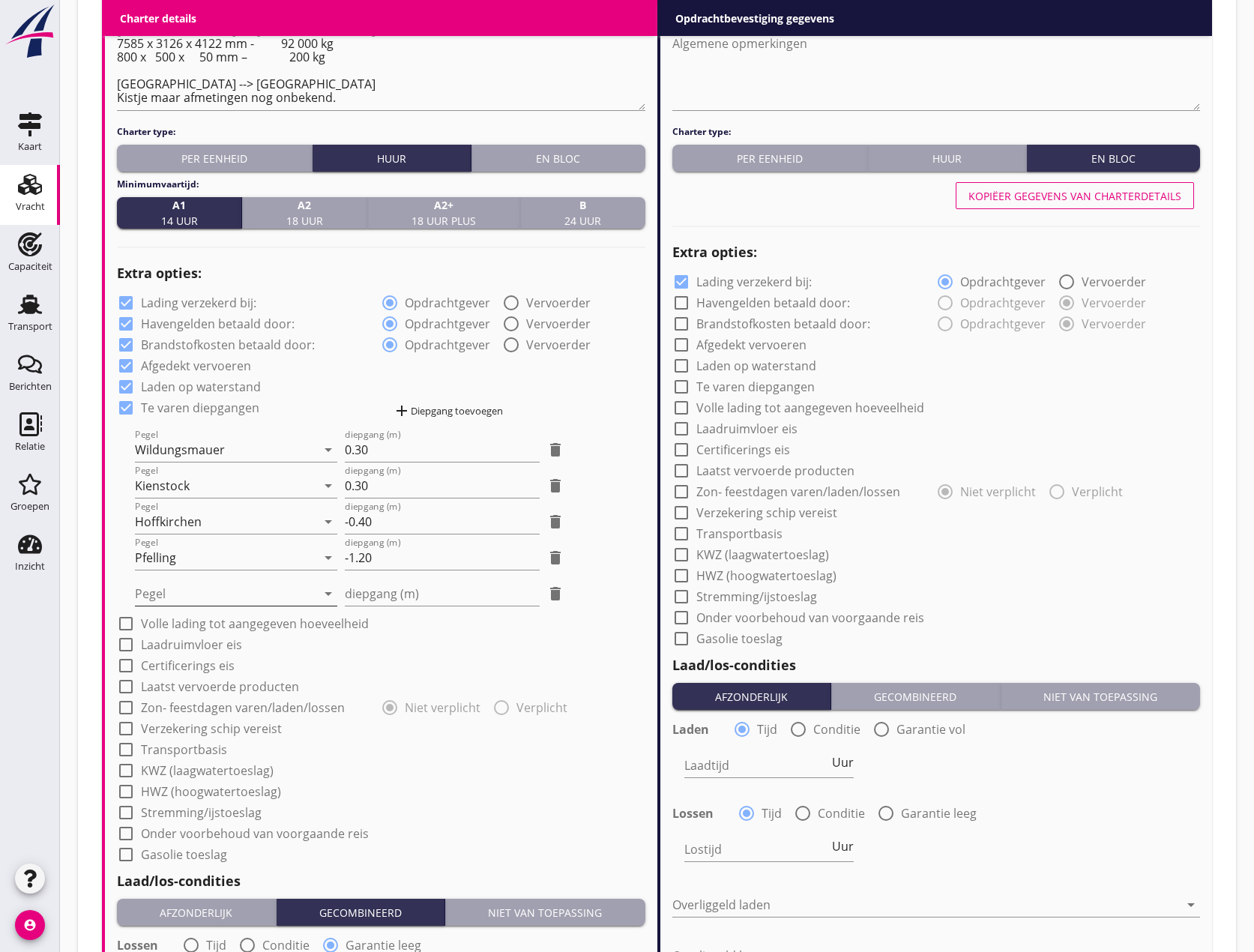
click at [224, 593] on div at bounding box center [225, 593] width 182 height 24
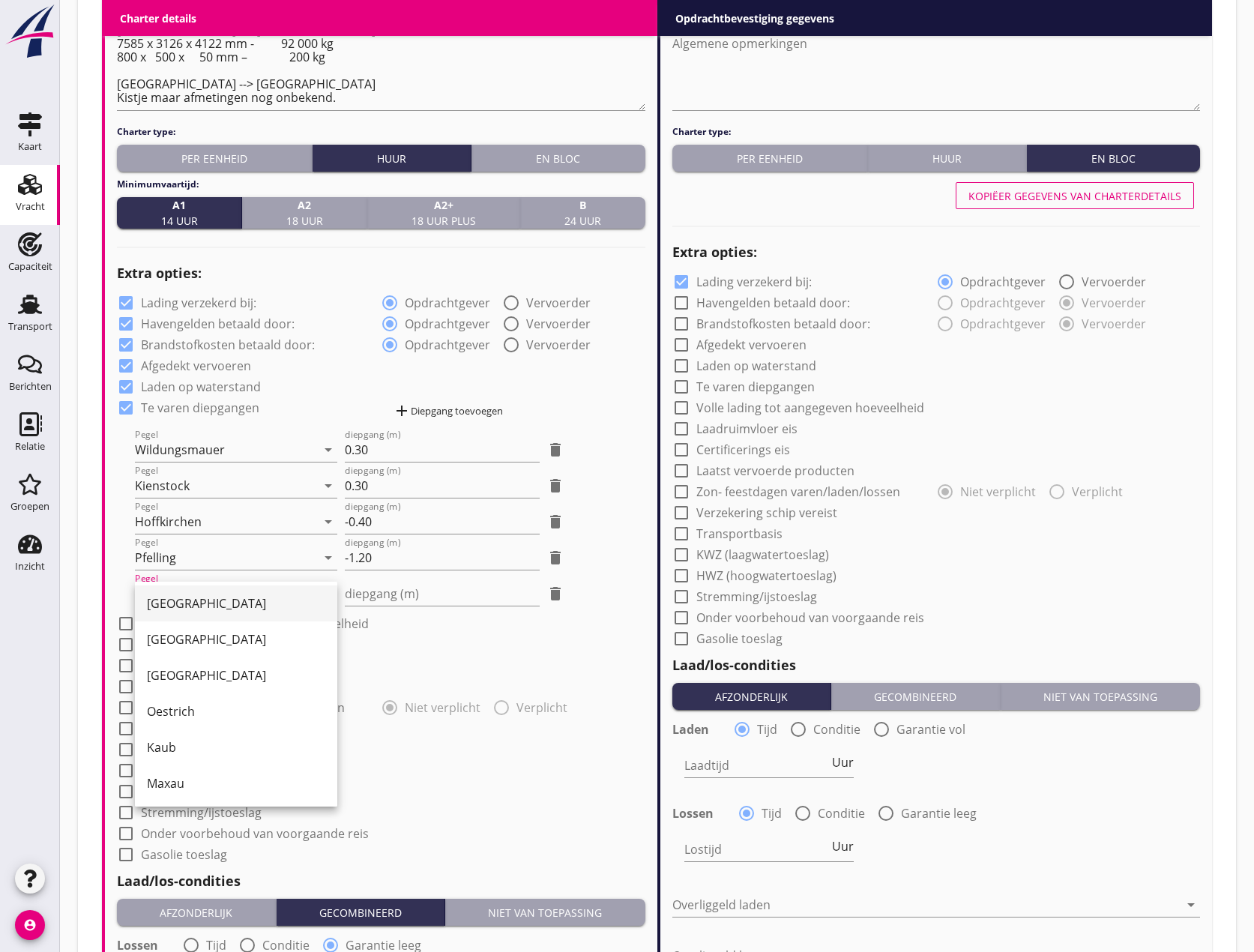
scroll to position [150, 0]
click at [191, 729] on div "Kaub" at bounding box center [236, 744] width 178 height 36
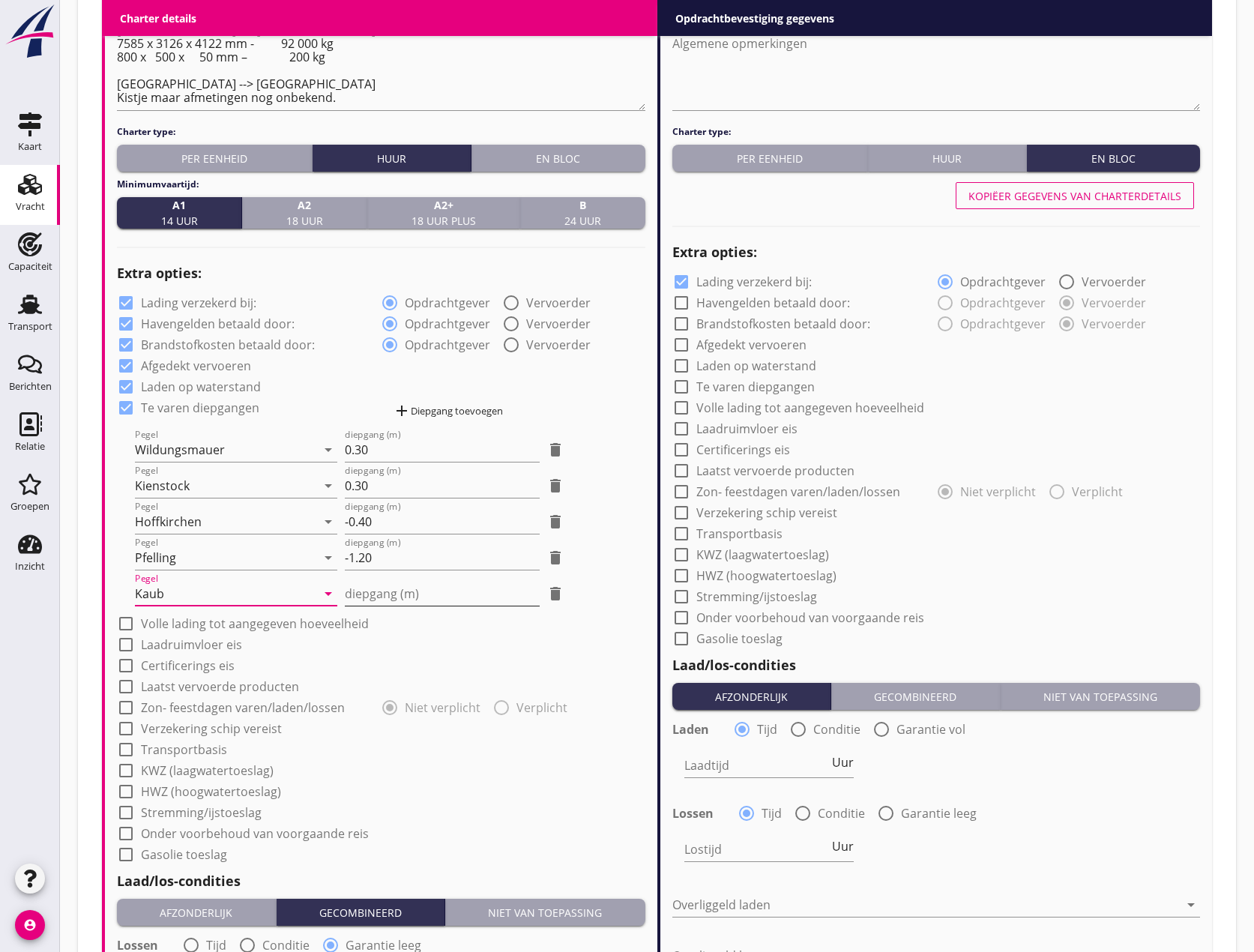
click at [383, 593] on input "diepgang (m)" at bounding box center [442, 593] width 195 height 24
type input "1"
click at [123, 619] on div at bounding box center [126, 623] width 25 height 25
checkbox input "true"
click at [124, 641] on div at bounding box center [126, 644] width 25 height 25
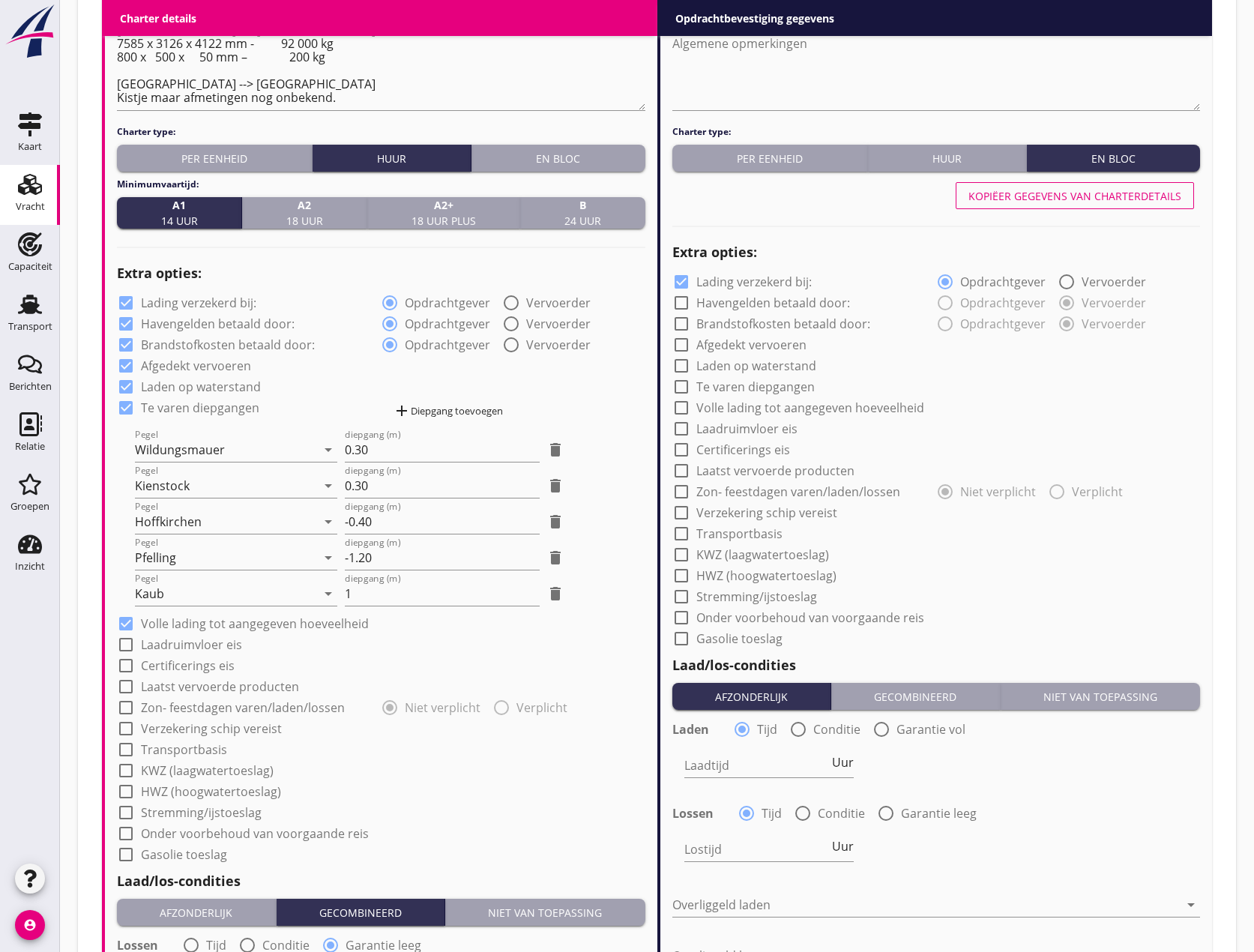
checkbox input "true"
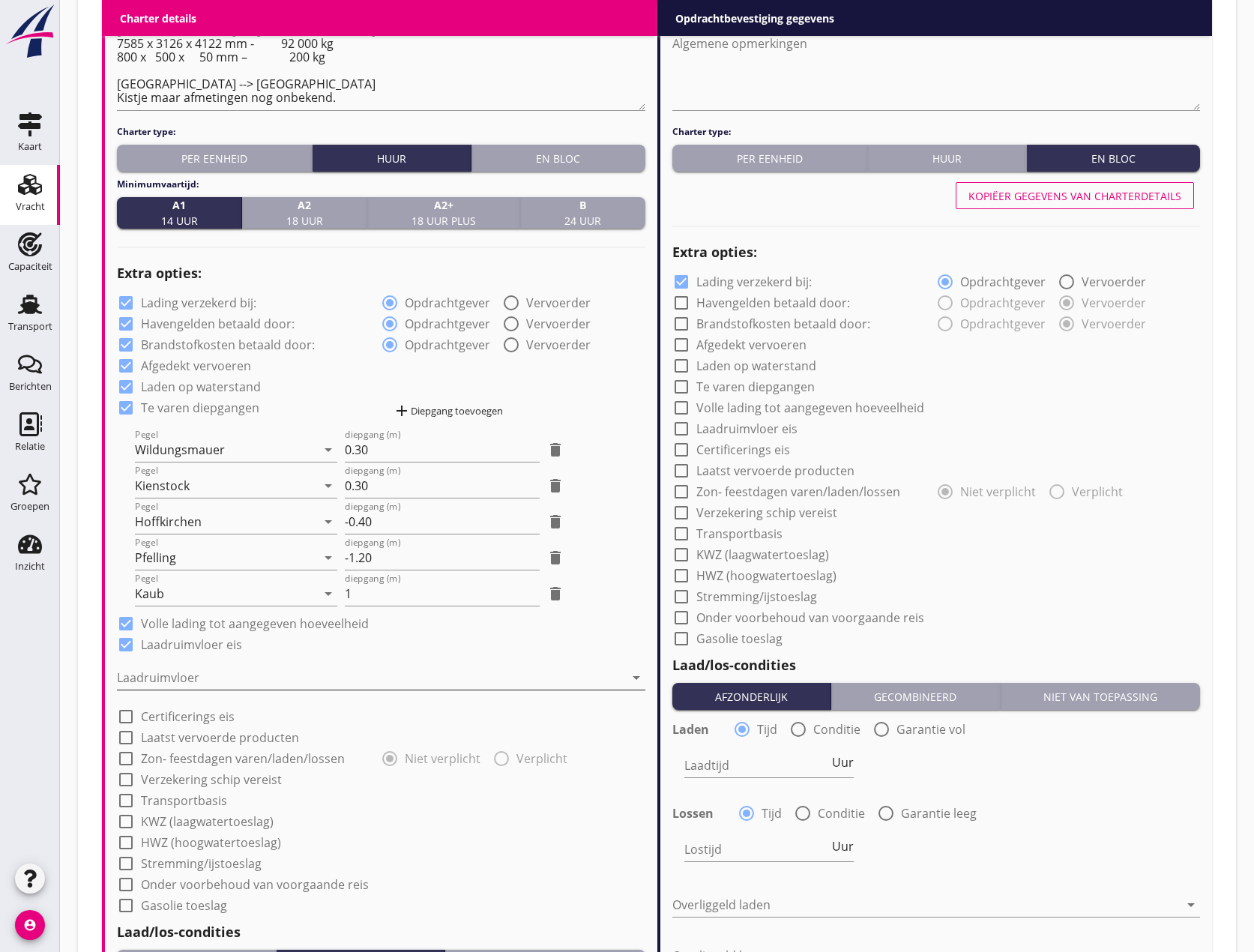
click at [136, 683] on div at bounding box center [371, 678] width 508 height 24
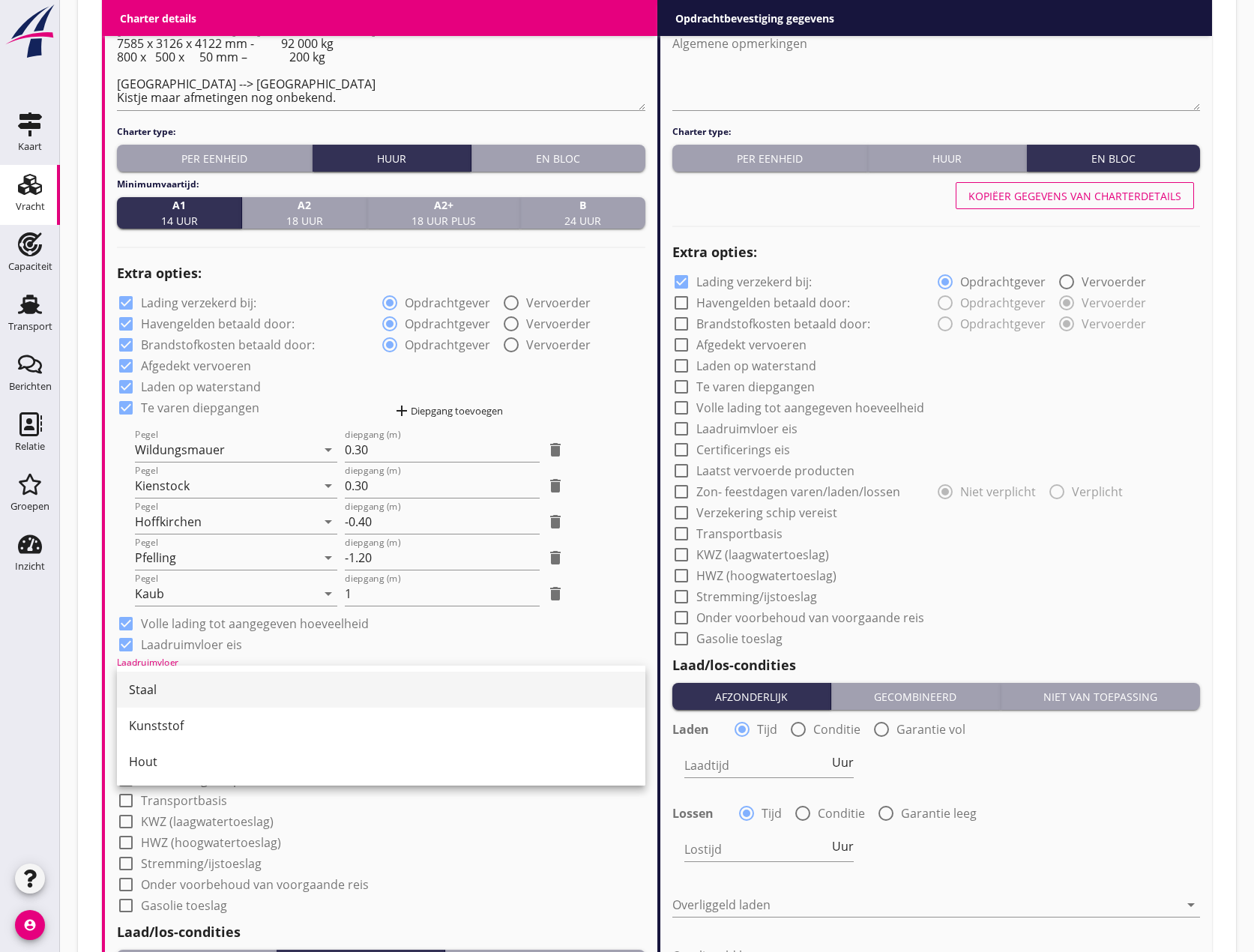
click at [141, 694] on div "Staal" at bounding box center [381, 689] width 504 height 18
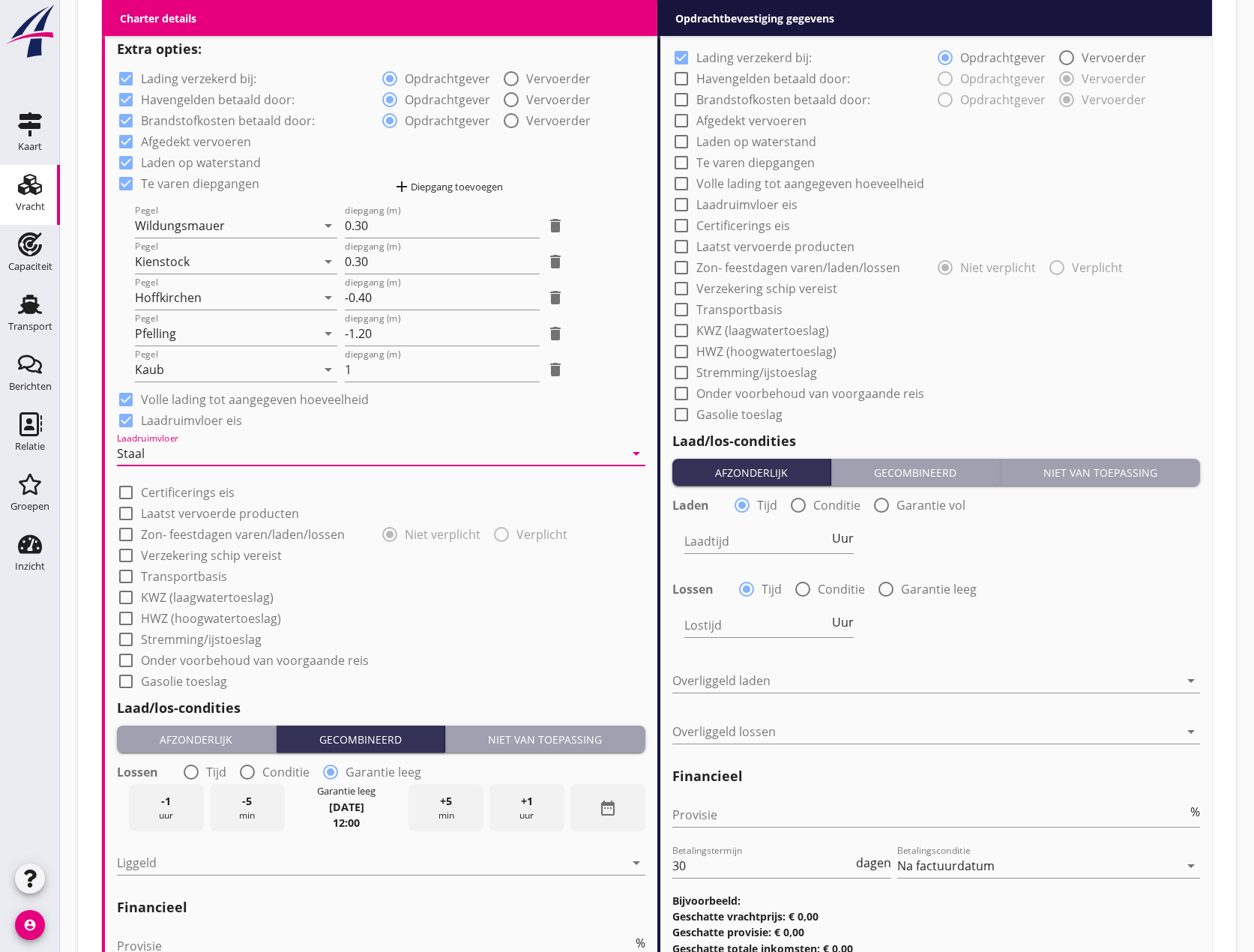
scroll to position [1199, 0]
click at [126, 536] on div at bounding box center [126, 533] width 25 height 25
checkbox input "true"
click at [129, 553] on div at bounding box center [126, 554] width 25 height 25
checkbox input "true"
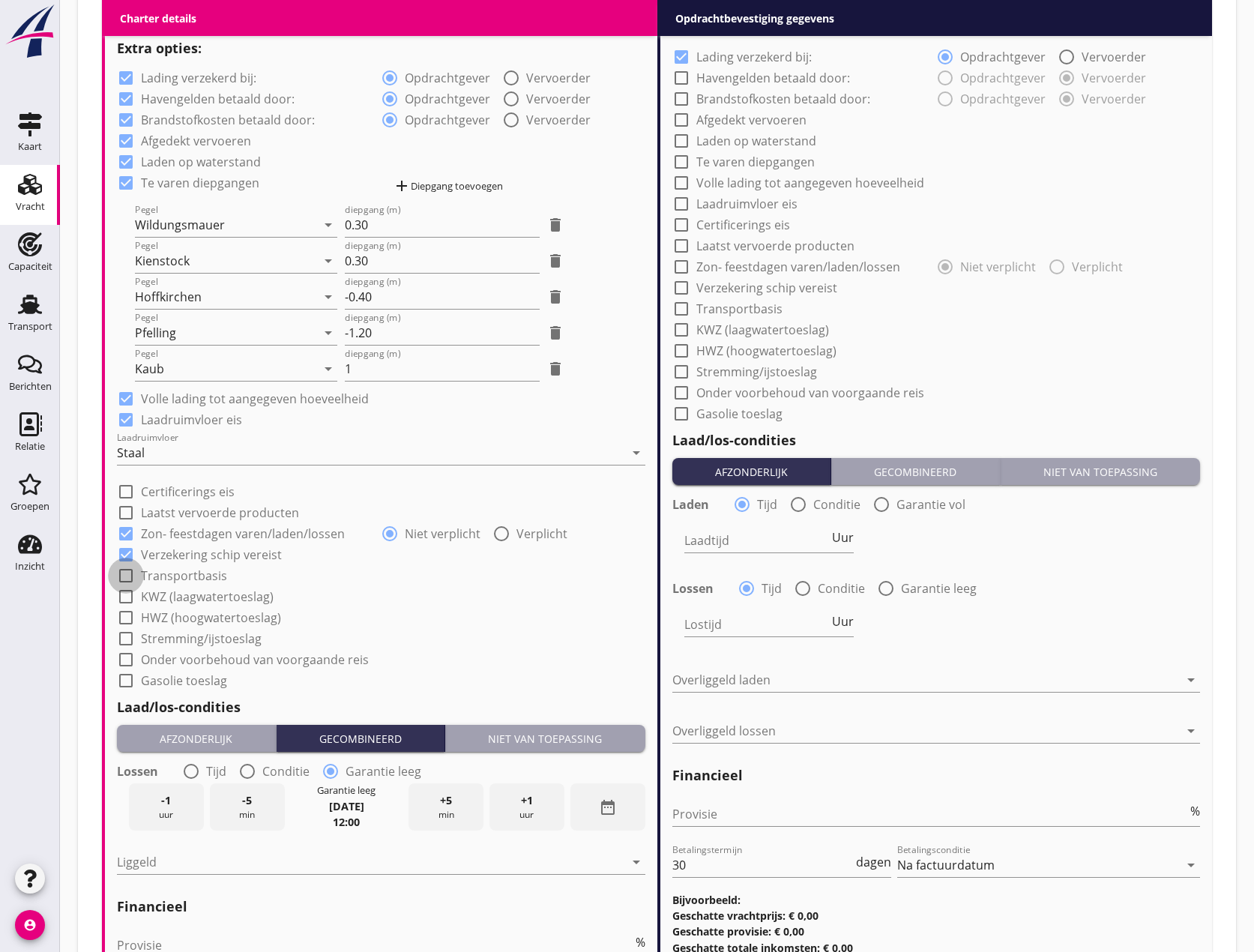
click at [124, 580] on div at bounding box center [126, 576] width 25 height 25
checkbox input "true"
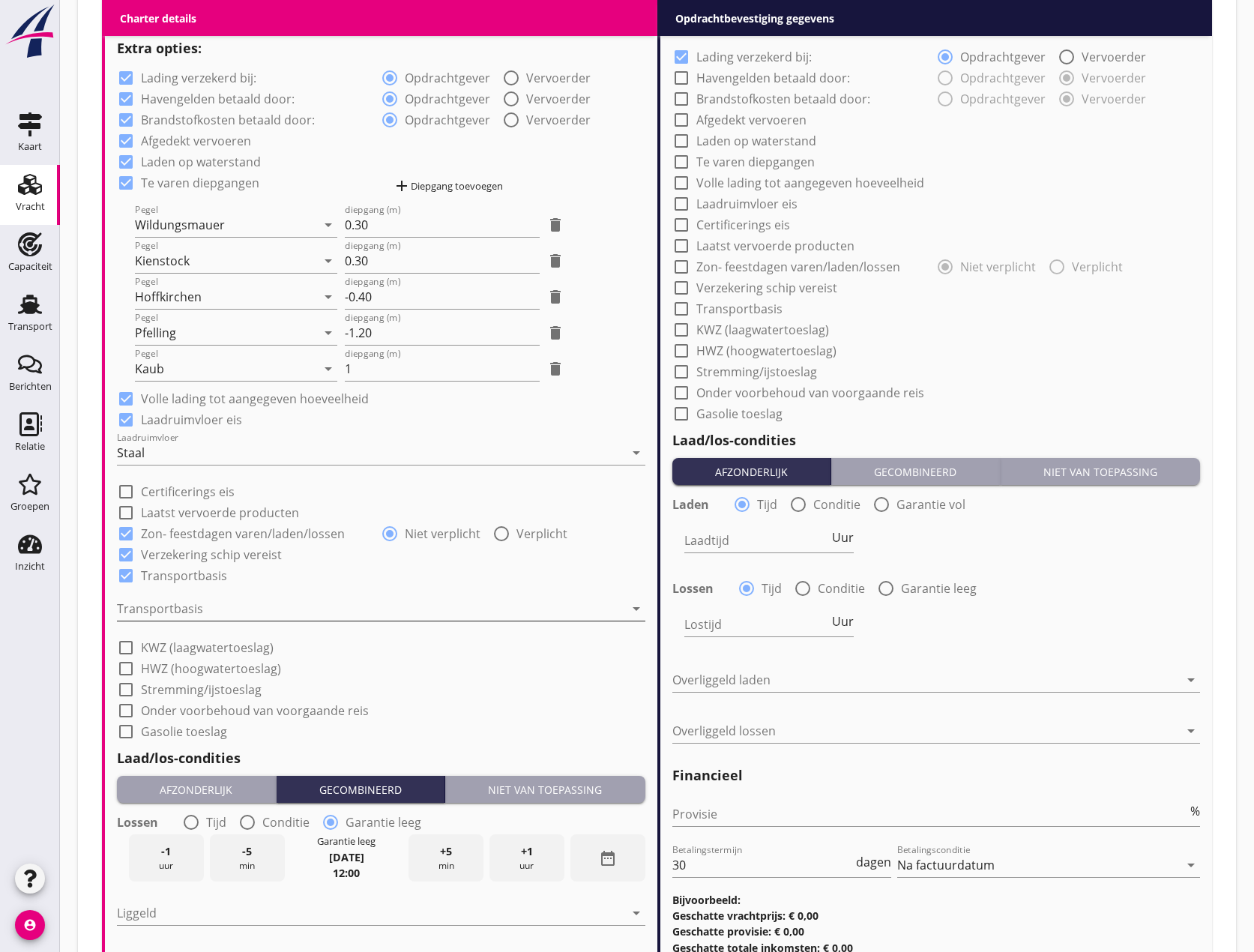
click at [143, 598] on div at bounding box center [371, 609] width 508 height 24
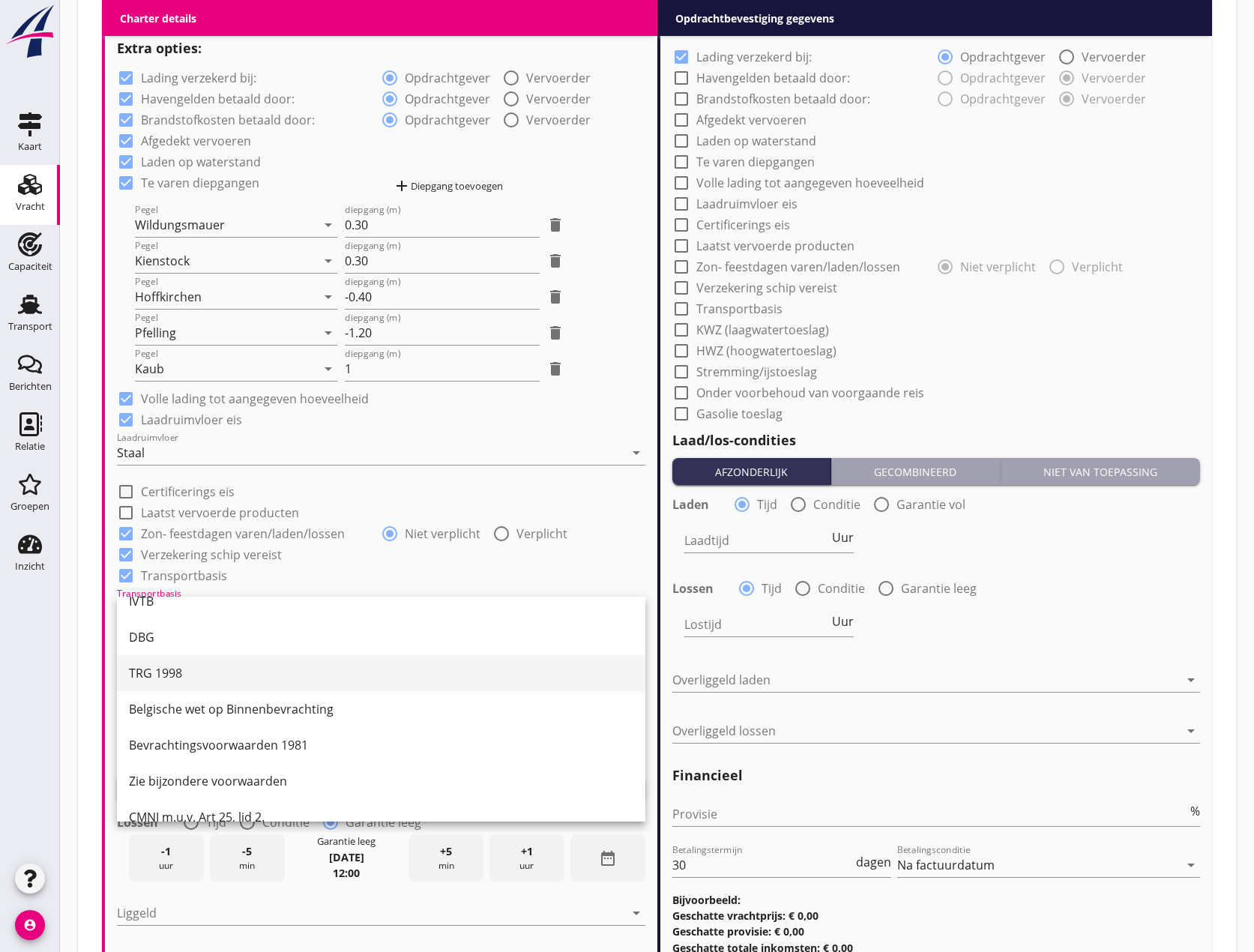
scroll to position [39, 0]
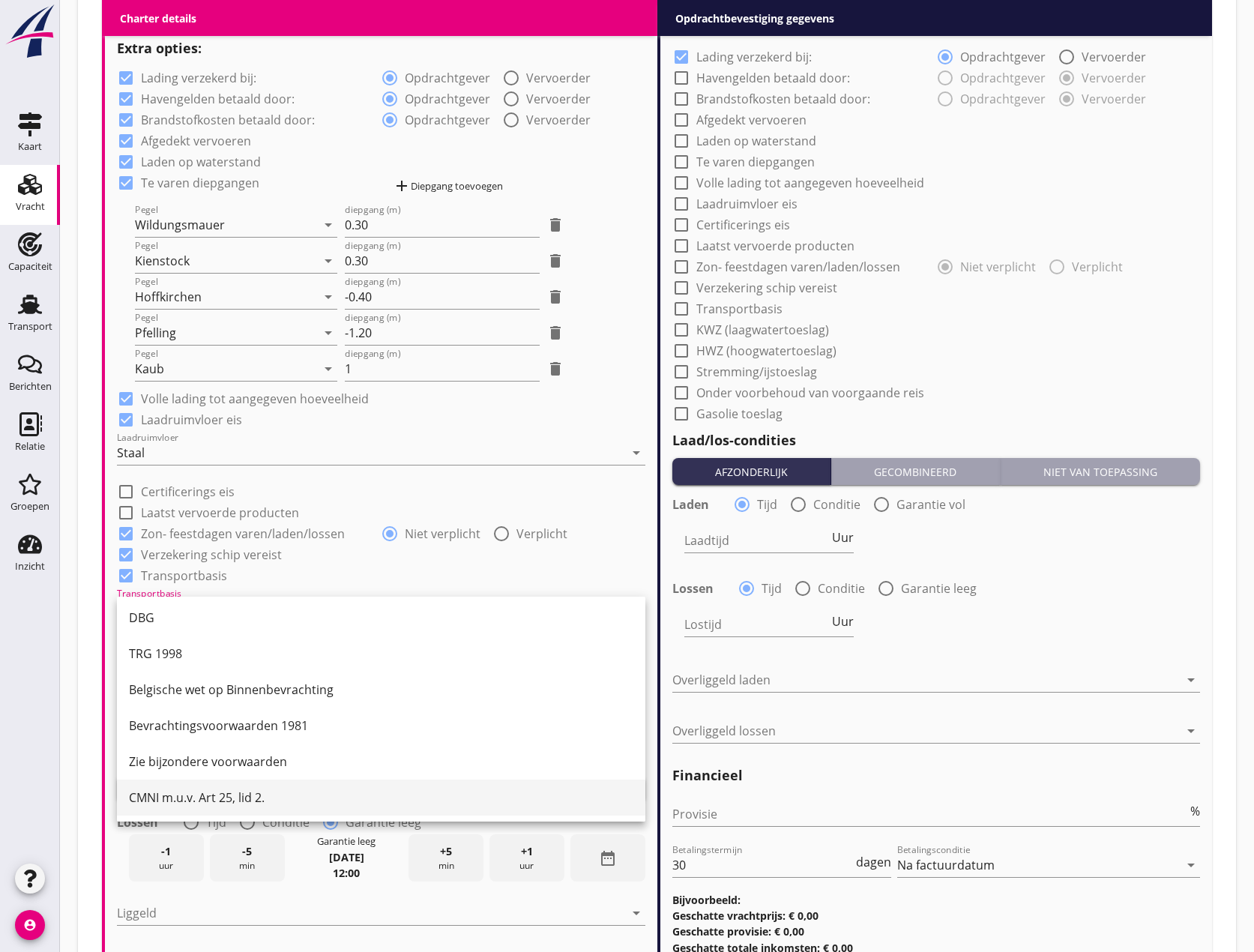
click at [178, 799] on div "CMNI m.u.v. Art 25, lid 2." at bounding box center [381, 798] width 504 height 18
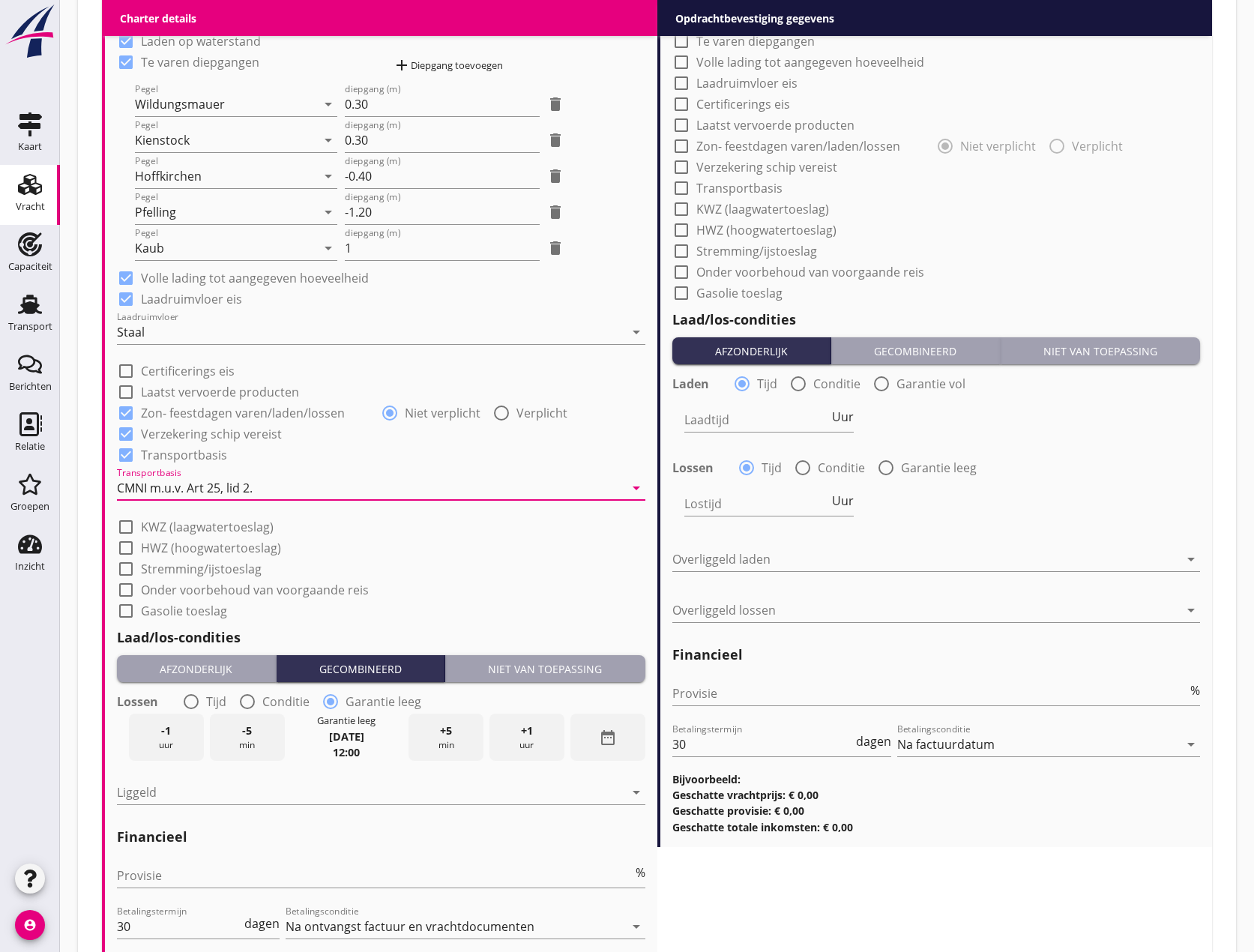
scroll to position [1349, 0]
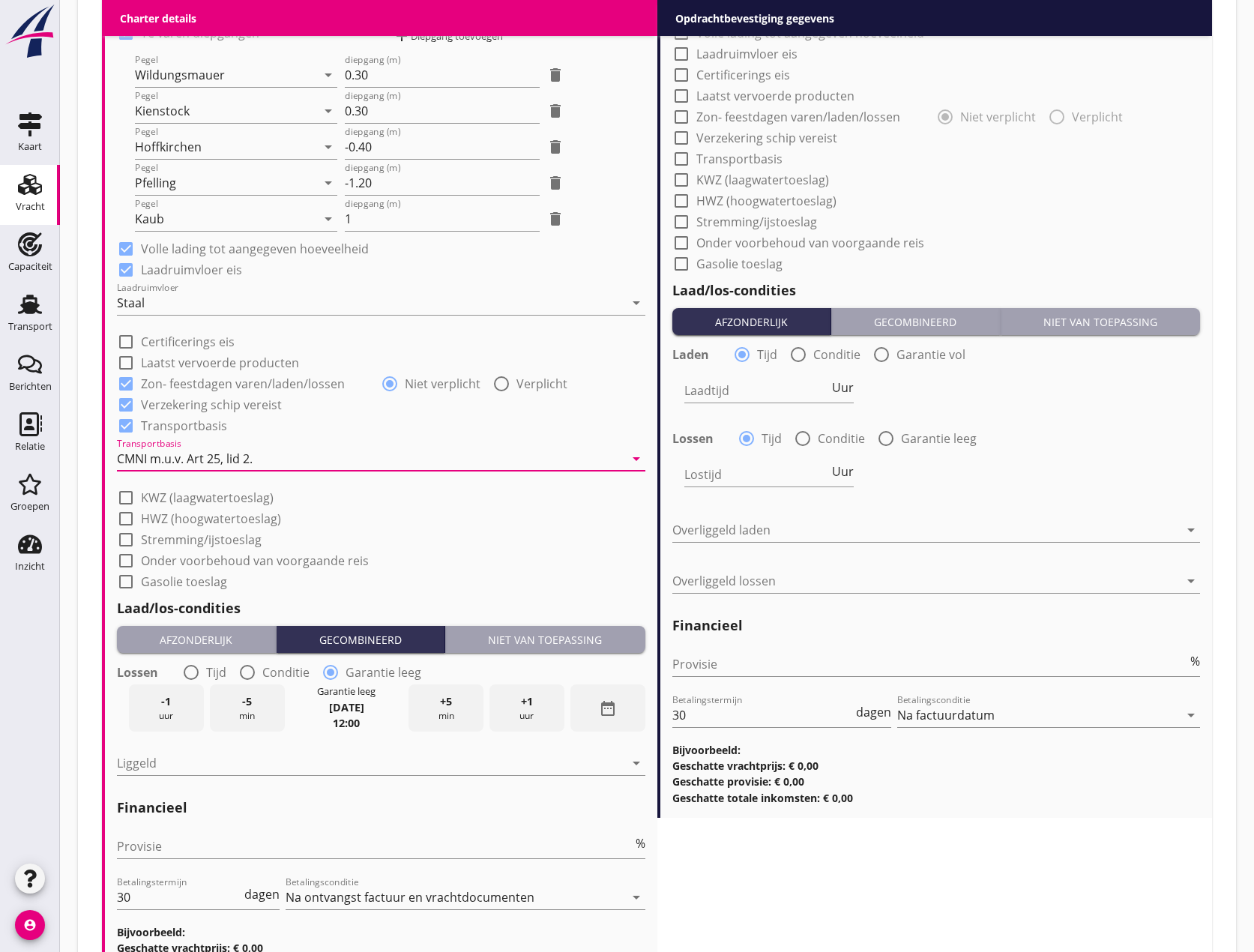
click at [125, 541] on div at bounding box center [126, 540] width 25 height 25
checkbox input "true"
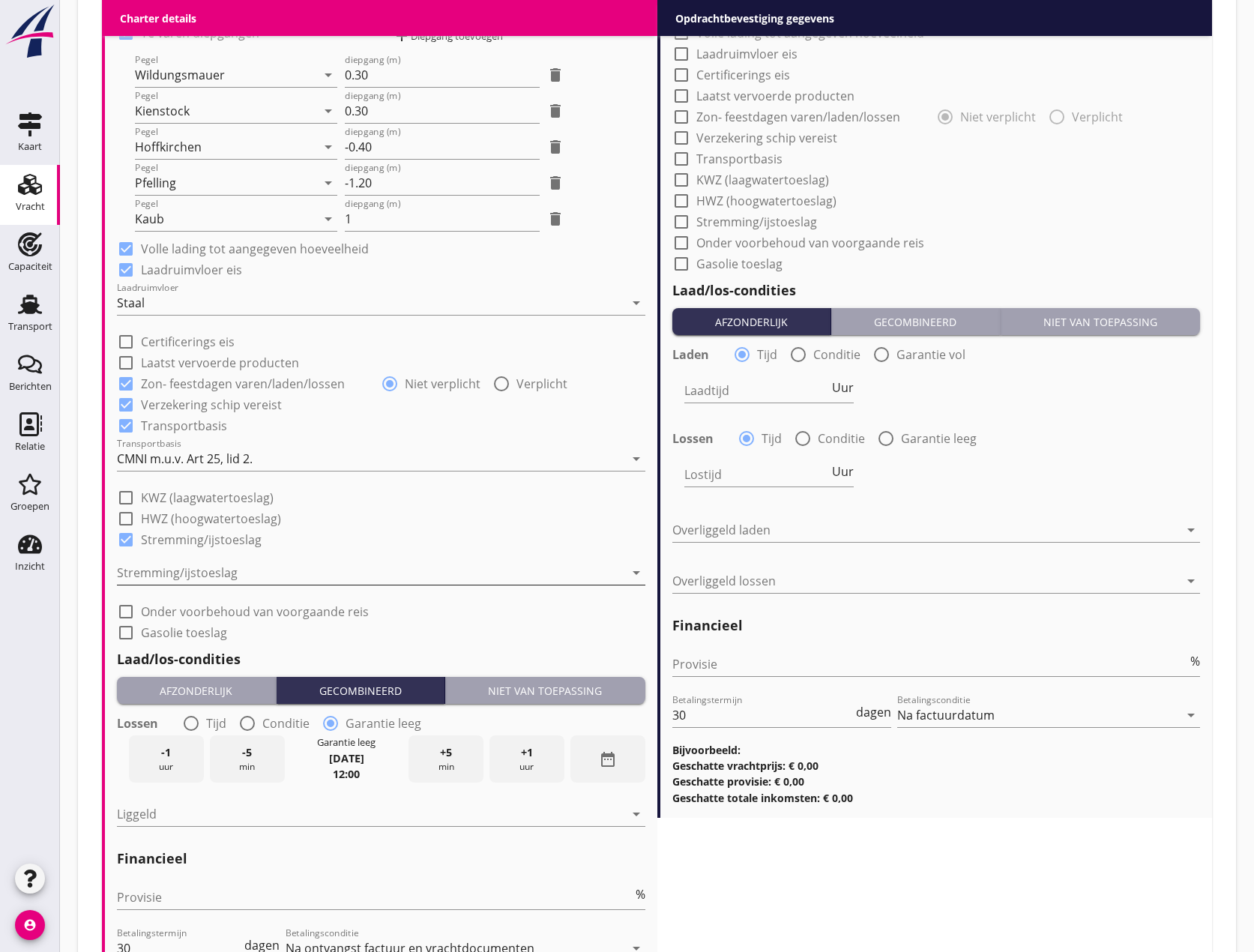
click at [148, 575] on div at bounding box center [371, 572] width 508 height 24
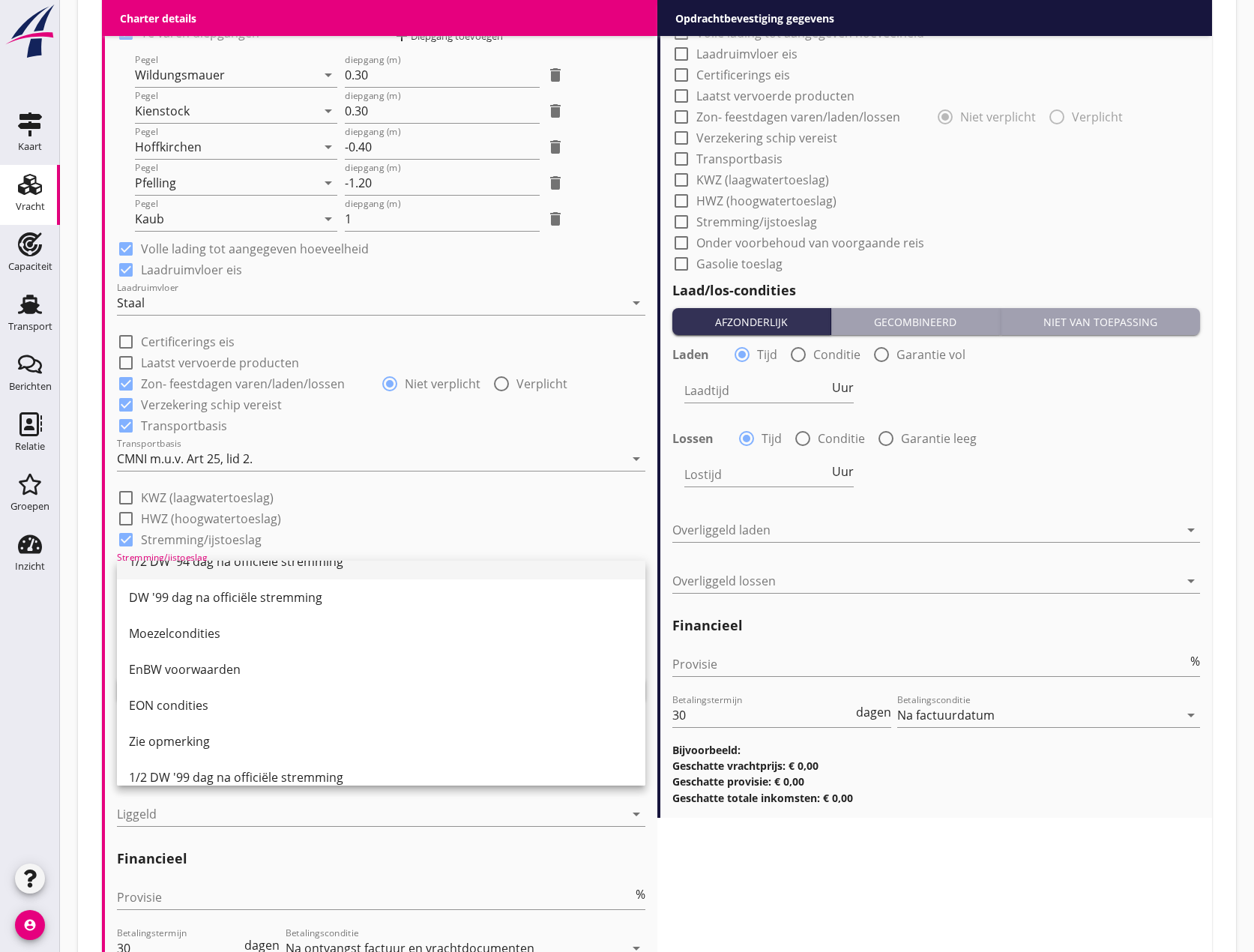
scroll to position [183, 0]
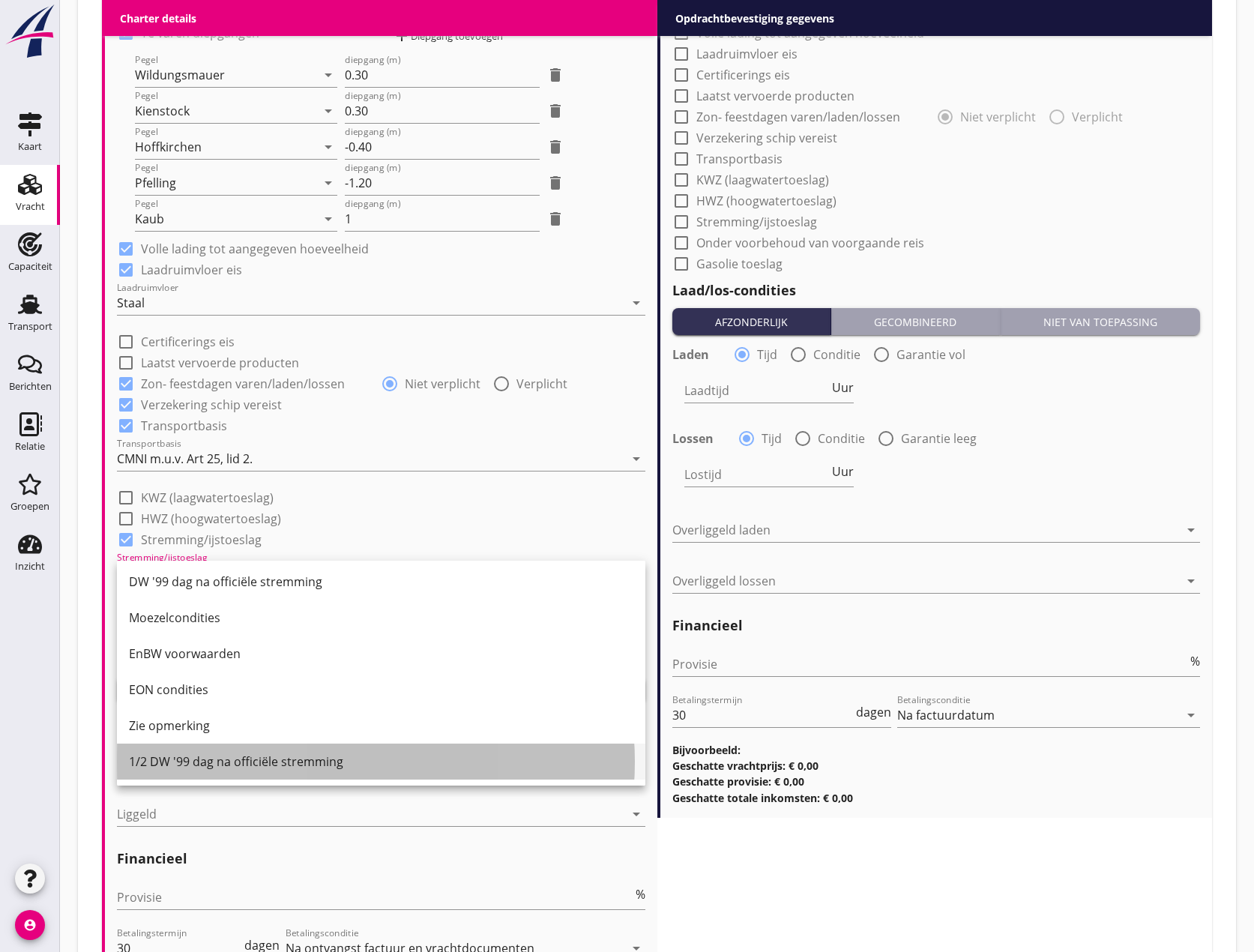
click at [254, 752] on div "1/2 DW '99 dag na officiële stremming" at bounding box center [381, 761] width 504 height 18
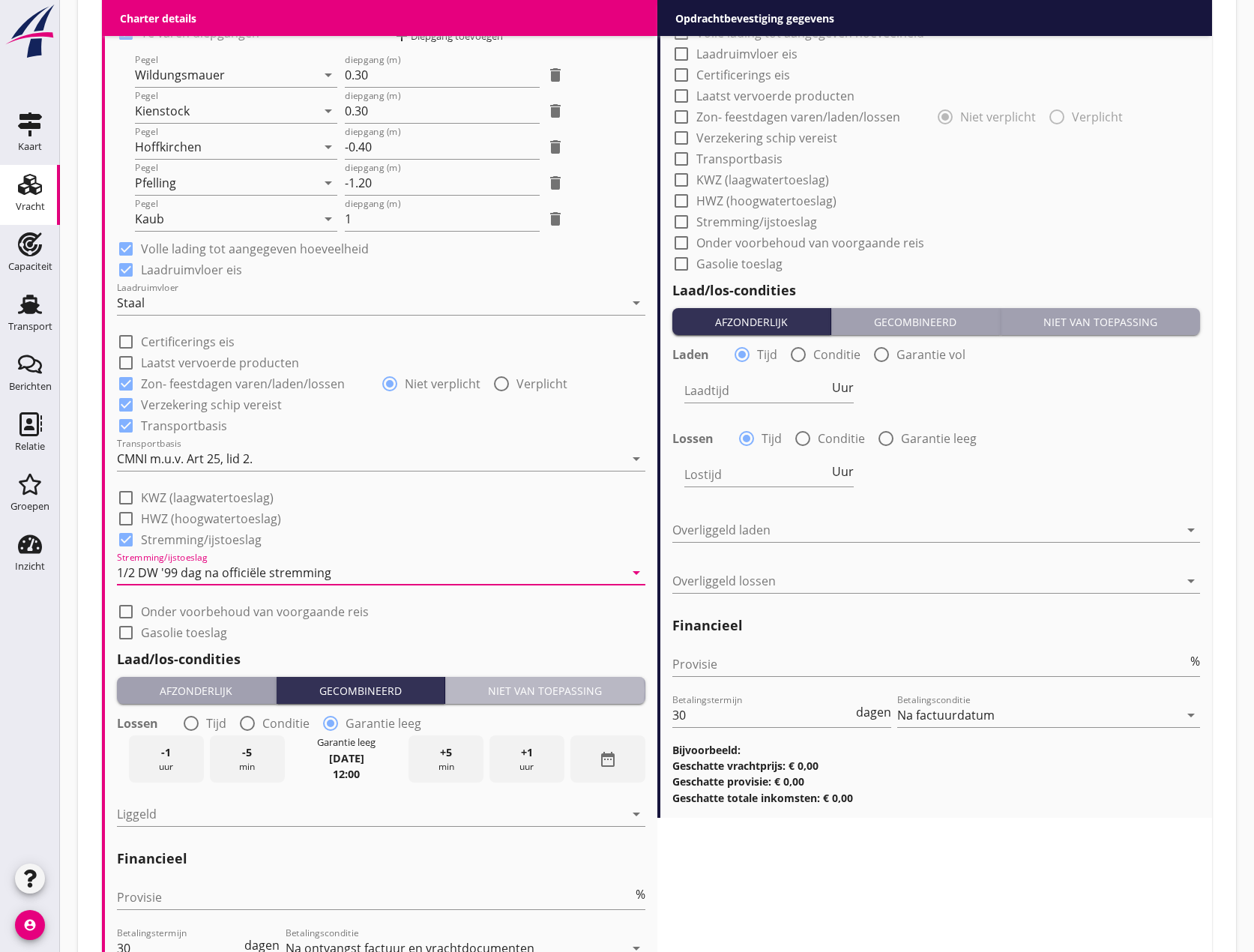
click at [560, 690] on div "Niet van toepassing" at bounding box center [545, 690] width 188 height 15
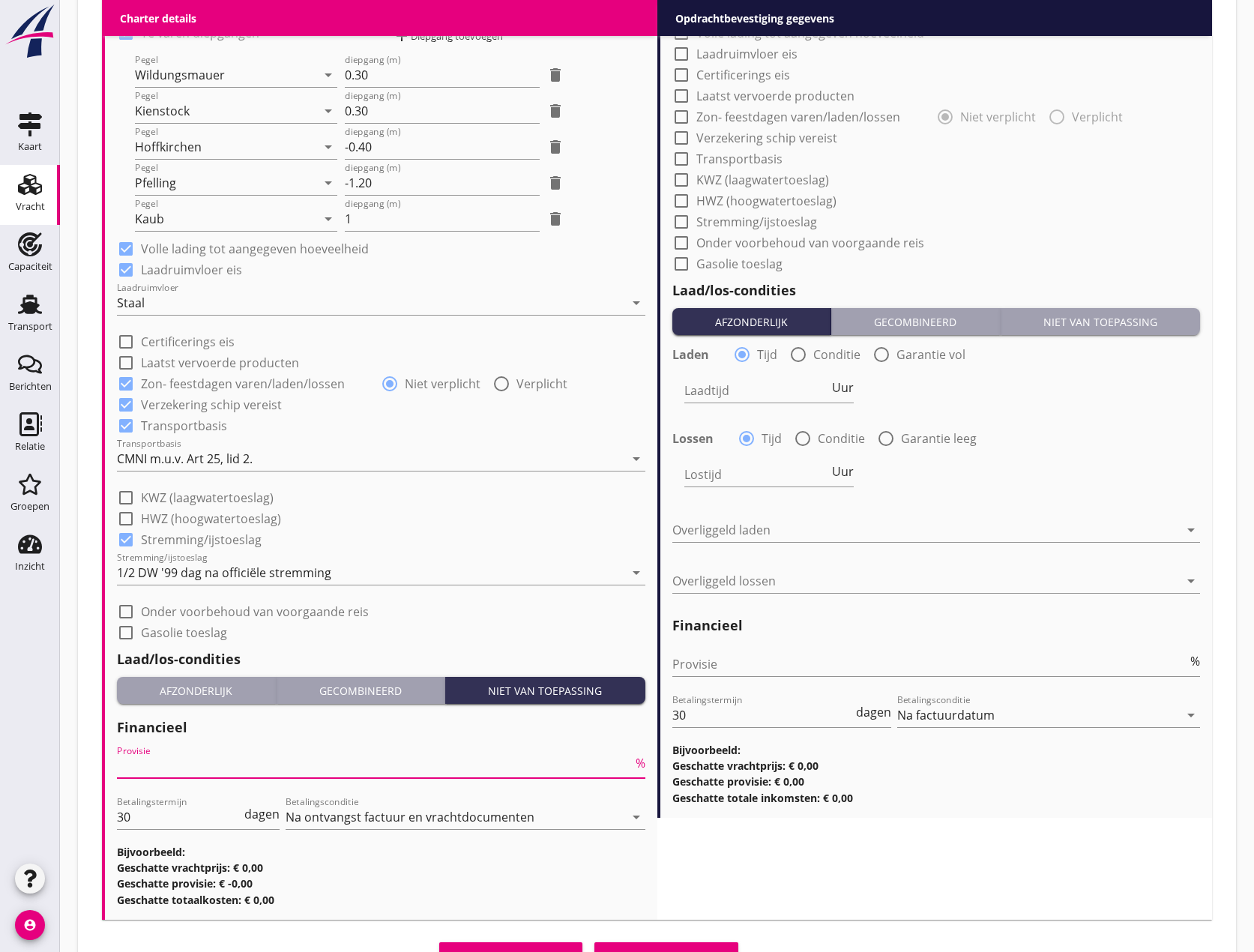
click at [142, 762] on input "Provisie" at bounding box center [375, 766] width 516 height 24
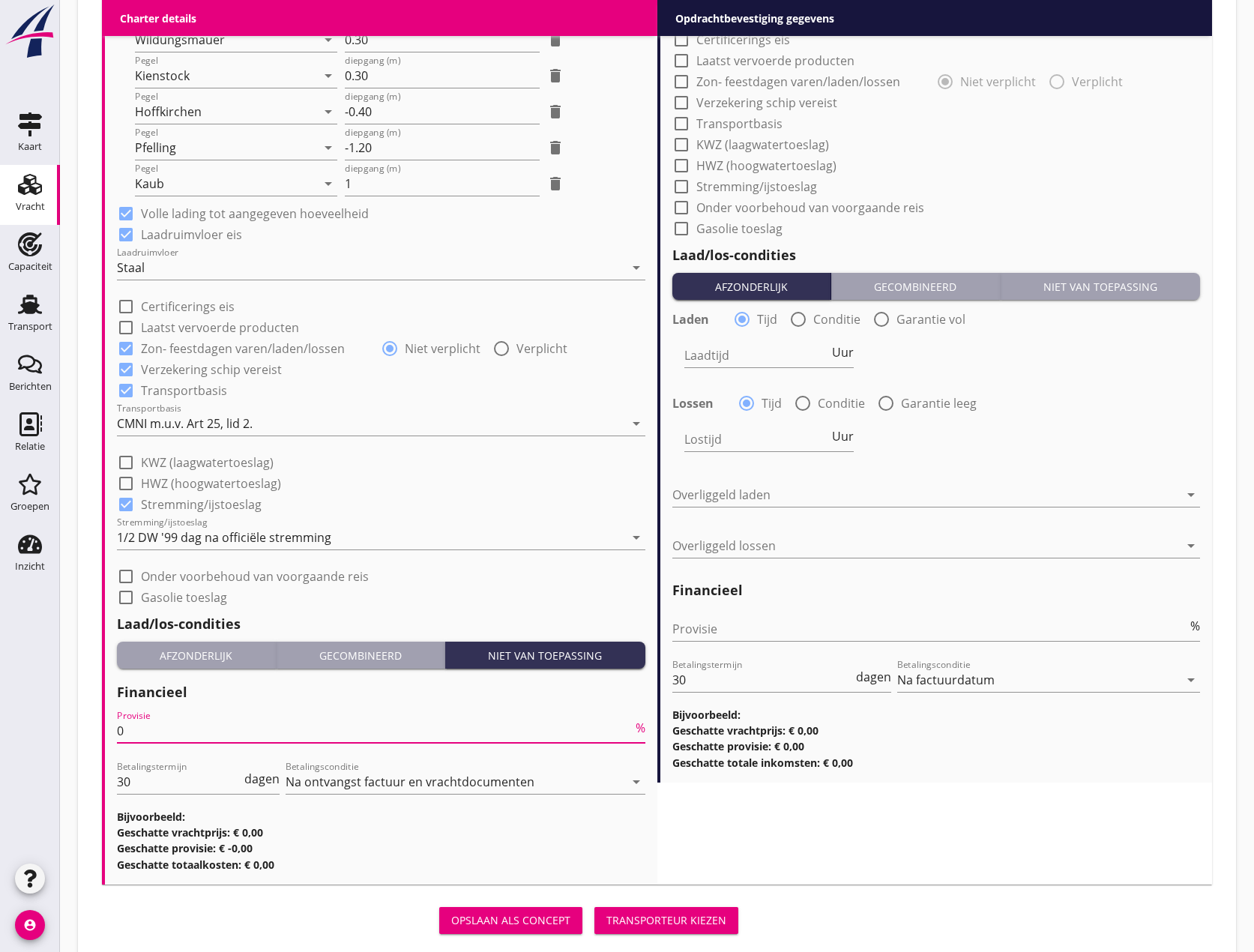
scroll to position [1419, 0]
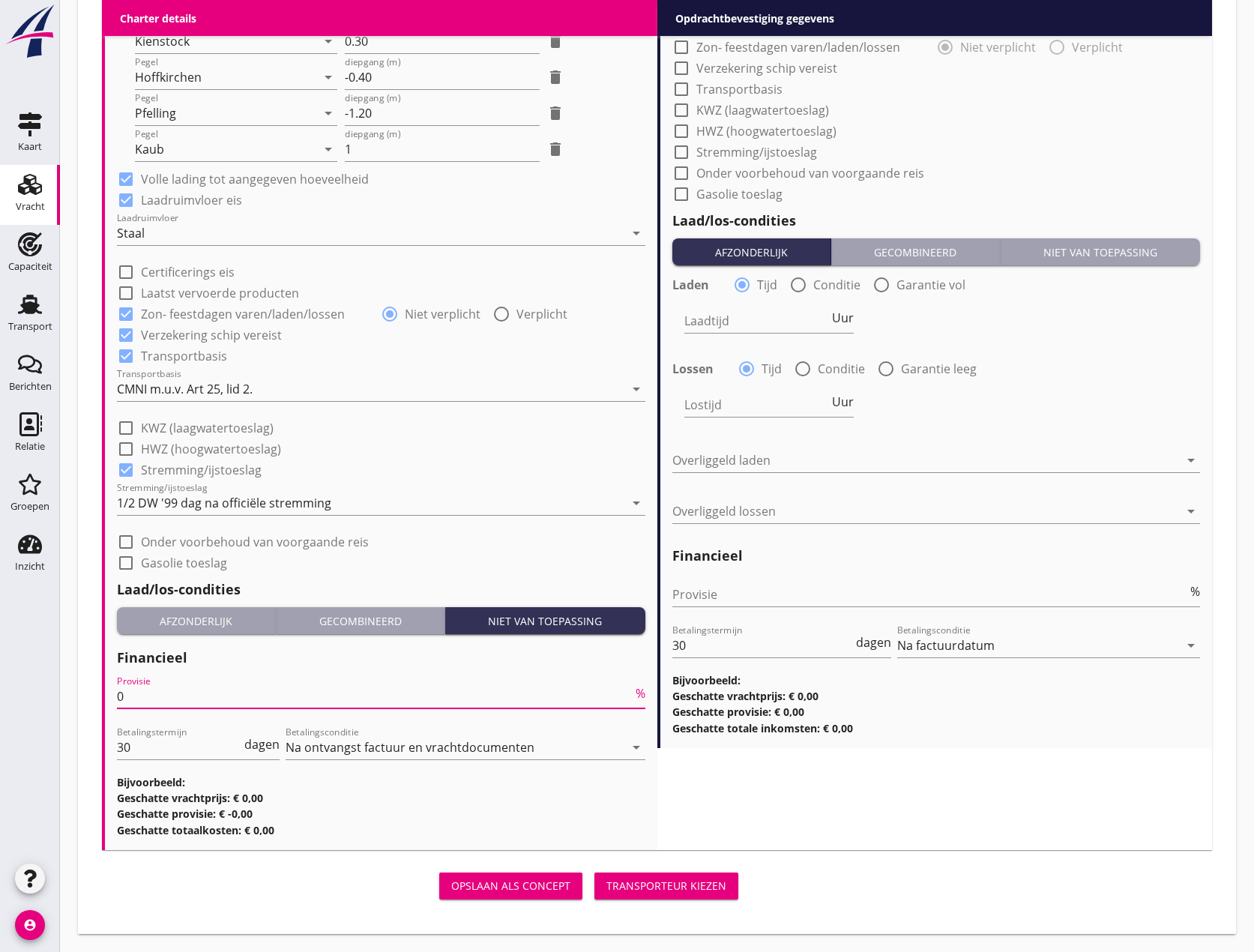
type input "0"
click at [990, 824] on div "Opdrachtbevestiging gegevens keyboard_arrow_down (Richt)prijs En bloc Prijs opm…" at bounding box center [935, 110] width 555 height 1479
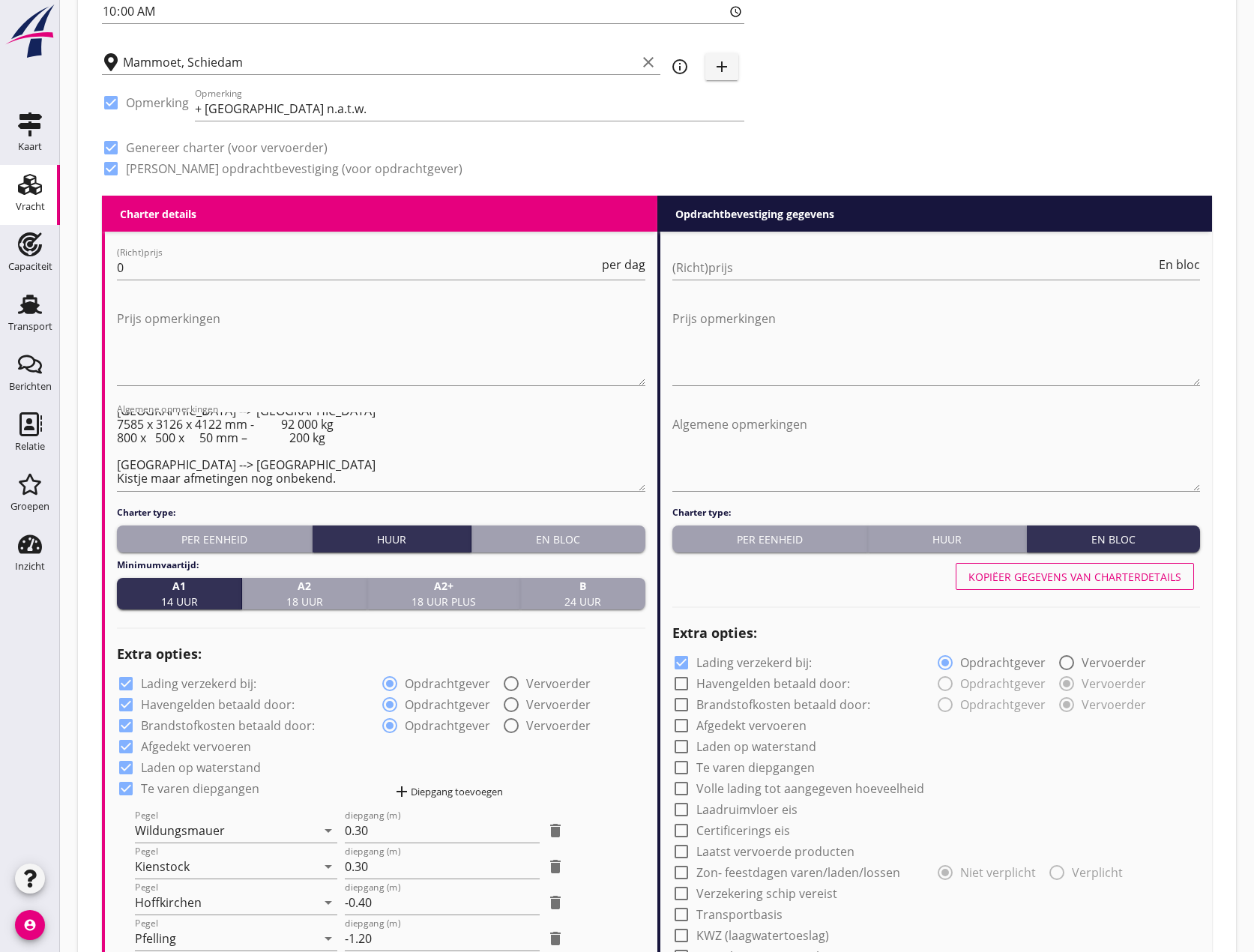
scroll to position [520, 0]
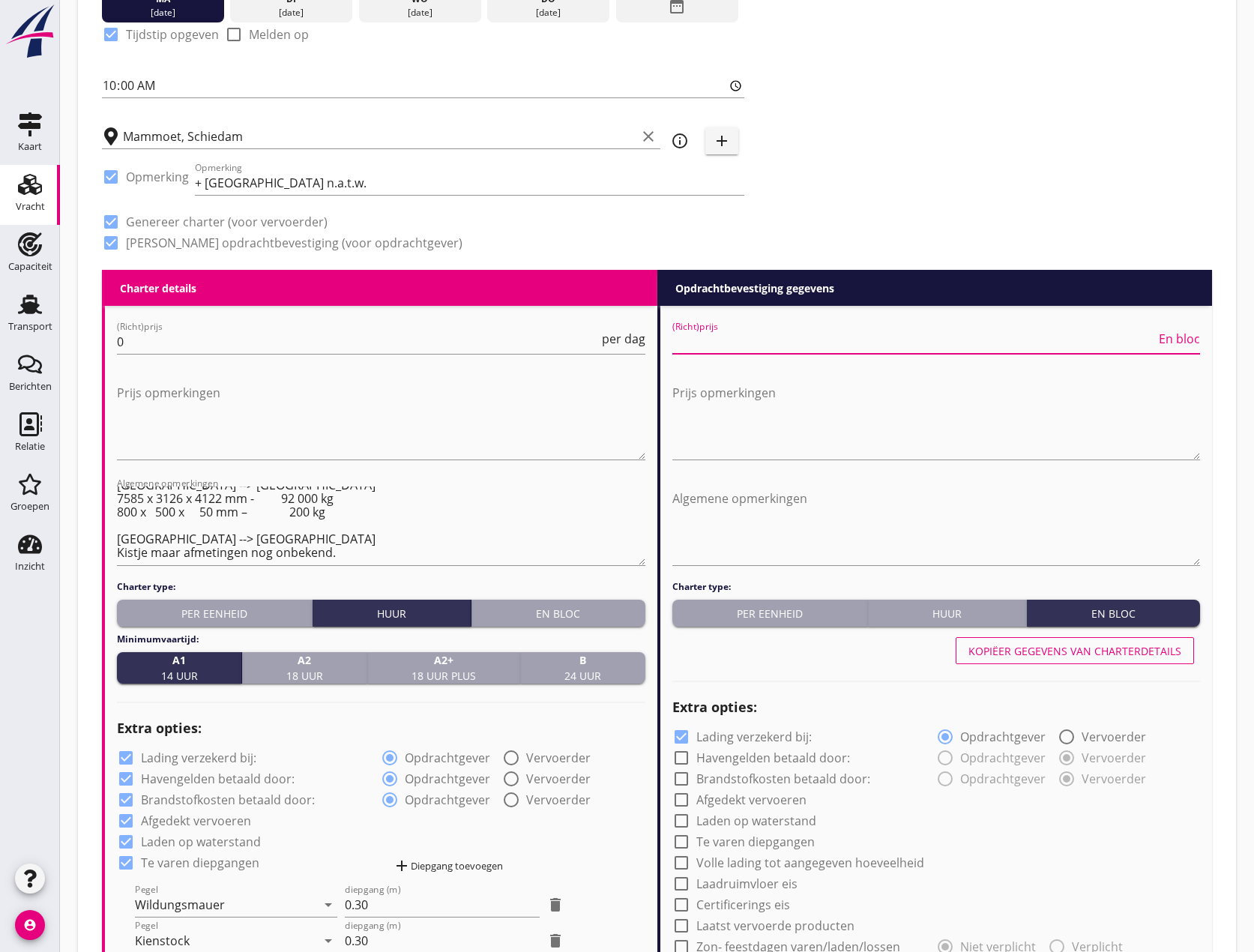
click at [730, 345] on input "(Richt)prijs" at bounding box center [914, 342] width 484 height 24
type input "34675"
click at [711, 382] on textarea "Prijs opmerkingen" at bounding box center [937, 420] width 529 height 79
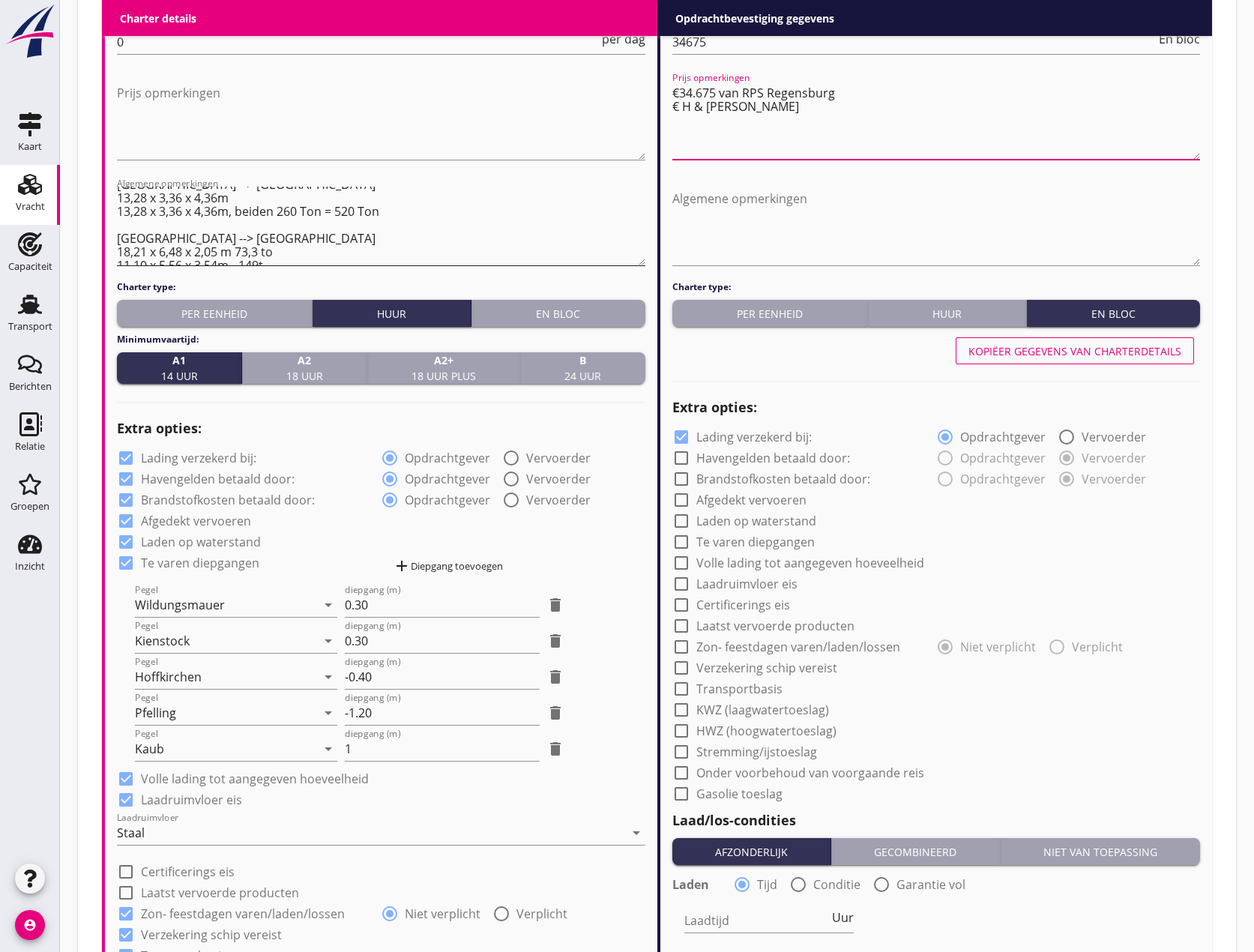
scroll to position [0, 0]
type textarea "€34.675 van RPS Regensburg € H & [PERSON_NAME]"
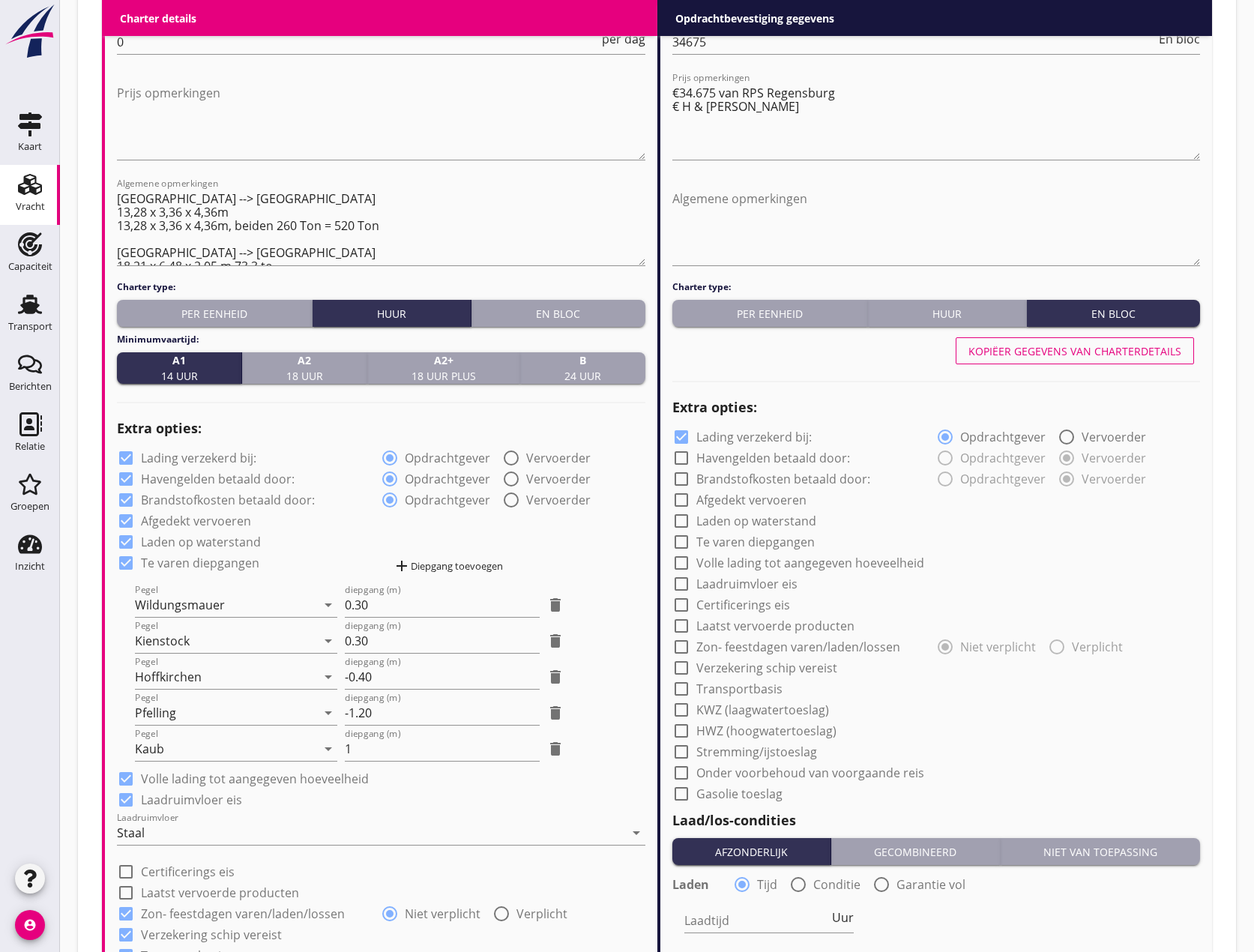
click at [116, 199] on div "(Richt)prijs 0 per dag Prijs opmerkingen Algemene opmerkingen [GEOGRAPHIC_DATA]…" at bounding box center [381, 728] width 552 height 1443
click at [116, 197] on div "(Richt)prijs 0 per dag Prijs opmerkingen Algemene opmerkingen [GEOGRAPHIC_DATA]…" at bounding box center [381, 728] width 552 height 1443
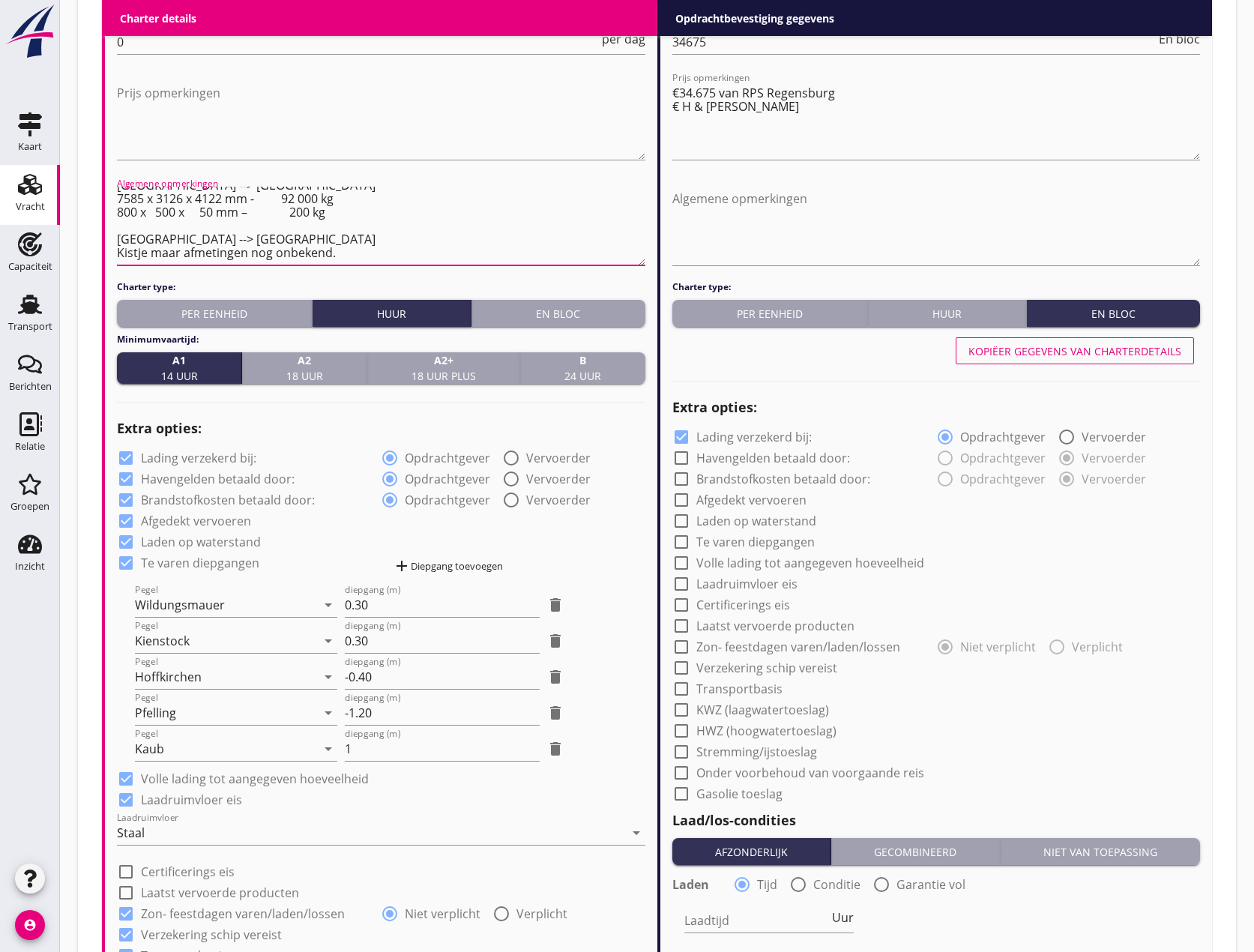
drag, startPoint x: 118, startPoint y: 199, endPoint x: 336, endPoint y: 257, distance: 225.6
click at [336, 257] on textarea "[GEOGRAPHIC_DATA] --> [GEOGRAPHIC_DATA] 13,28 x 3,36 x 4,36m 13,28 x 3,36 x 4,3…" at bounding box center [382, 225] width 529 height 79
click at [702, 193] on textarea "Algemene opmerkingen" at bounding box center [937, 225] width 529 height 79
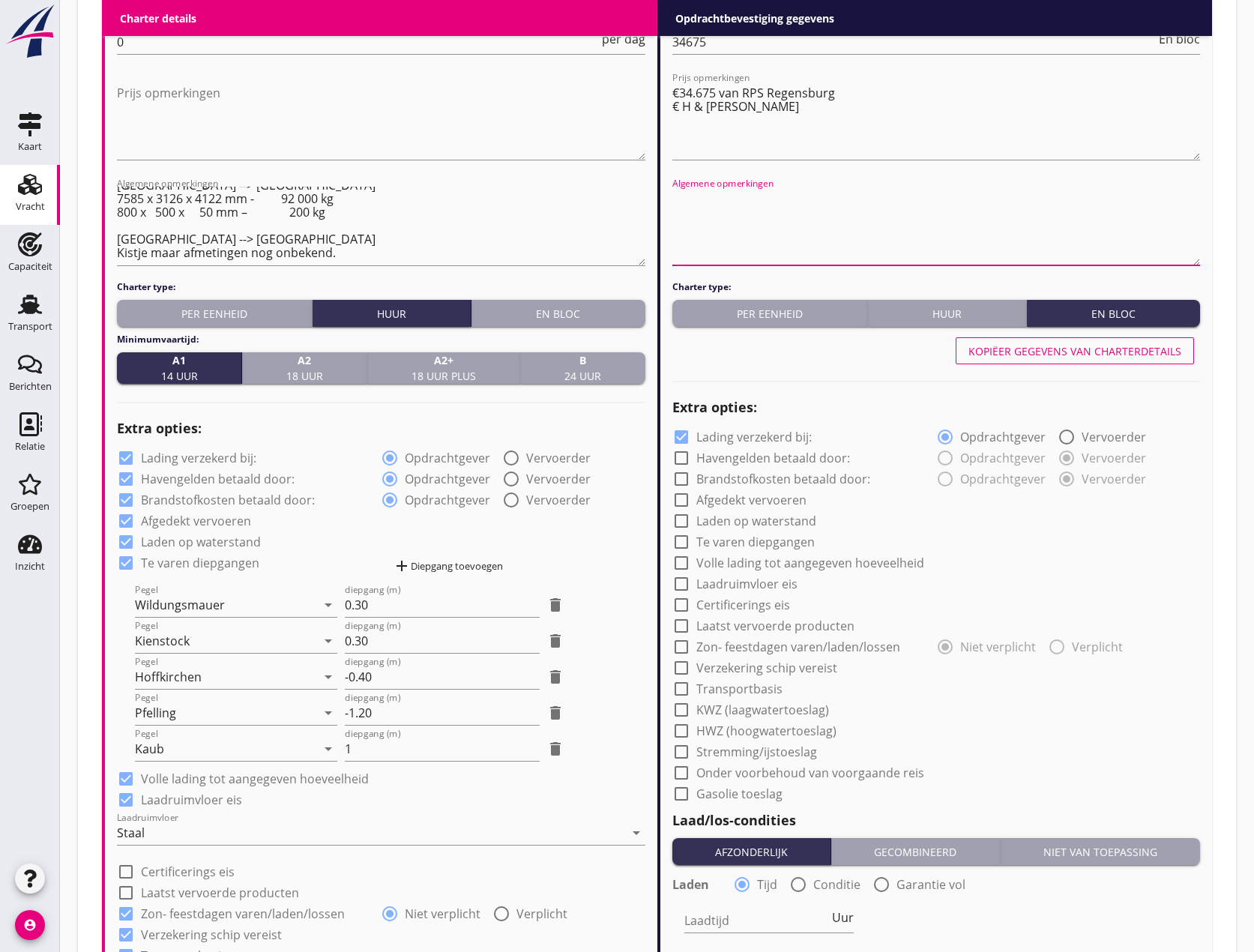
paste textarea "[GEOGRAPHIC_DATA] --> [GEOGRAPHIC_DATA] 13,28 x 3,36 x 4,36m 13,28 x 3,36 x 4,3…"
type textarea "[GEOGRAPHIC_DATA] --> [GEOGRAPHIC_DATA] 13,28 x 3,36 x 4,36m 13,28 x 3,36 x 4,3…"
click at [677, 106] on textarea "€34.675 van RPS Regensburg € H & [PERSON_NAME]" at bounding box center [937, 120] width 529 height 79
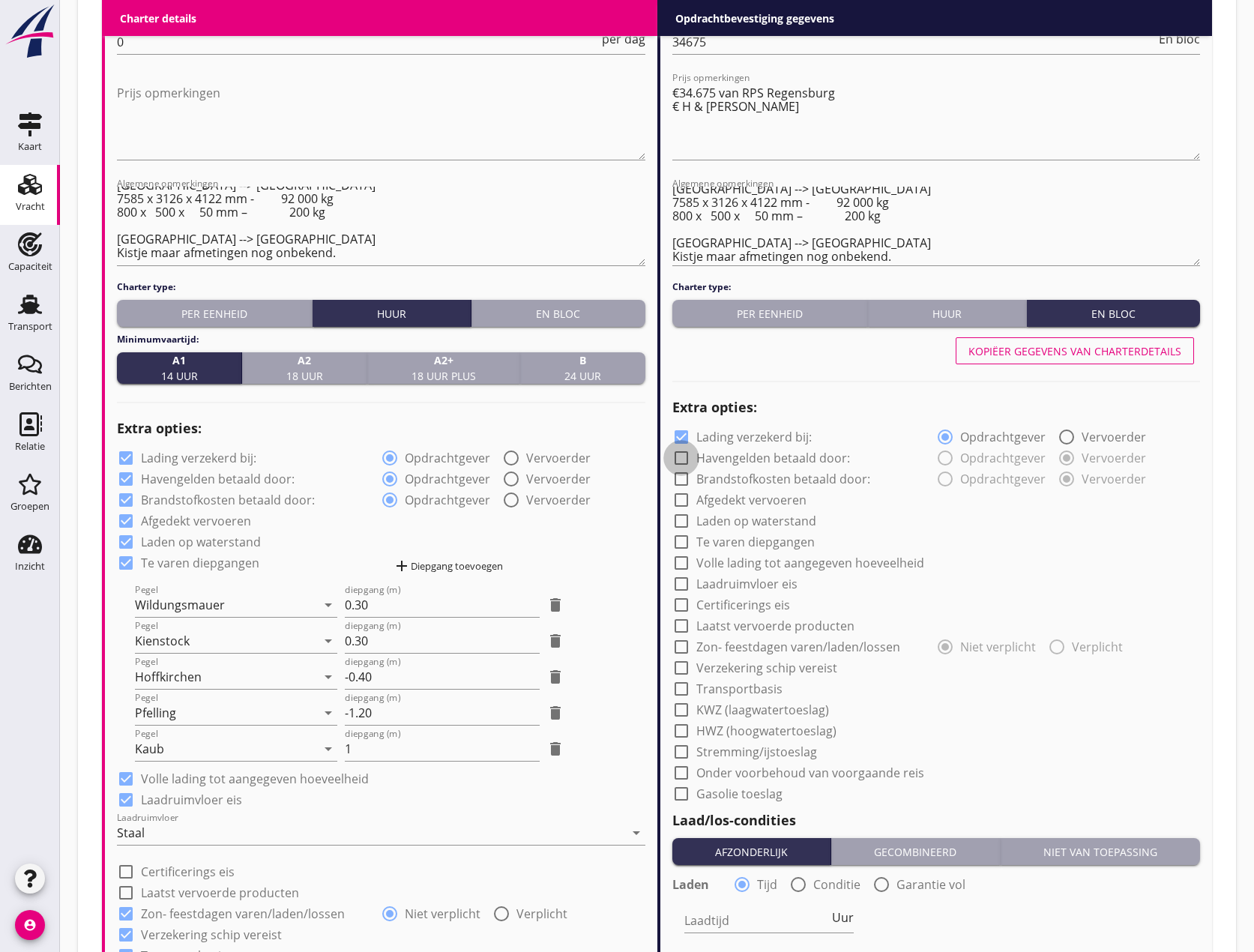
click at [683, 456] on div at bounding box center [682, 458] width 25 height 25
checkbox input "true"
click at [1017, 358] on div "Kopiëer gegevens van charterdetails" at bounding box center [1075, 351] width 213 height 15
radio input "true"
checkbox input "true"
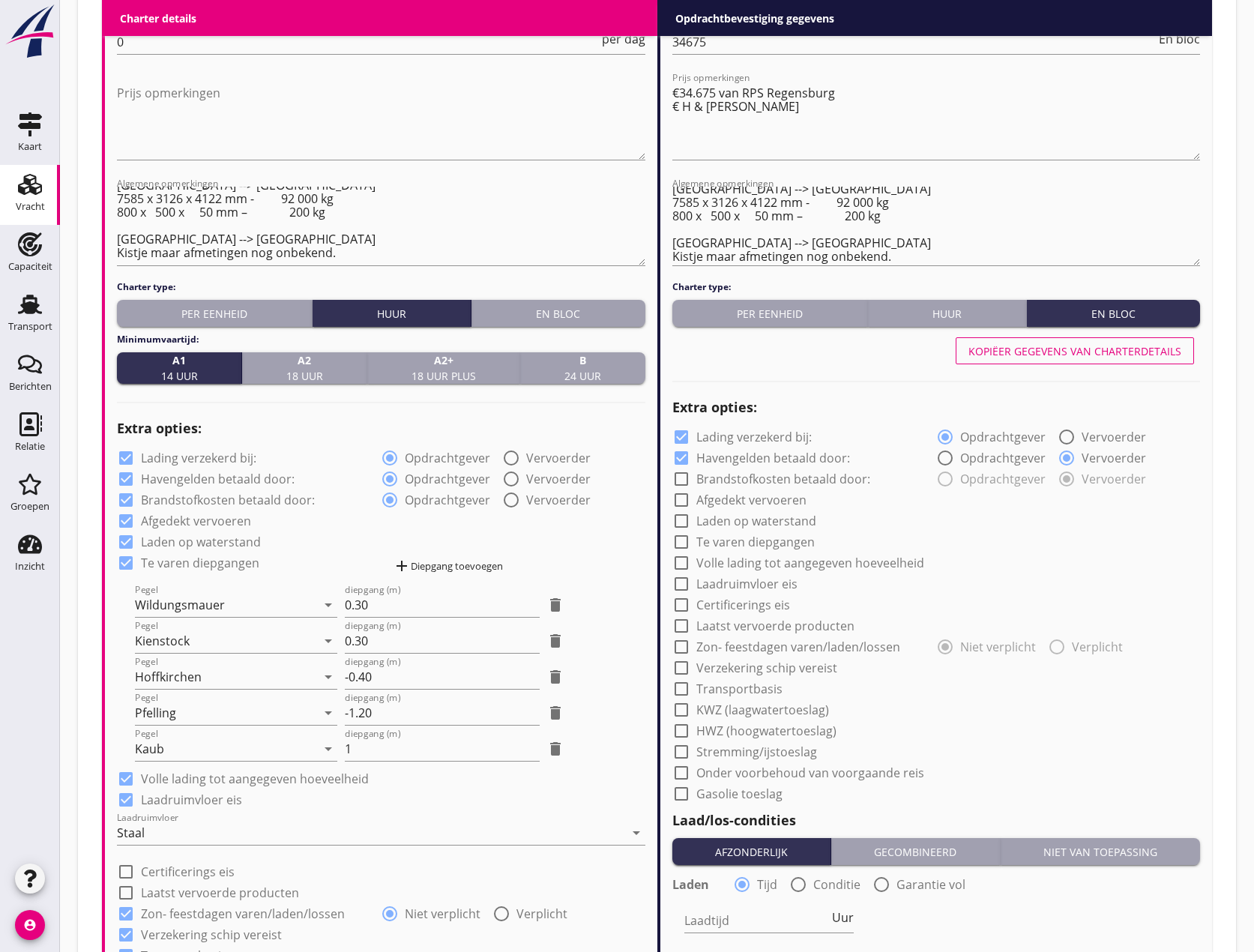
radio input "true"
checkbox input "true"
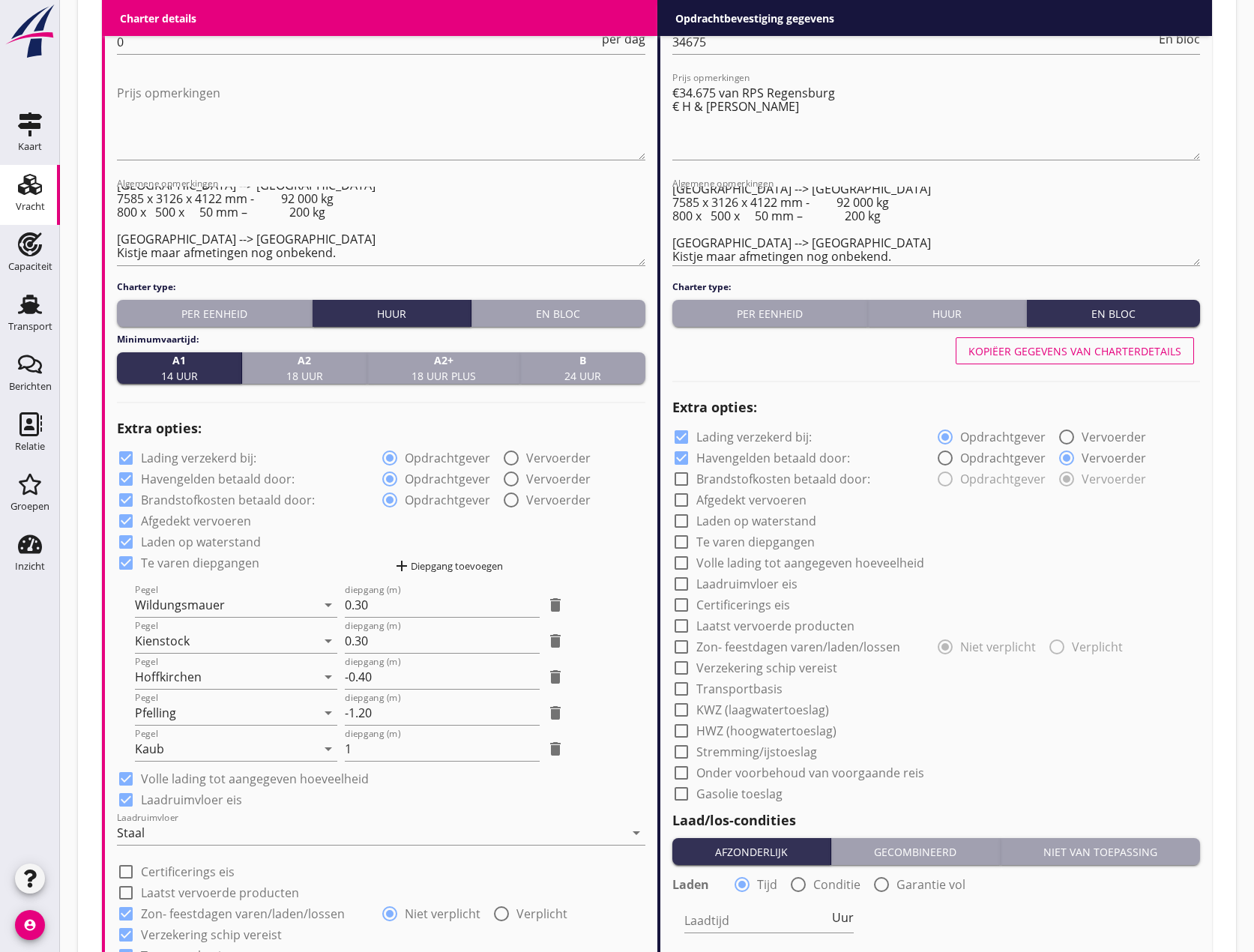
checkbox input "true"
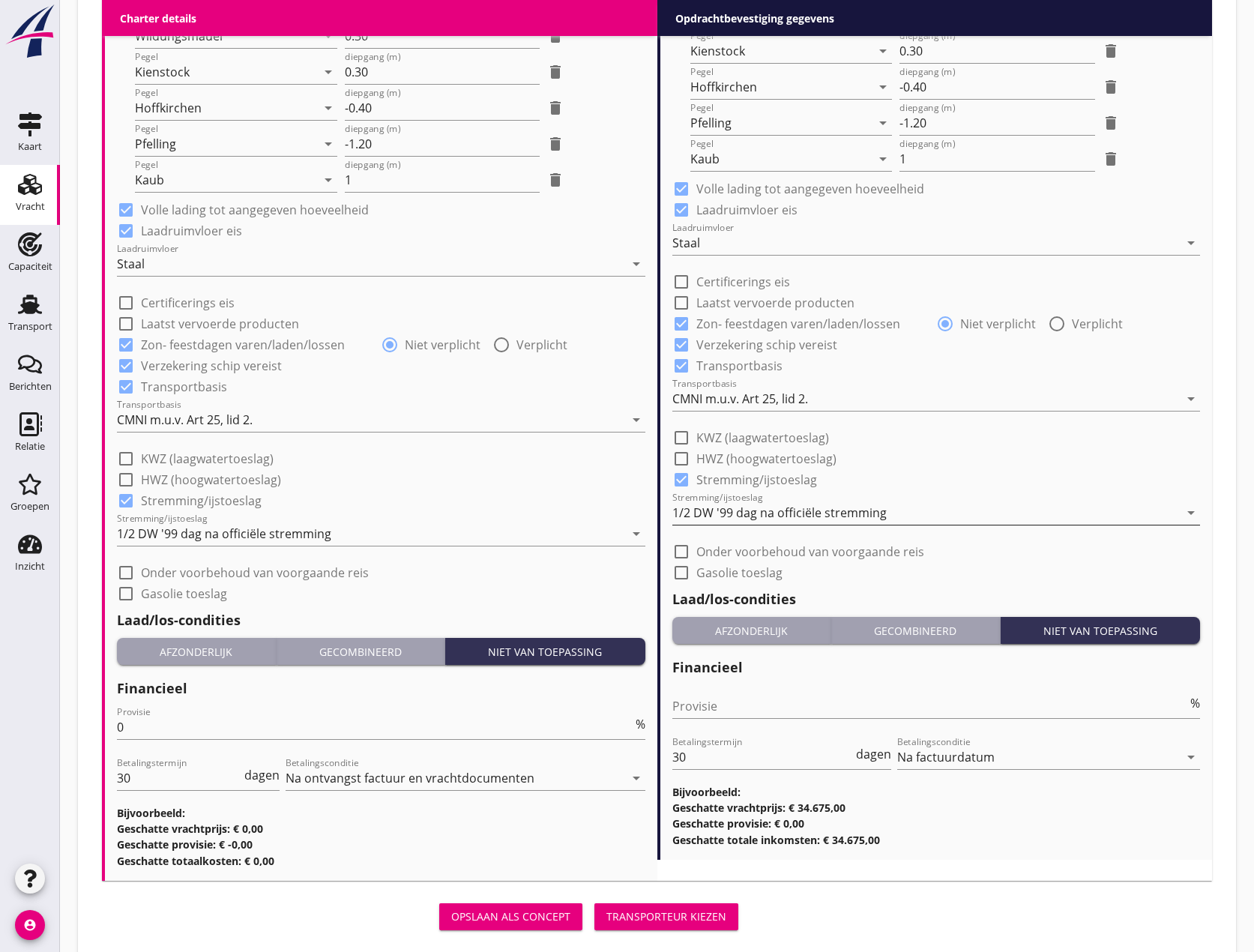
scroll to position [1419, 0]
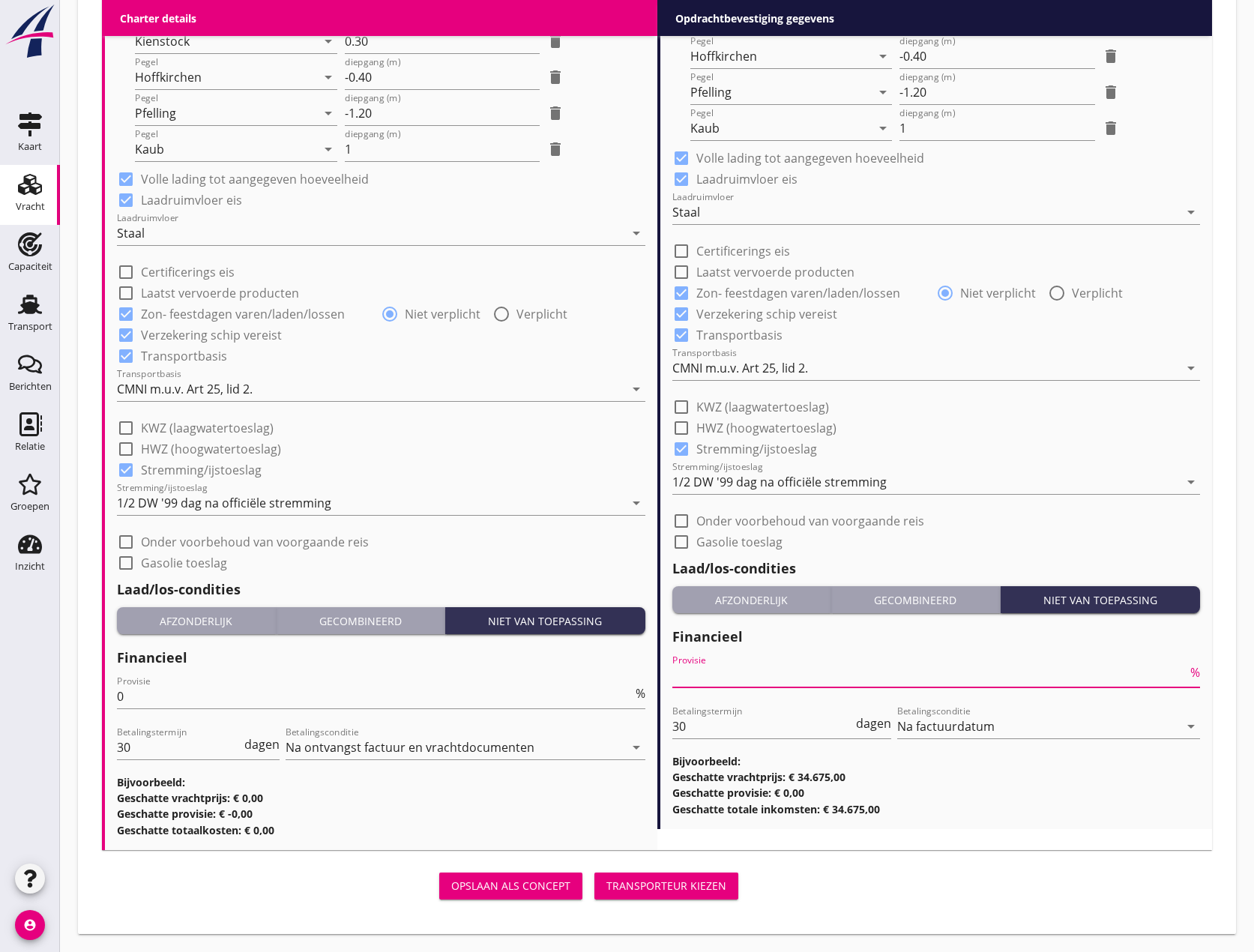
click at [718, 668] on input "Provisie" at bounding box center [931, 675] width 516 height 24
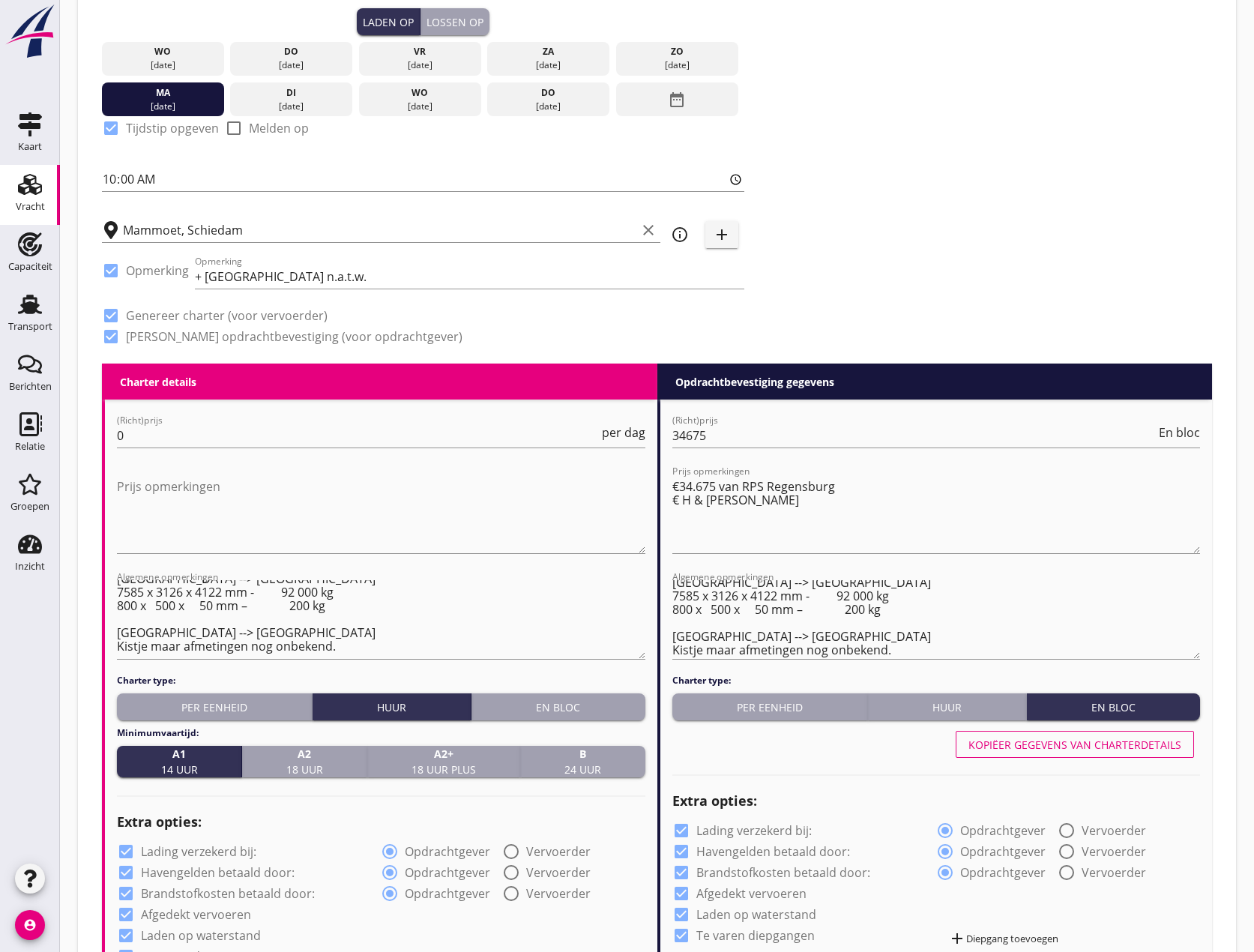
scroll to position [370, 0]
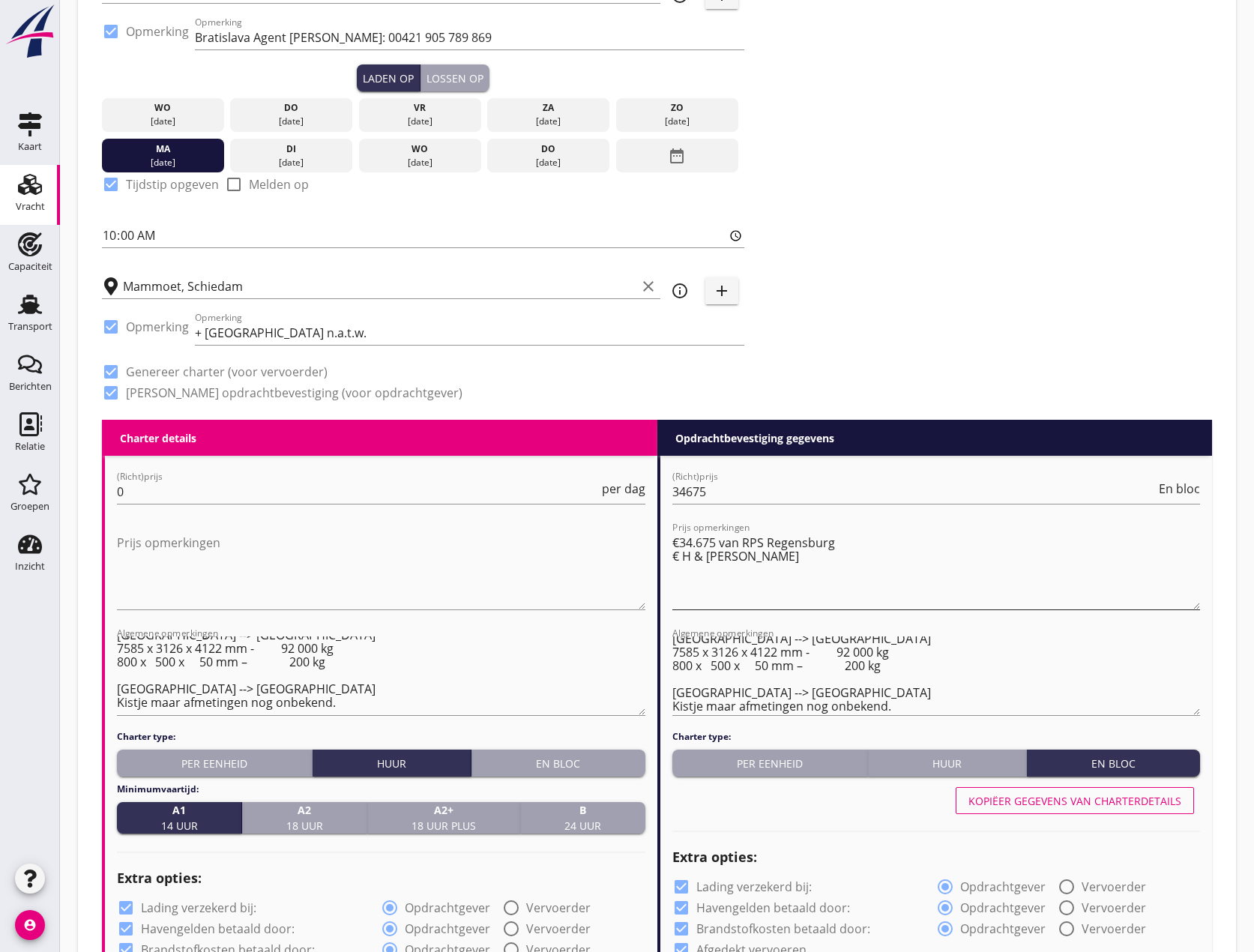
type input "5"
click at [680, 558] on textarea "€34.675 van RPS Regensburg € H & [PERSON_NAME]" at bounding box center [937, 570] width 529 height 79
click at [712, 490] on input "34675" at bounding box center [914, 491] width 484 height 24
type input "3"
click at [833, 543] on textarea "€34.675 van RPS Regensburg € H & [PERSON_NAME]" at bounding box center [937, 570] width 529 height 79
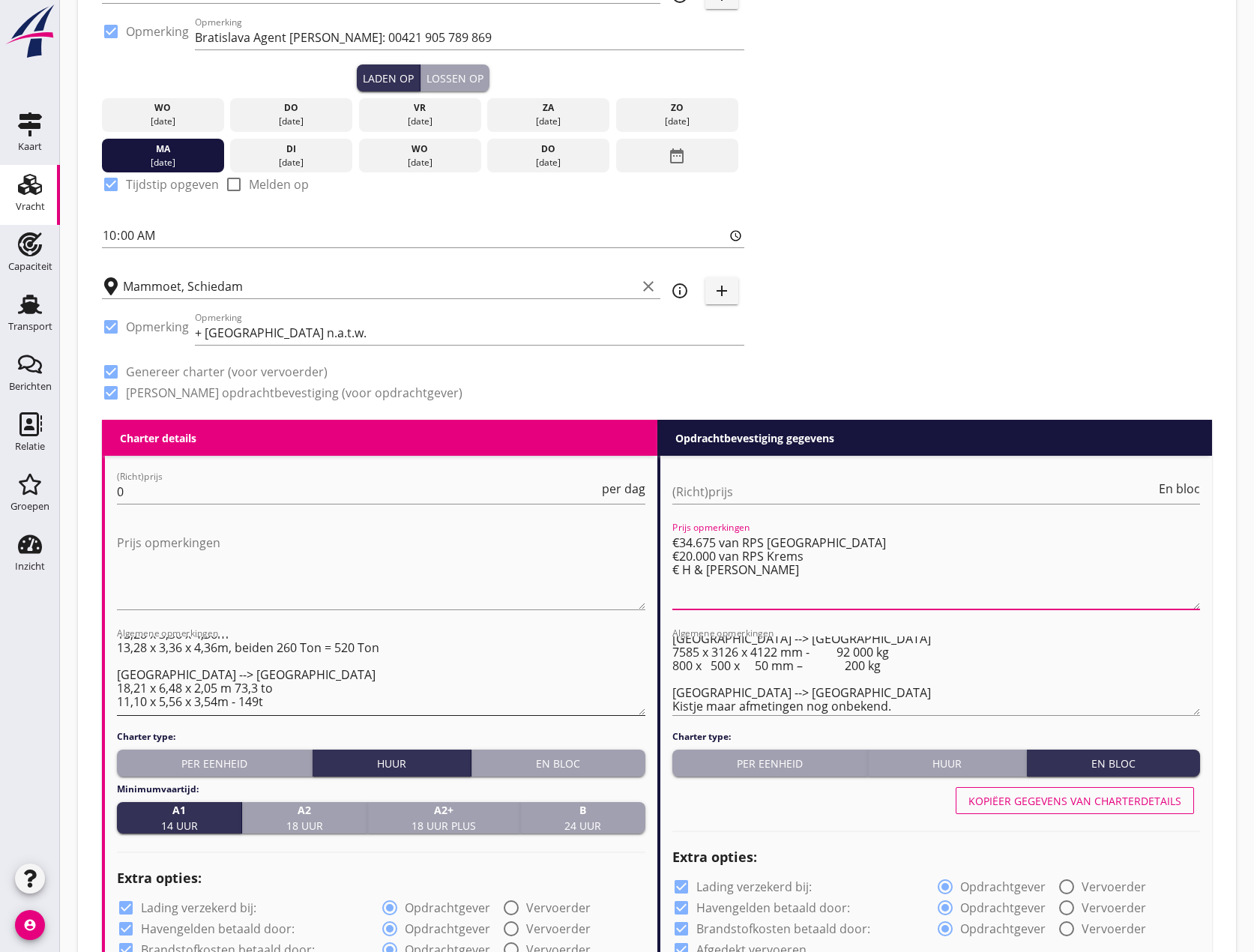
scroll to position [0, 0]
type textarea "€34.675 van RPS [GEOGRAPHIC_DATA] €20.000 van RPS Krems € H & [PERSON_NAME]"
click at [121, 691] on textarea "[GEOGRAPHIC_DATA] --> [GEOGRAPHIC_DATA] 13,28 x 3,36 x 4,36m 13,28 x 3,36 x 4,3…" at bounding box center [382, 675] width 529 height 79
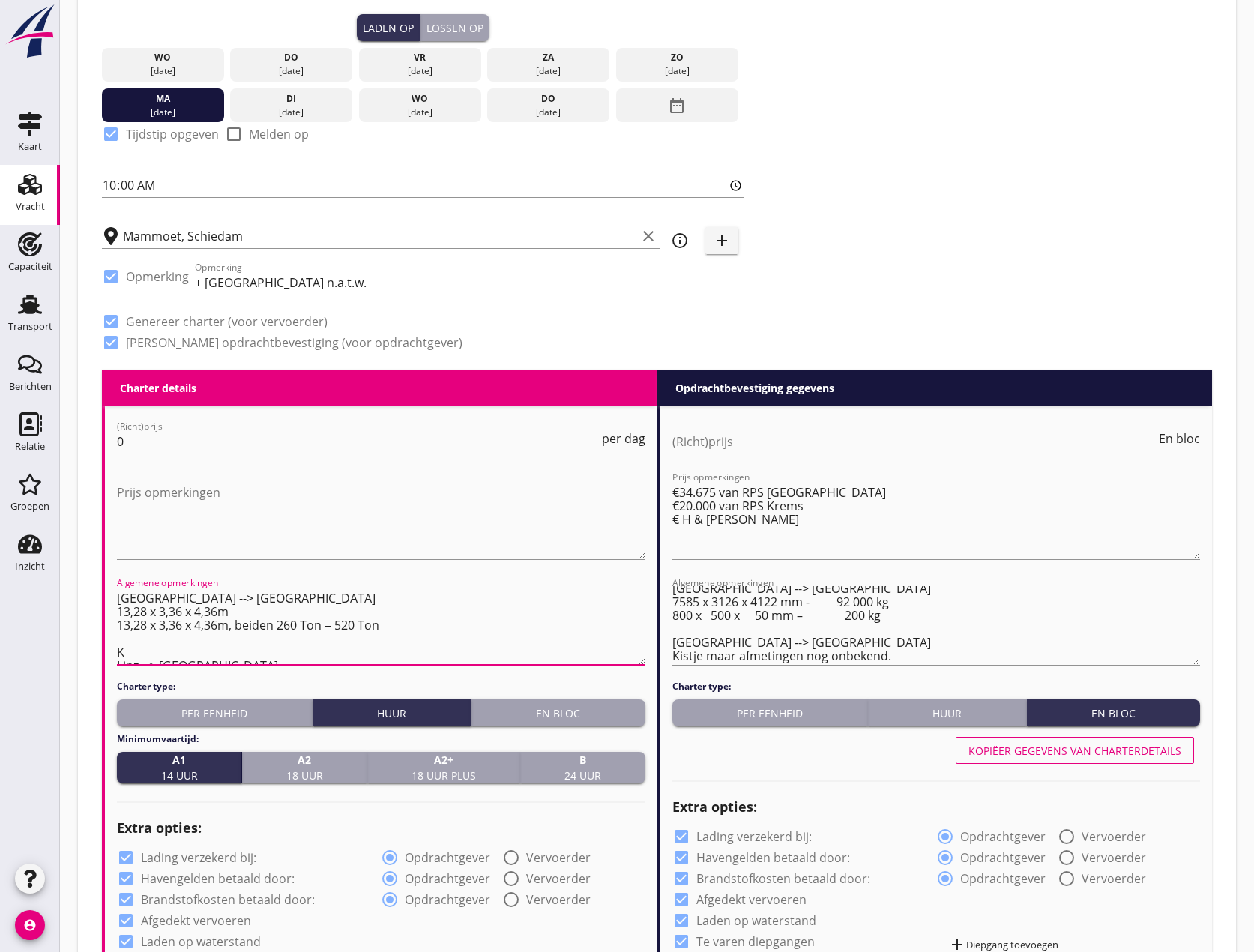
scroll to position [444, 0]
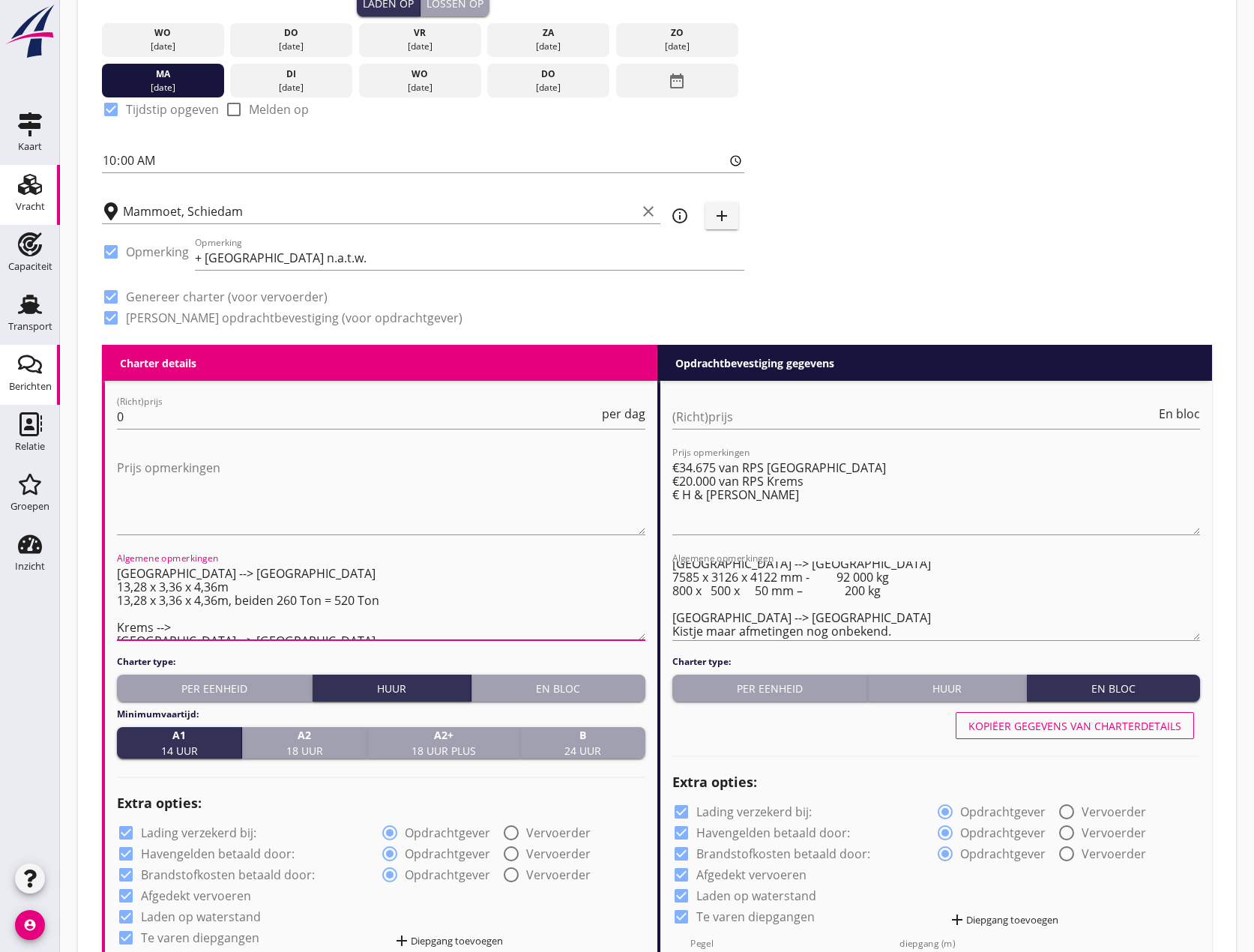
type textarea "[GEOGRAPHIC_DATA] --> [GEOGRAPHIC_DATA] 13,28 x 3,36 x 4,36m 13,28 x 3,36 x 4,3…"
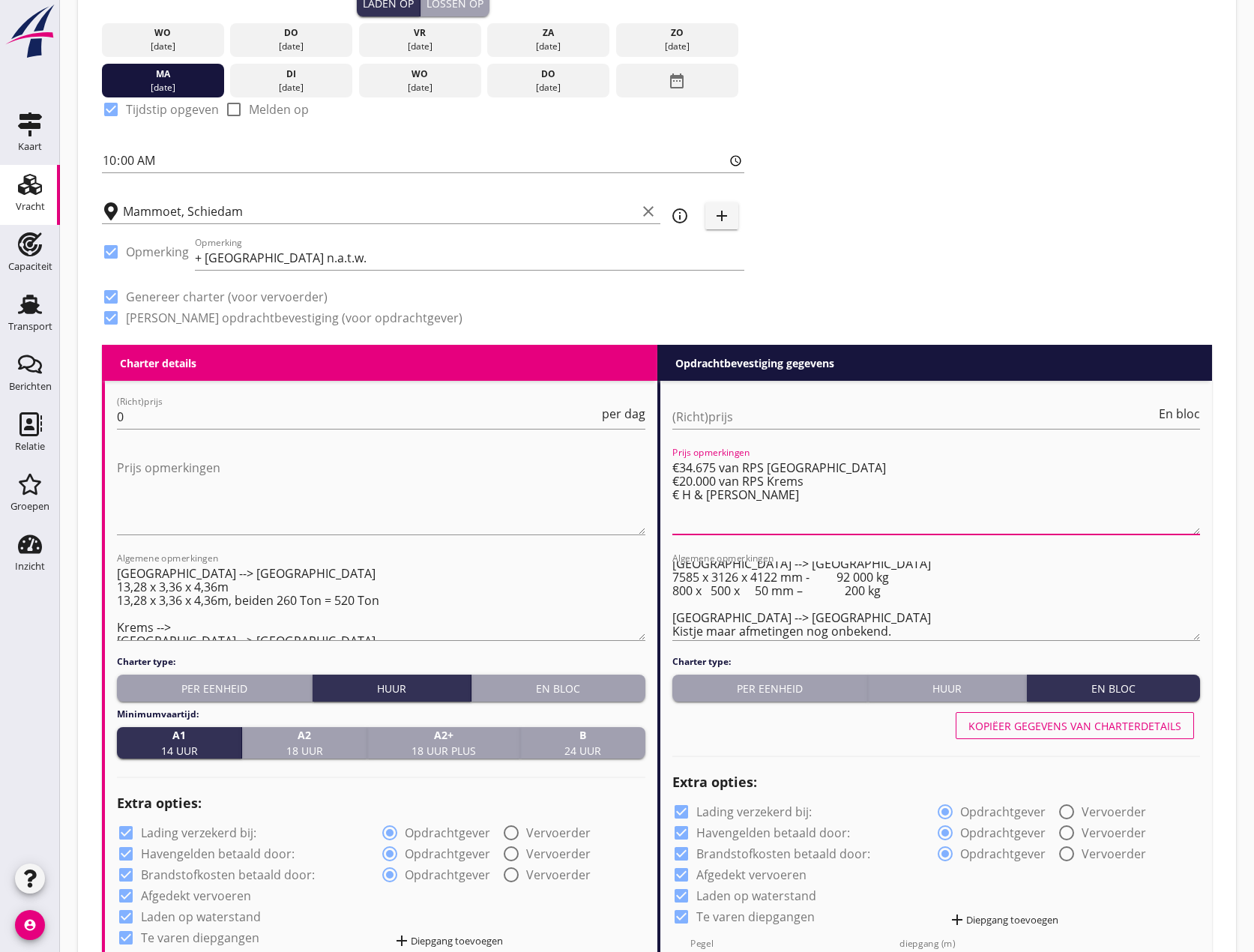
click at [704, 481] on textarea "€34.675 van RPS [GEOGRAPHIC_DATA] €20.000 van RPS Krems € H & [PERSON_NAME]" at bounding box center [937, 495] width 529 height 79
click at [727, 521] on textarea "€34.675 van RPS [GEOGRAPHIC_DATA] €20.500 van RPS Krems € H & [PERSON_NAME]" at bounding box center [937, 495] width 529 height 79
type textarea "€34.675 van RPS [GEOGRAPHIC_DATA] €20.500 van RPS Krems € H & [PERSON_NAME]"
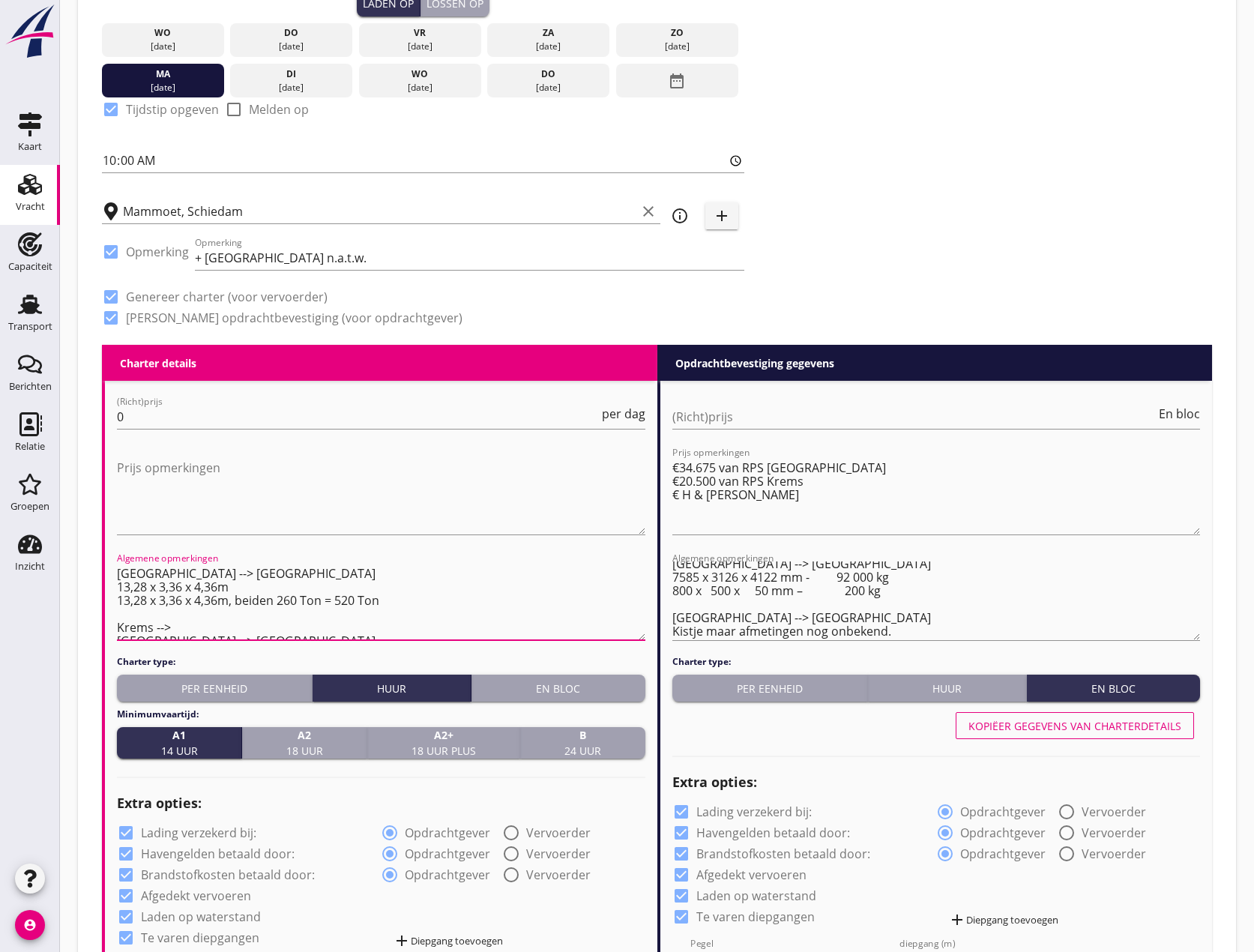
click at [188, 626] on textarea "[GEOGRAPHIC_DATA] --> [GEOGRAPHIC_DATA] 13,28 x 3,36 x 4,36m 13,28 x 3,36 x 4,3…" at bounding box center [382, 600] width 529 height 79
type textarea "[GEOGRAPHIC_DATA] --> [GEOGRAPHIC_DATA] 13,28 x 3,36 x 4,36m 13,28 x 3,36 x 4,3…"
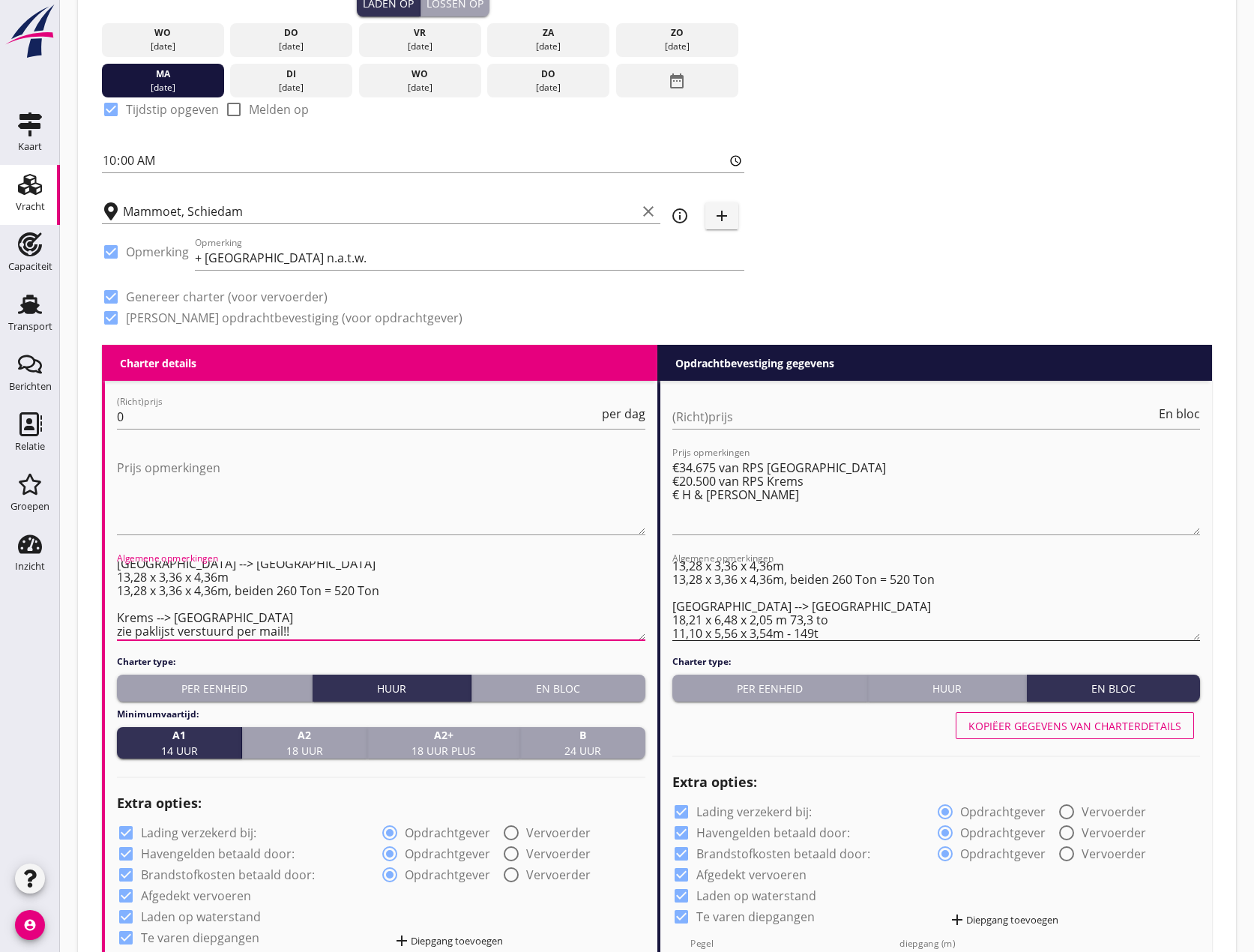
scroll to position [0, 0]
click at [680, 615] on textarea "[GEOGRAPHIC_DATA] --> [GEOGRAPHIC_DATA] 13,28 x 3,36 x 4,36m 13,28 x 3,36 x 4,3…" at bounding box center [937, 600] width 529 height 79
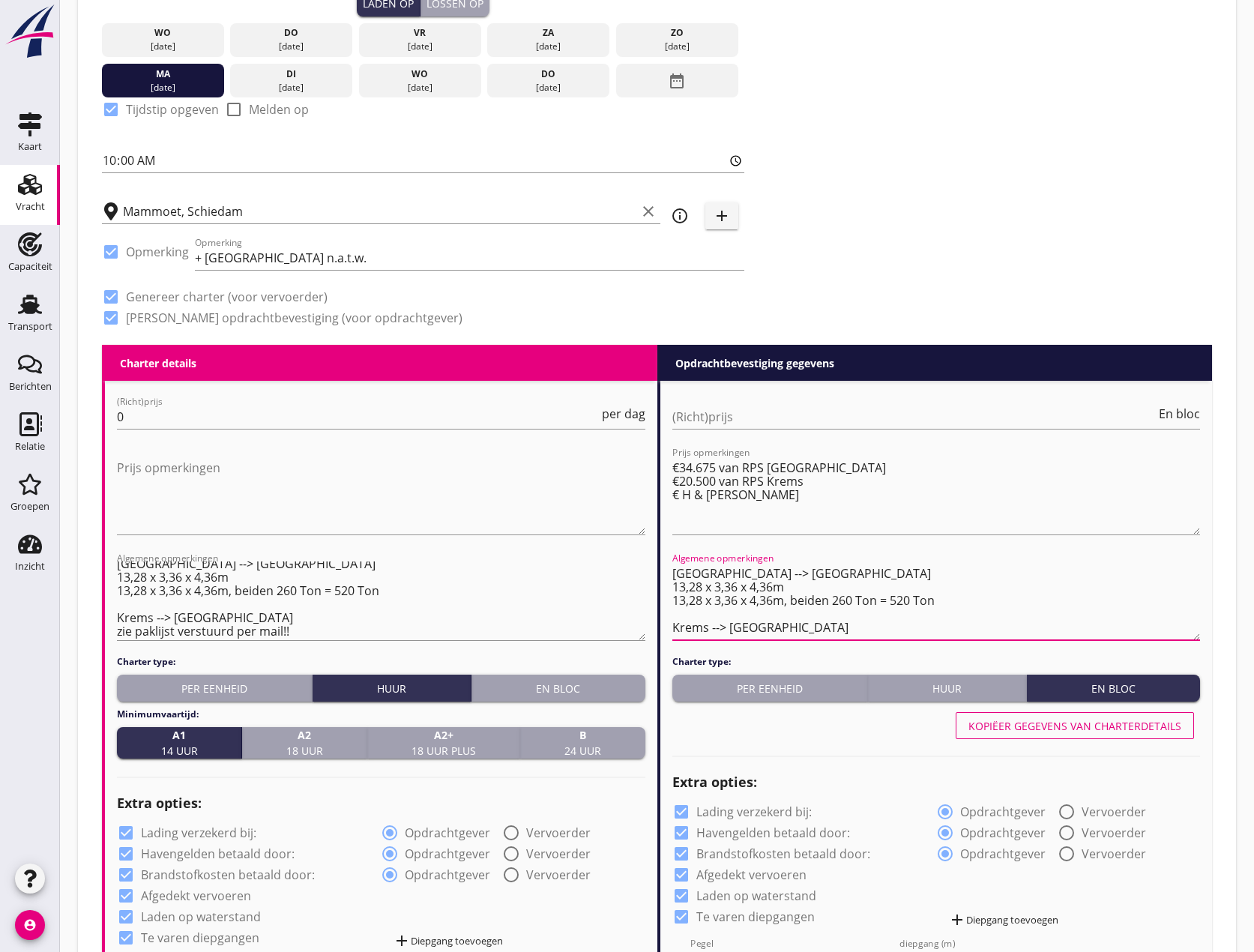
scroll to position [10, 0]
type textarea "[GEOGRAPHIC_DATA] --> [GEOGRAPHIC_DATA] 13,28 x 3,36 x 4,36m 13,28 x 3,36 x 4,3…"
click at [326, 627] on textarea "[GEOGRAPHIC_DATA] --> [GEOGRAPHIC_DATA] 13,28 x 3,36 x 4,36m 13,28 x 3,36 x 4,3…" at bounding box center [382, 600] width 529 height 79
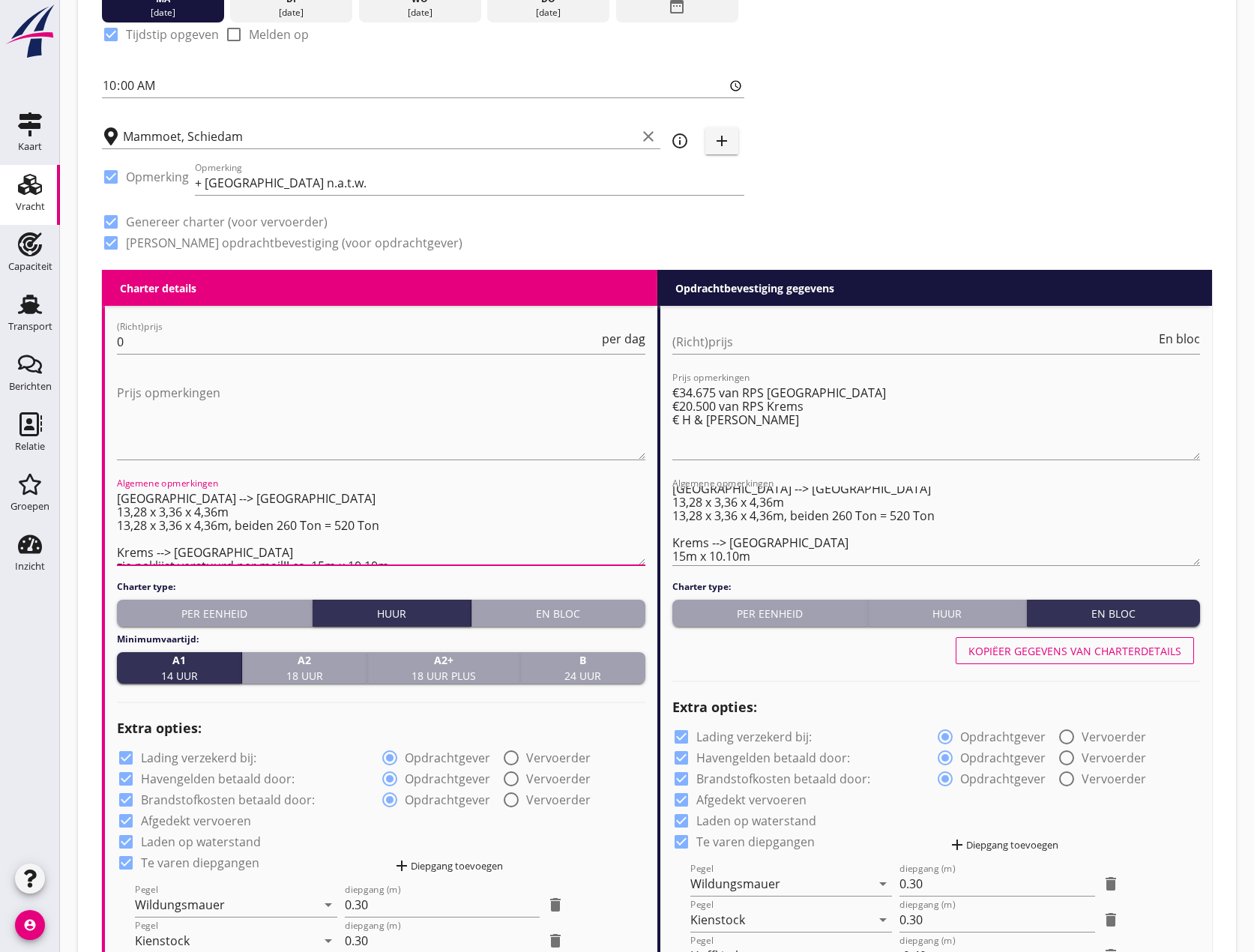
scroll to position [444, 0]
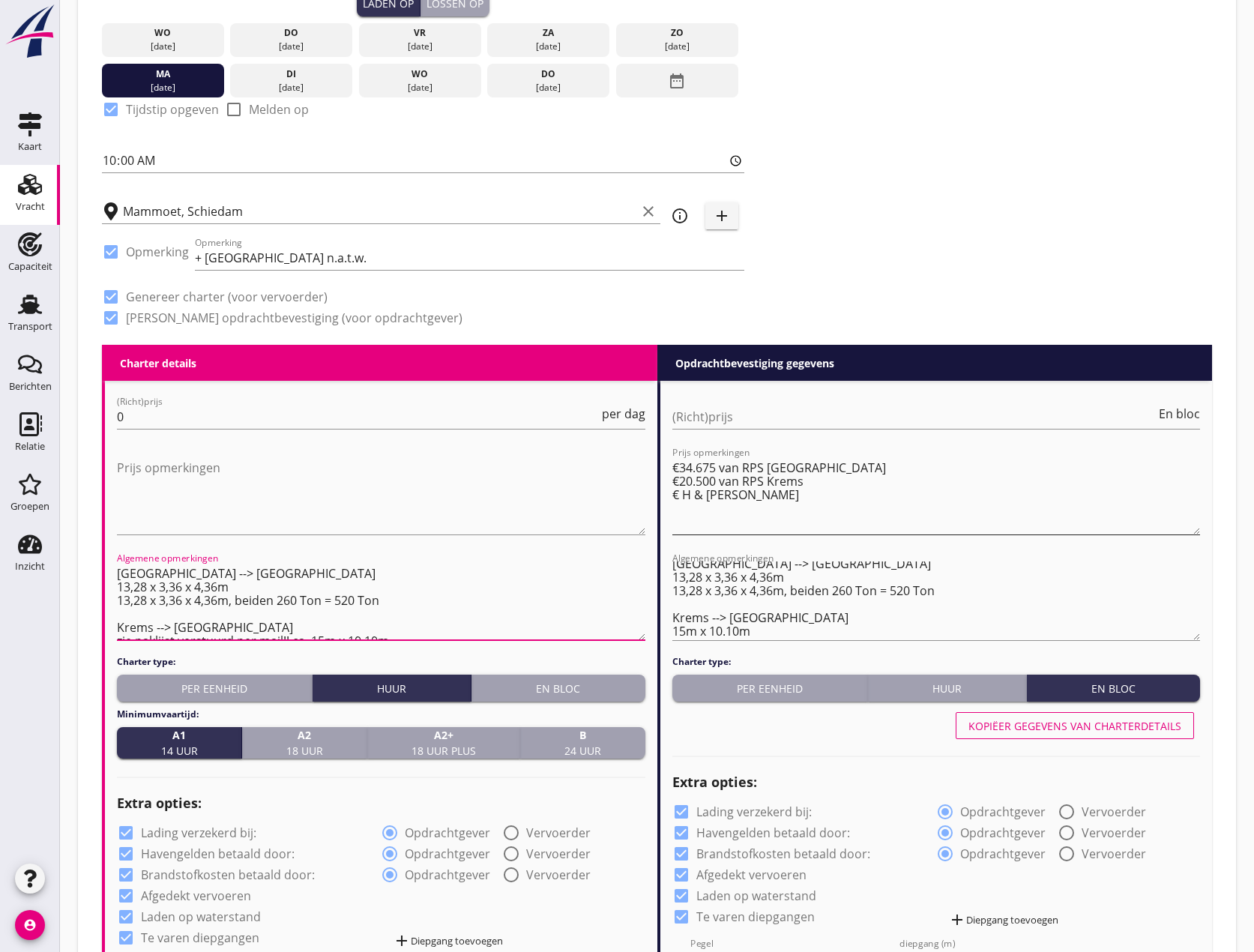
type textarea "[GEOGRAPHIC_DATA] --> [GEOGRAPHIC_DATA] 13,28 x 3,36 x 4,36m 13,28 x 3,36 x 4,3…"
click at [677, 491] on textarea "€34.675 van RPS [GEOGRAPHIC_DATA] €20.500 van RPS Krems € H & [PERSON_NAME]" at bounding box center [937, 495] width 529 height 79
